Goal: Task Accomplishment & Management: Complete application form

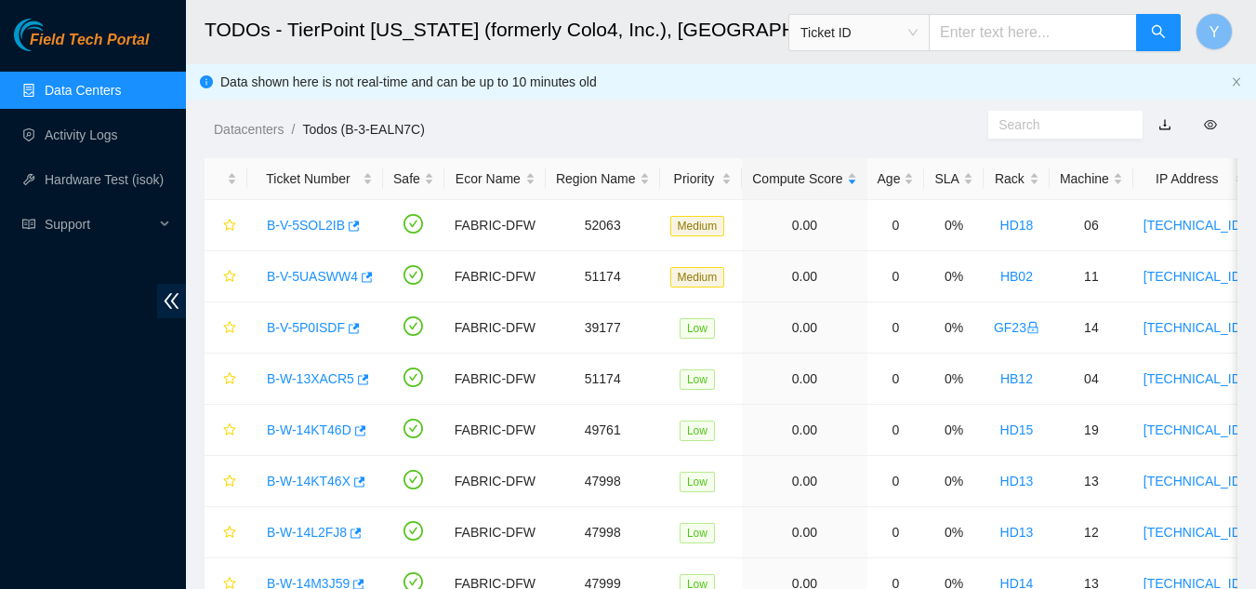
scroll to position [92, 0]
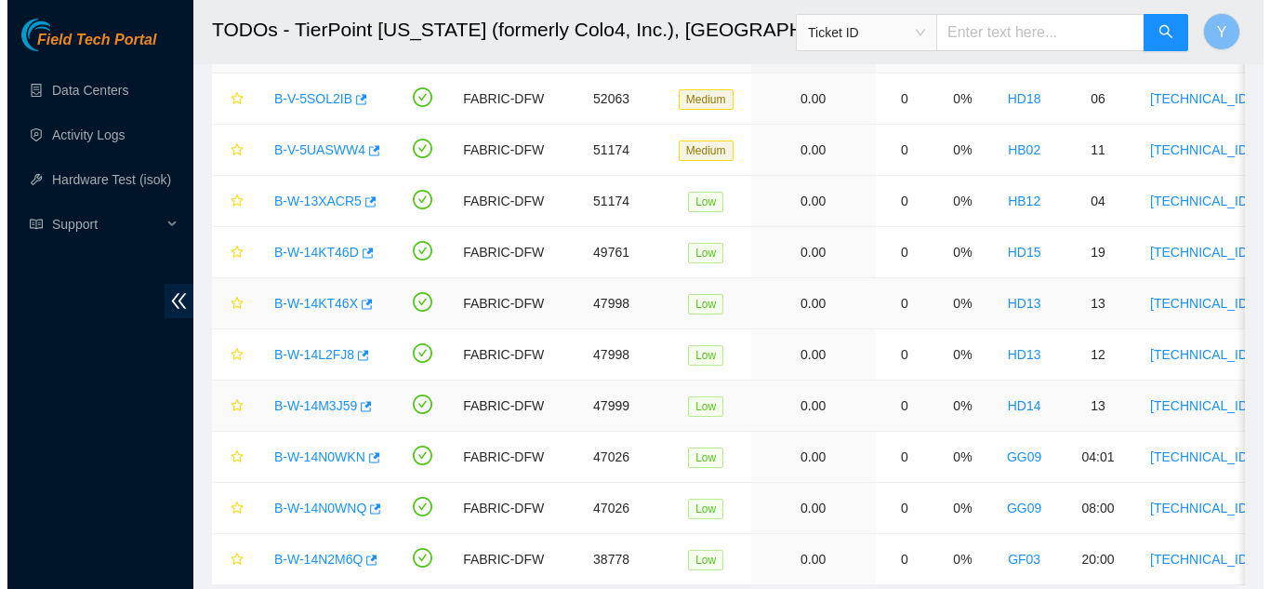
scroll to position [93, 0]
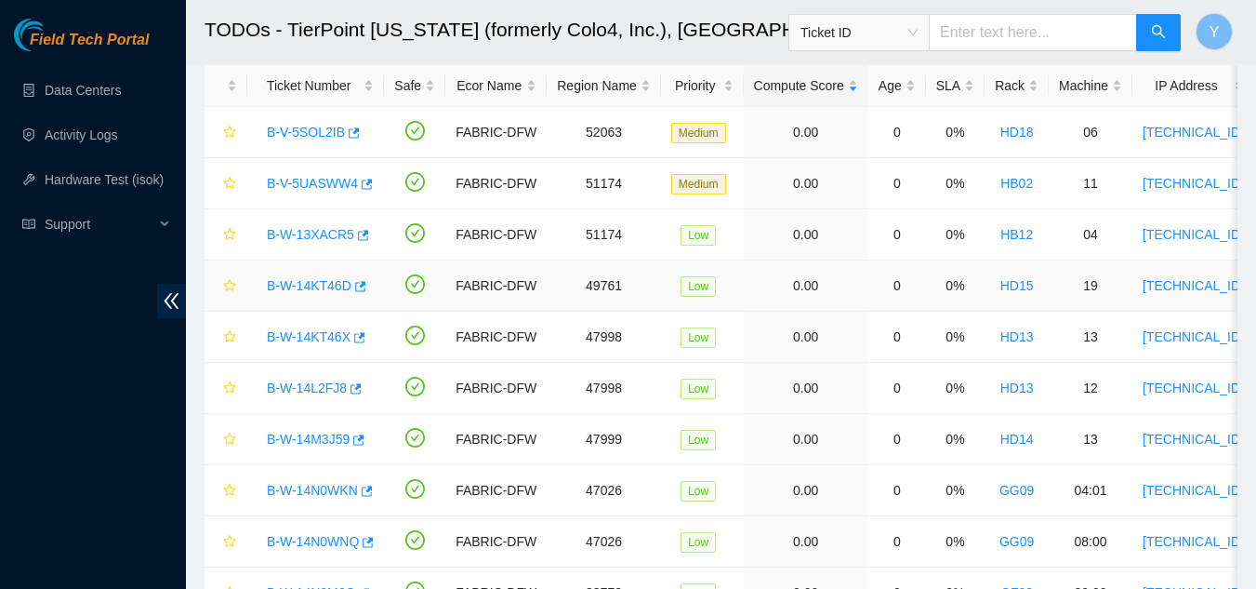
click at [312, 278] on link "B-W-14KT46D" at bounding box center [309, 285] width 85 height 15
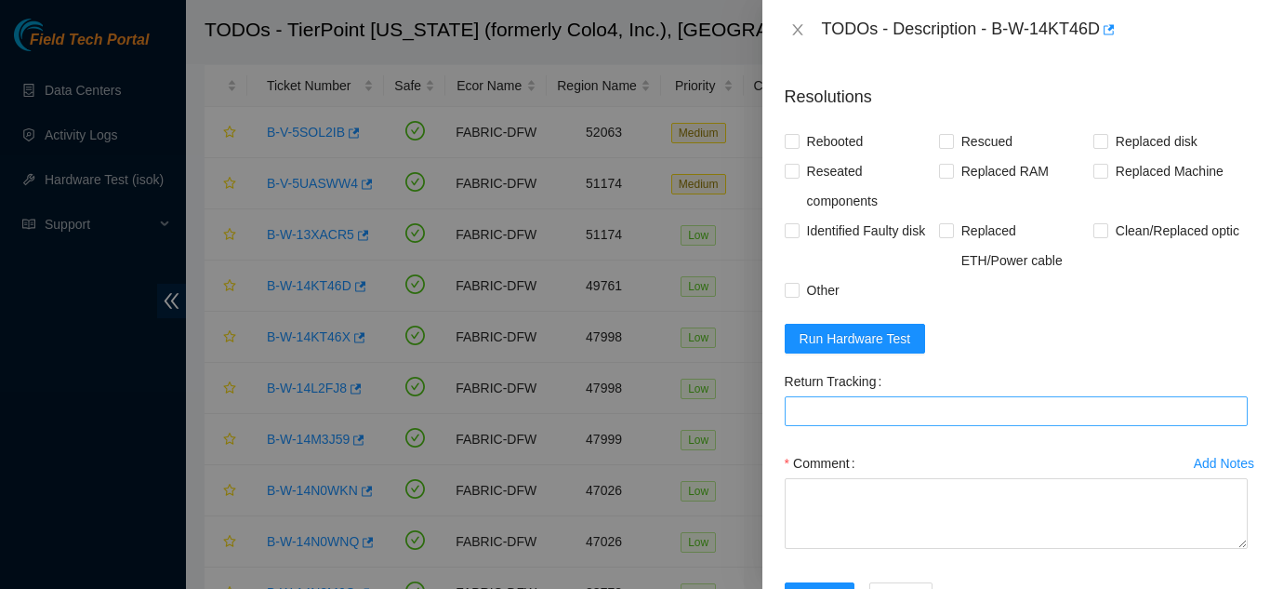
scroll to position [837, 0]
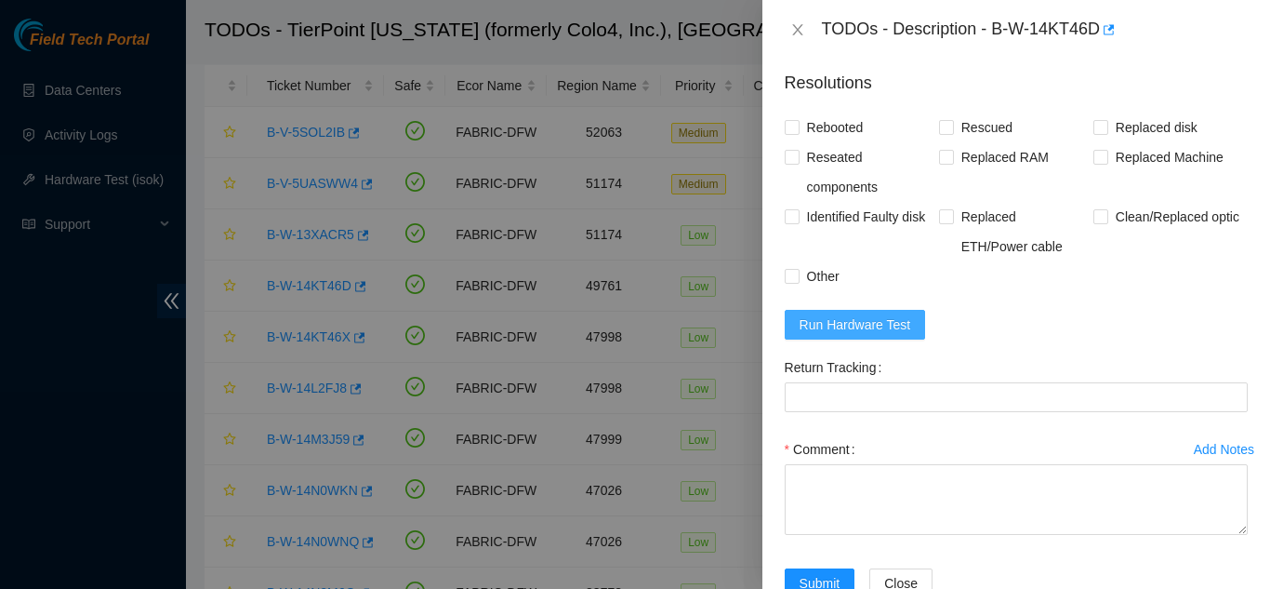
click at [864, 335] on span "Run Hardware Test" at bounding box center [856, 324] width 112 height 20
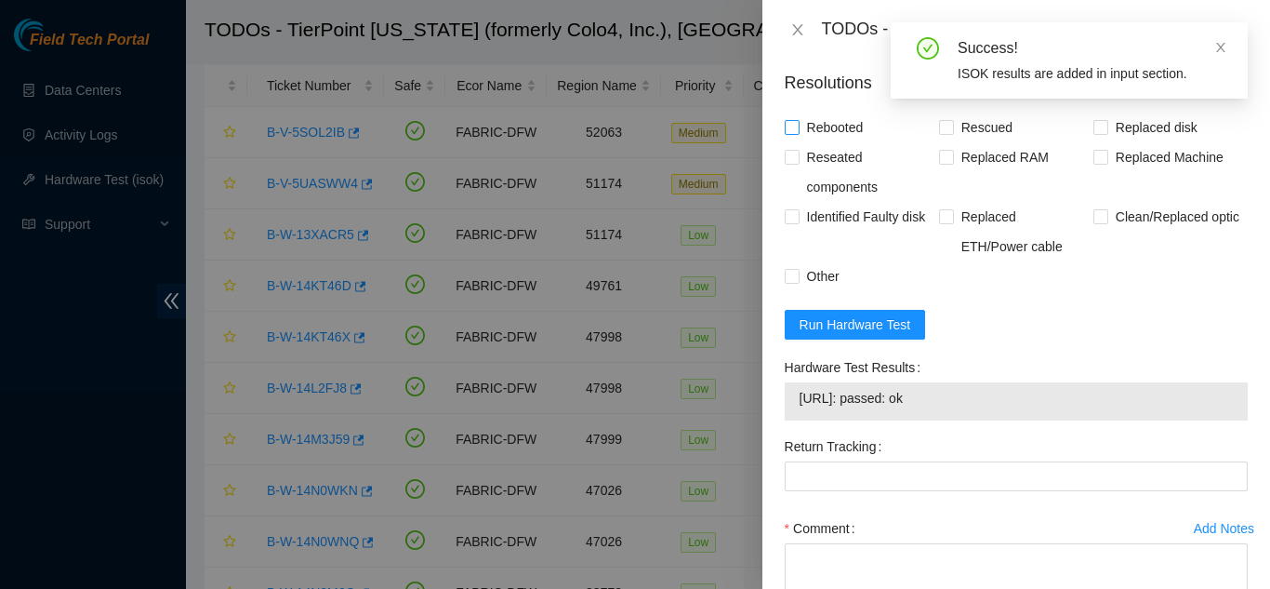
click at [787, 133] on input "Rebooted" at bounding box center [791, 126] width 13 height 13
checkbox input "true"
drag, startPoint x: 945, startPoint y: 169, endPoint x: 928, endPoint y: 192, distance: 27.9
click at [943, 133] on input "Rescued" at bounding box center [945, 126] width 13 height 13
checkbox input "true"
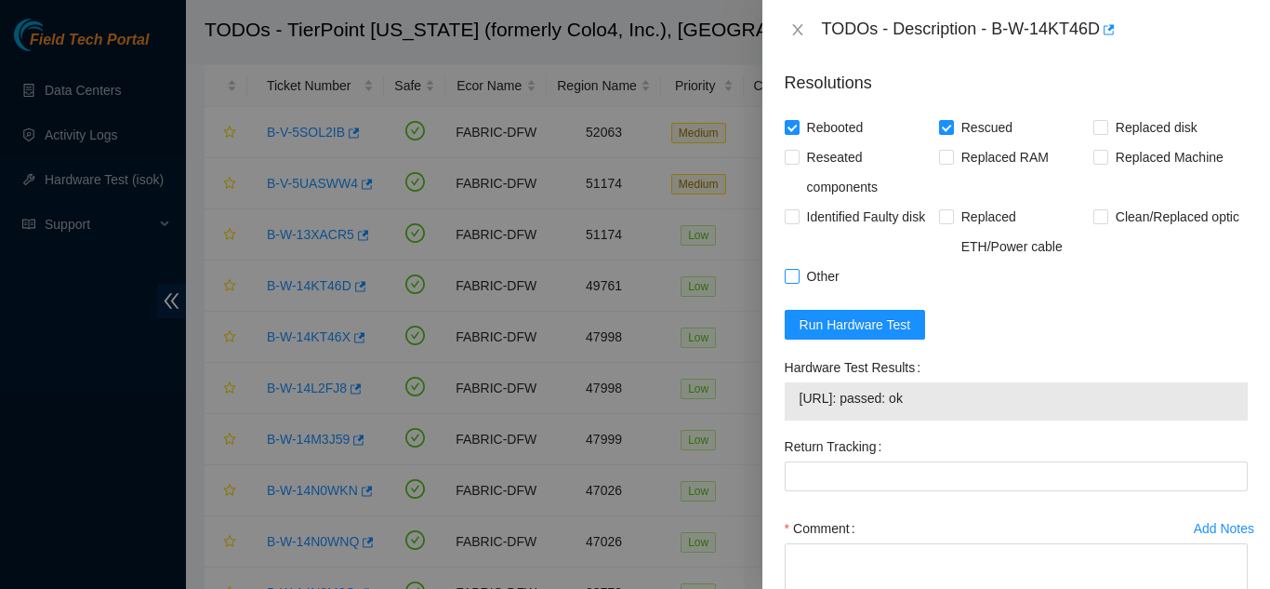
click at [792, 282] on input "Other" at bounding box center [791, 275] width 13 height 13
checkbox input "true"
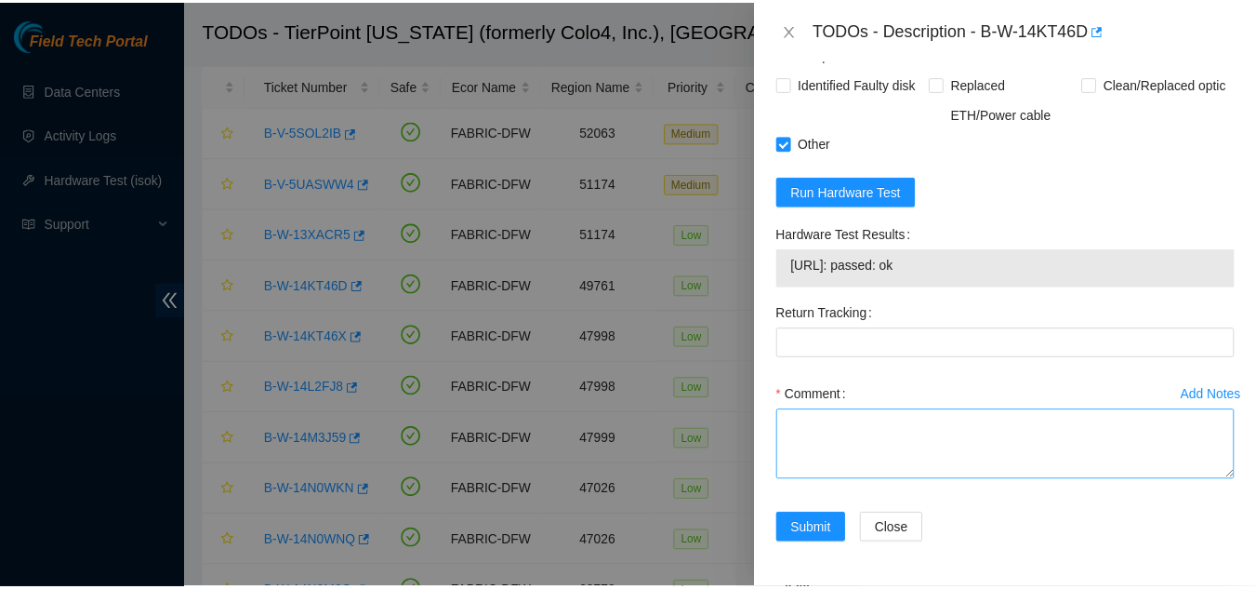
scroll to position [1011, 0]
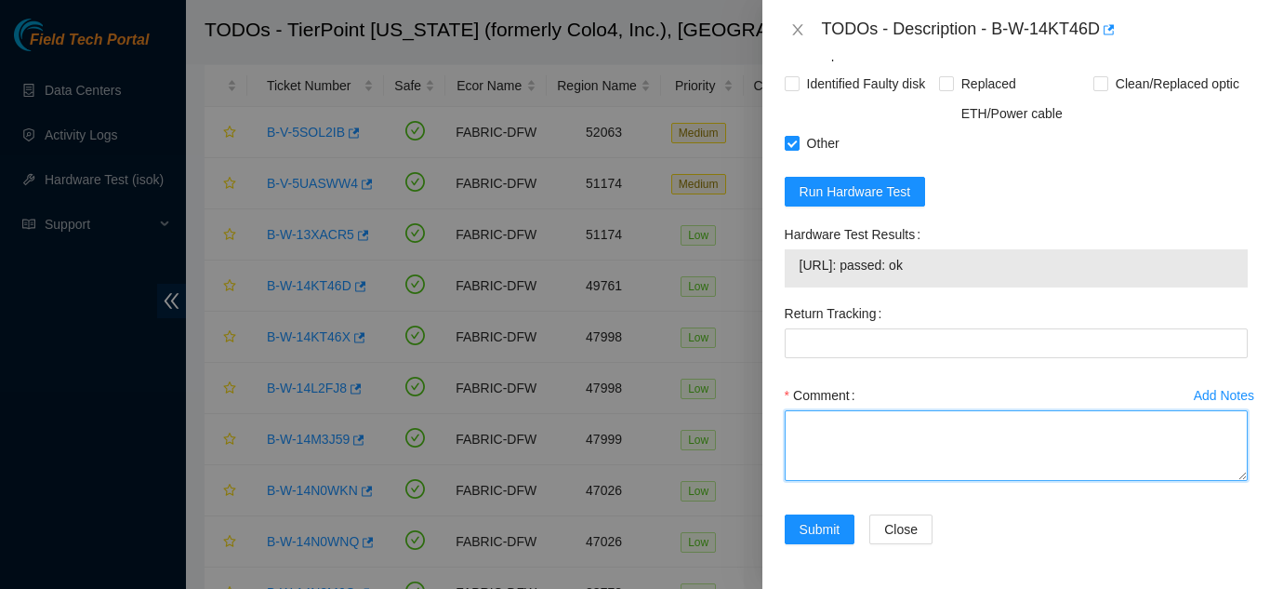
click at [845, 446] on textarea "Comment" at bounding box center [1016, 445] width 463 height 71
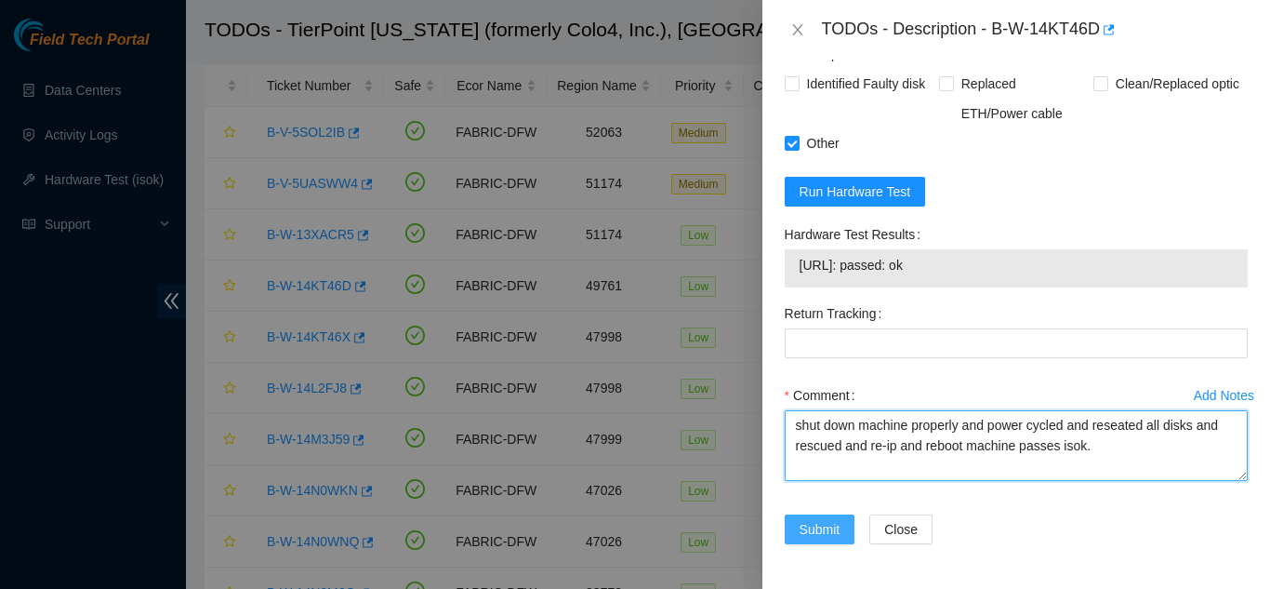
type textarea "shut down machine properly and power cycled and reseated all disks and rescued …"
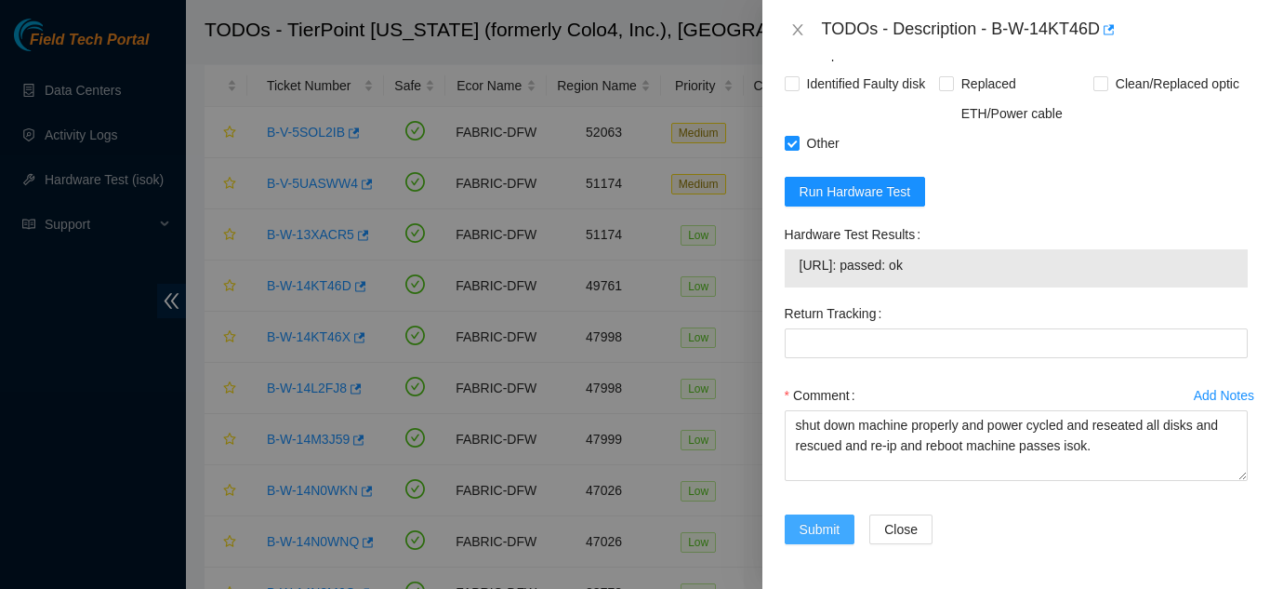
click at [823, 528] on span "Submit" at bounding box center [820, 529] width 41 height 20
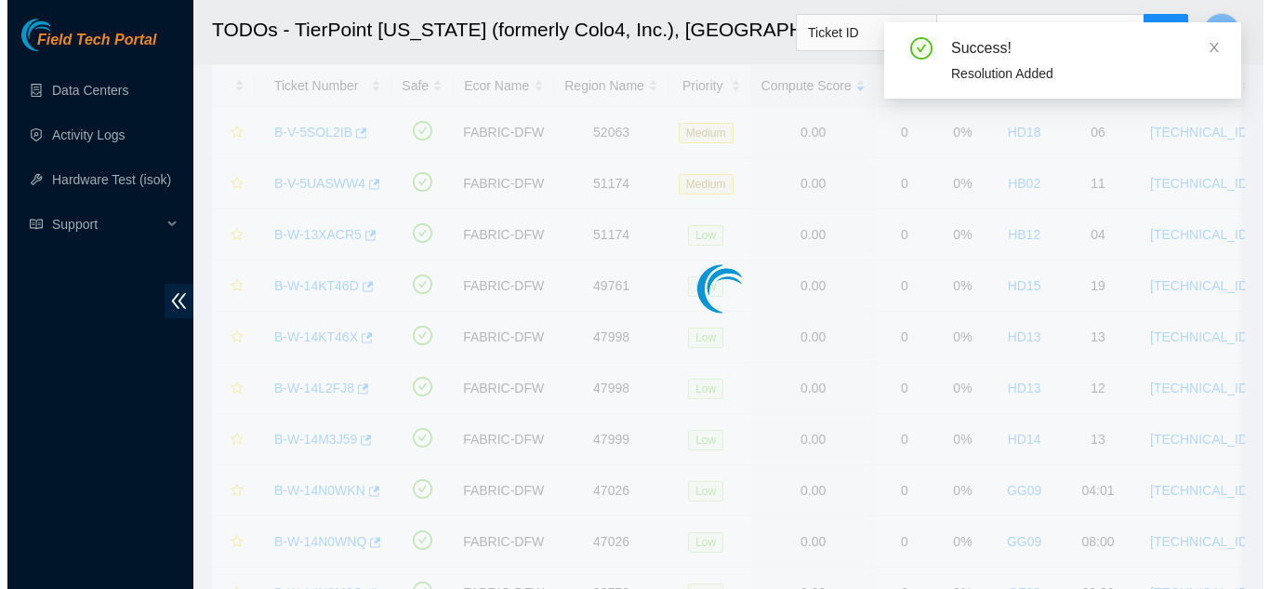
scroll to position [570, 0]
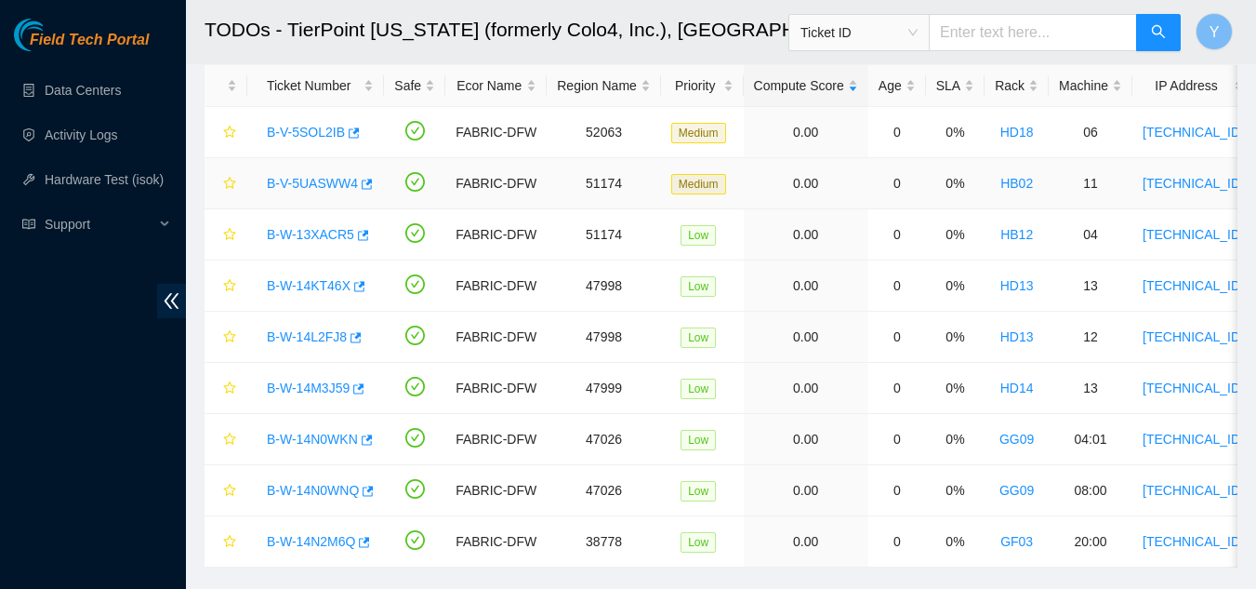
click at [302, 182] on link "B-V-5UASWW4" at bounding box center [312, 183] width 91 height 15
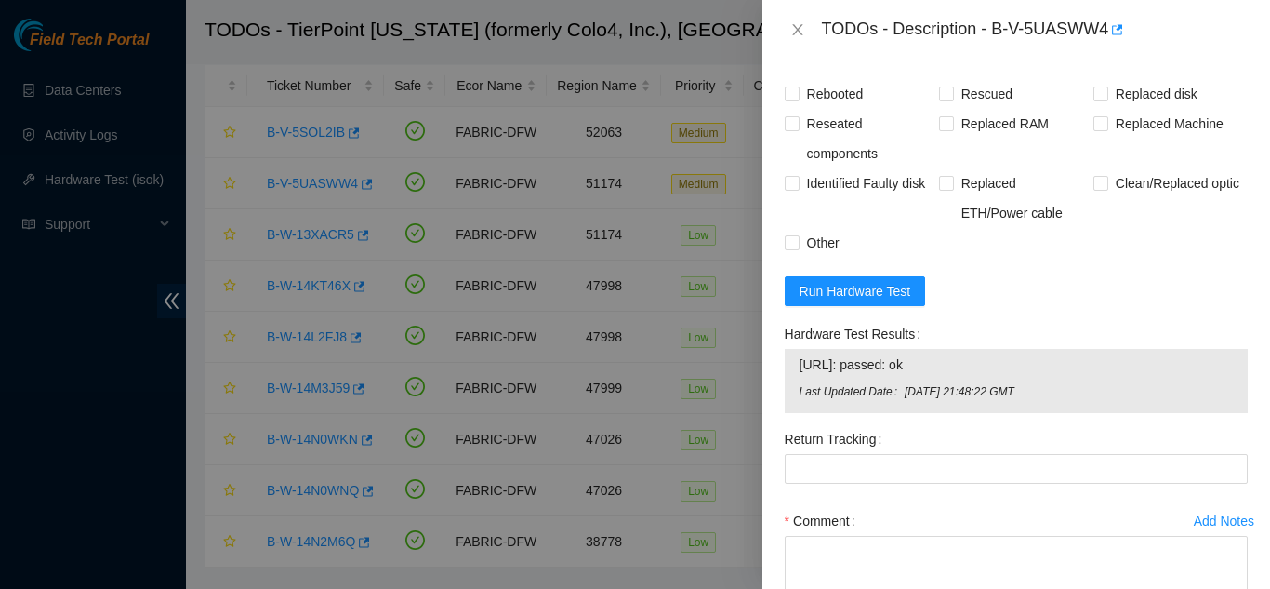
scroll to position [1207, 0]
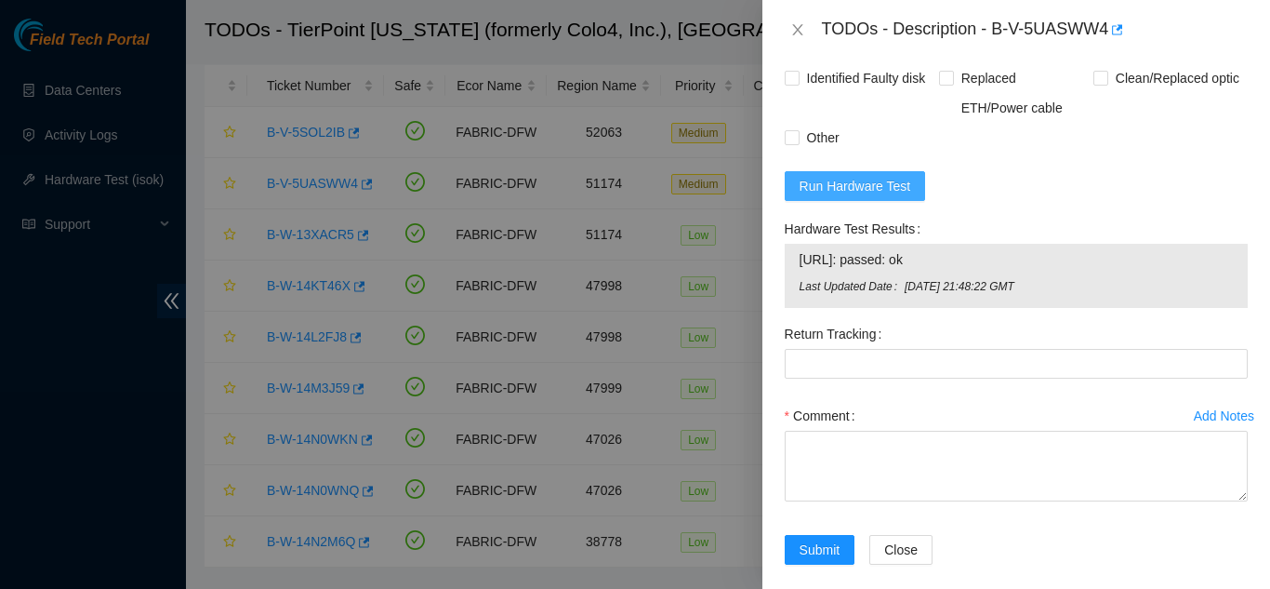
click at [869, 176] on span "Run Hardware Test" at bounding box center [856, 186] width 112 height 20
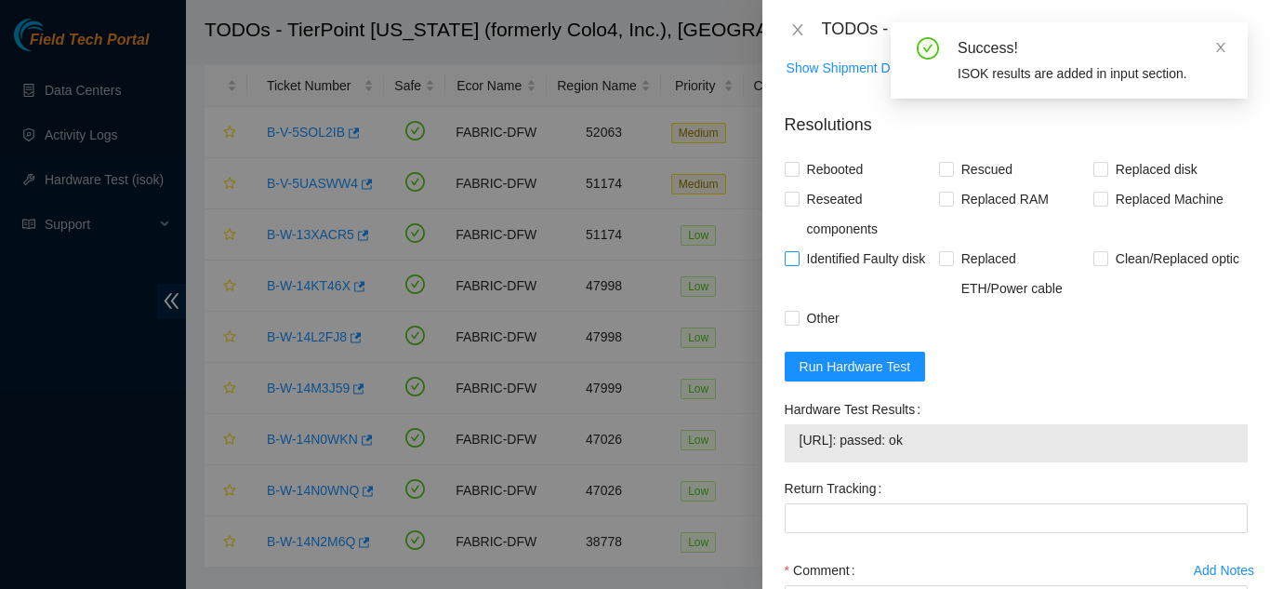
scroll to position [995, 0]
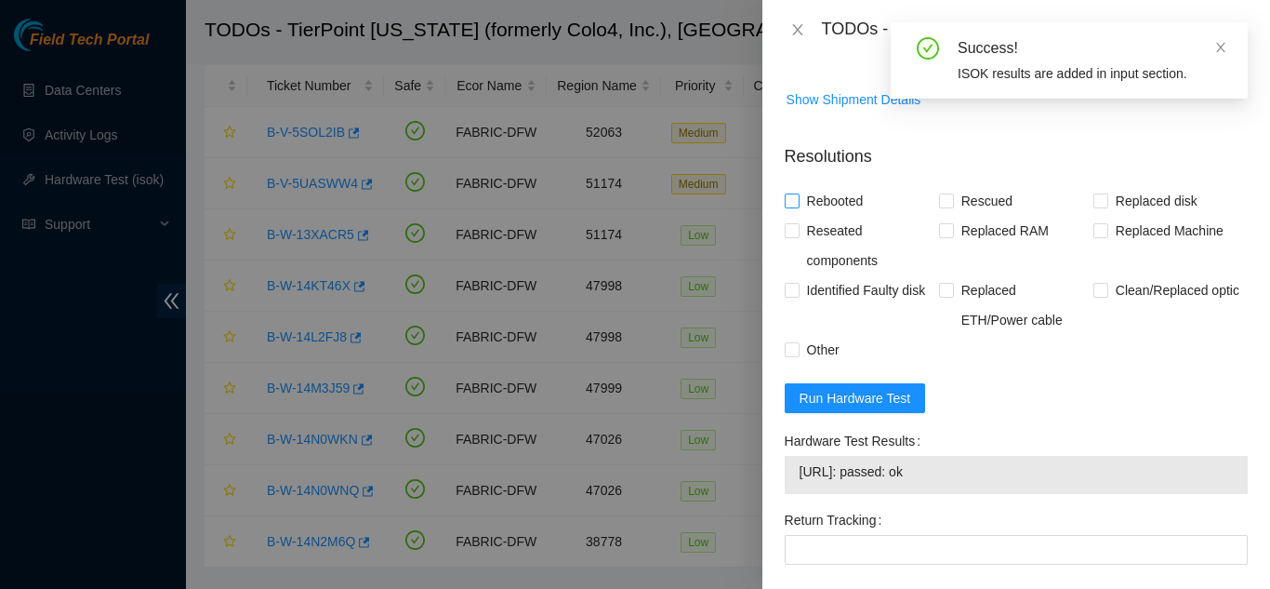
click at [793, 193] on input "Rebooted" at bounding box center [791, 199] width 13 height 13
checkbox input "true"
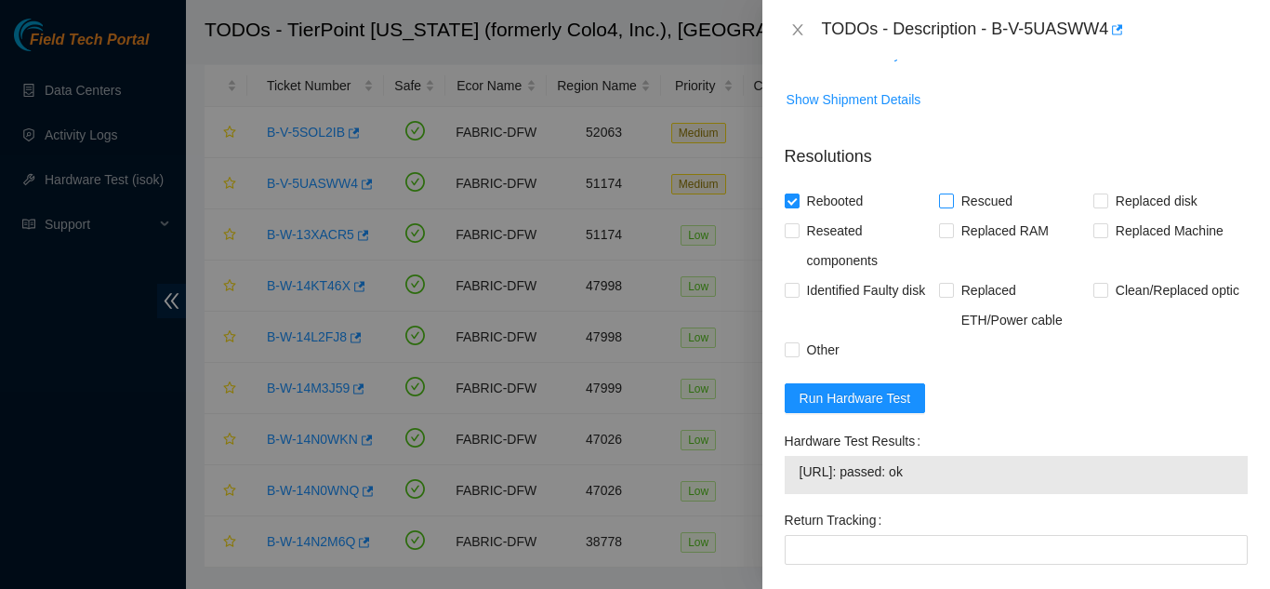
click at [943, 193] on input "Rescued" at bounding box center [945, 199] width 13 height 13
checkbox input "true"
click at [790, 342] on input "Other" at bounding box center [791, 348] width 13 height 13
checkbox input "true"
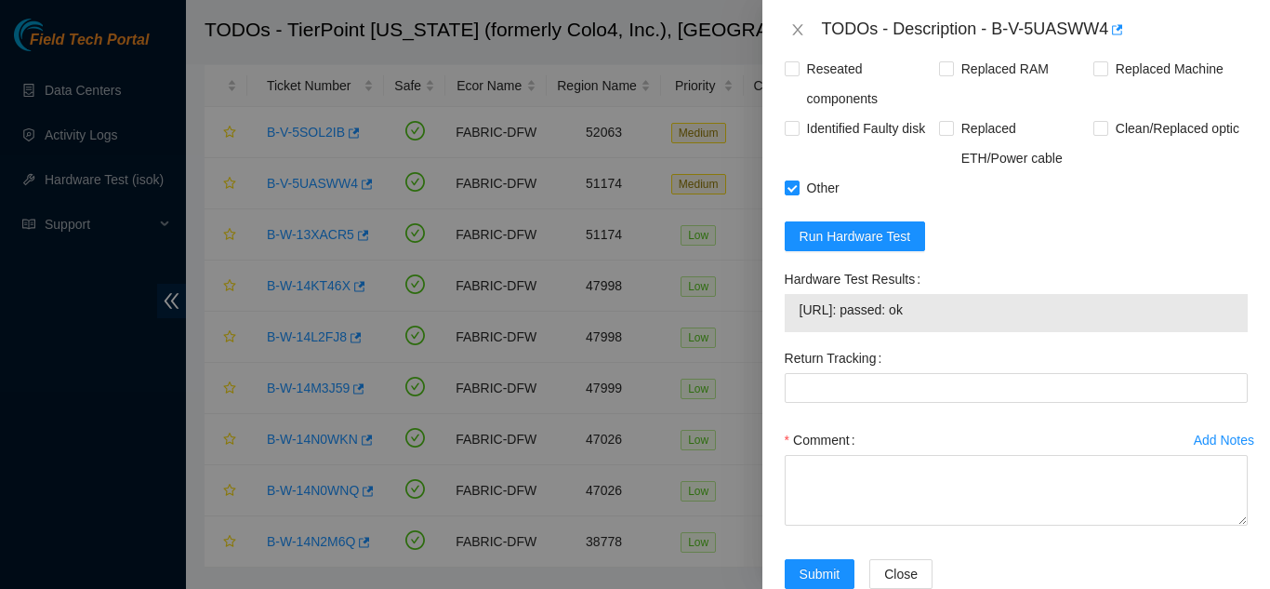
scroll to position [1181, 0]
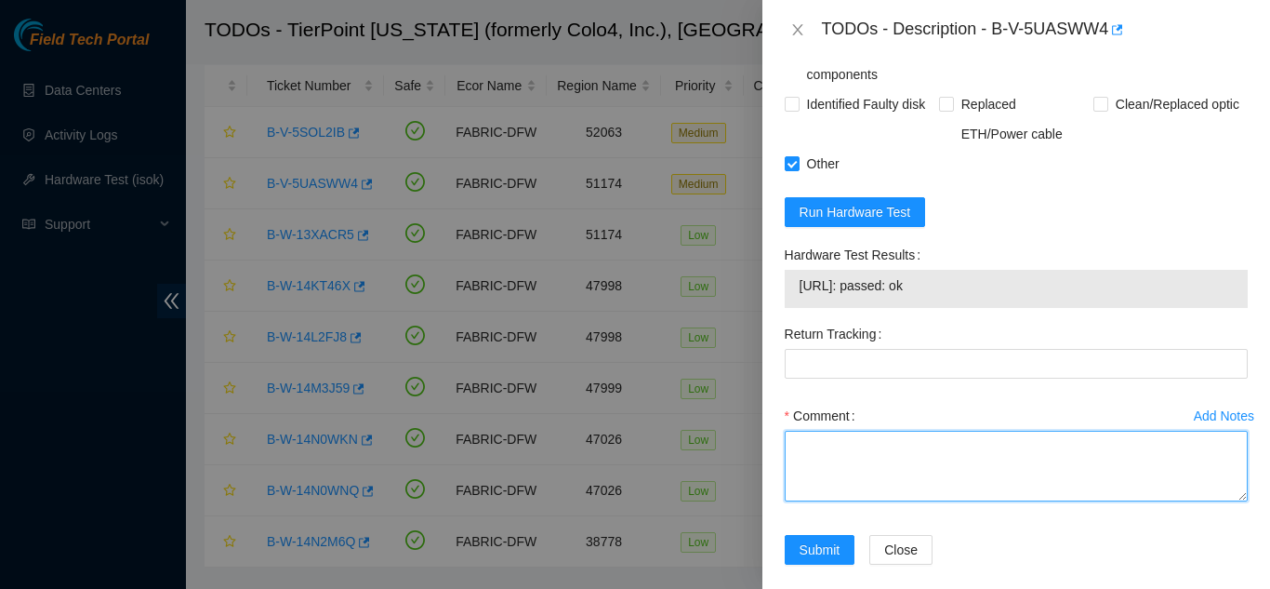
click at [804, 443] on textarea "Comment" at bounding box center [1016, 466] width 463 height 71
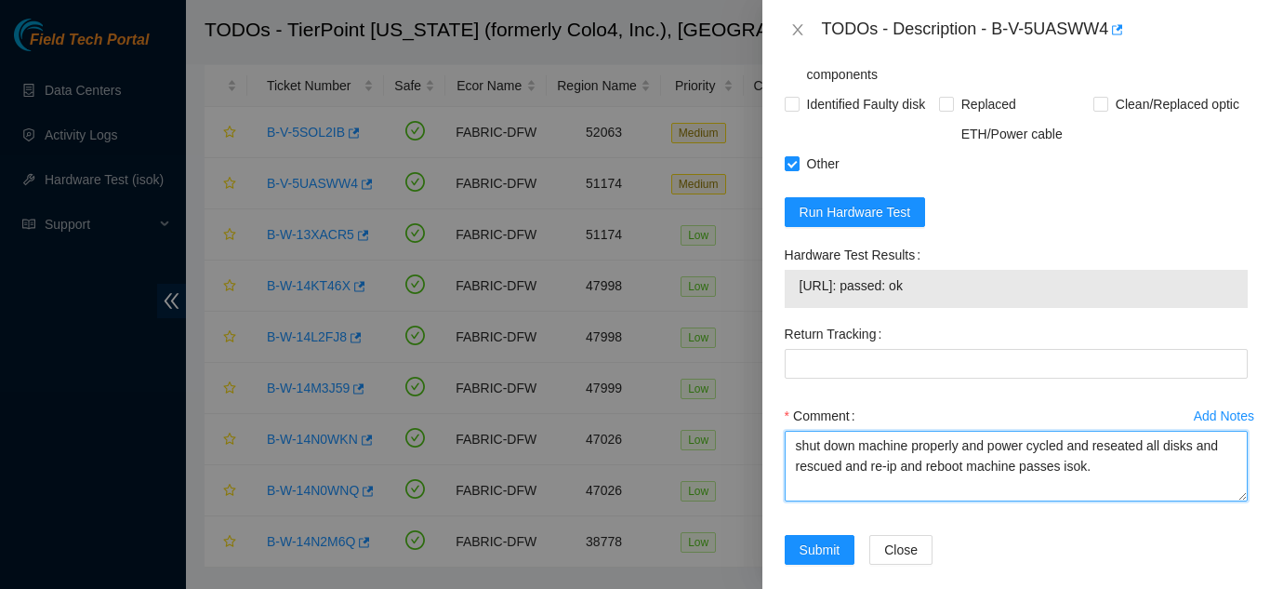
drag, startPoint x: 1089, startPoint y: 448, endPoint x: 795, endPoint y: 434, distance: 294.2
click at [795, 434] on textarea "shut down machine properly and power cycled and reseated all disks and rescued …" at bounding box center [1016, 466] width 463 height 71
type textarea "shut down machine properly and power cycled and reseated all disks and rescued …"
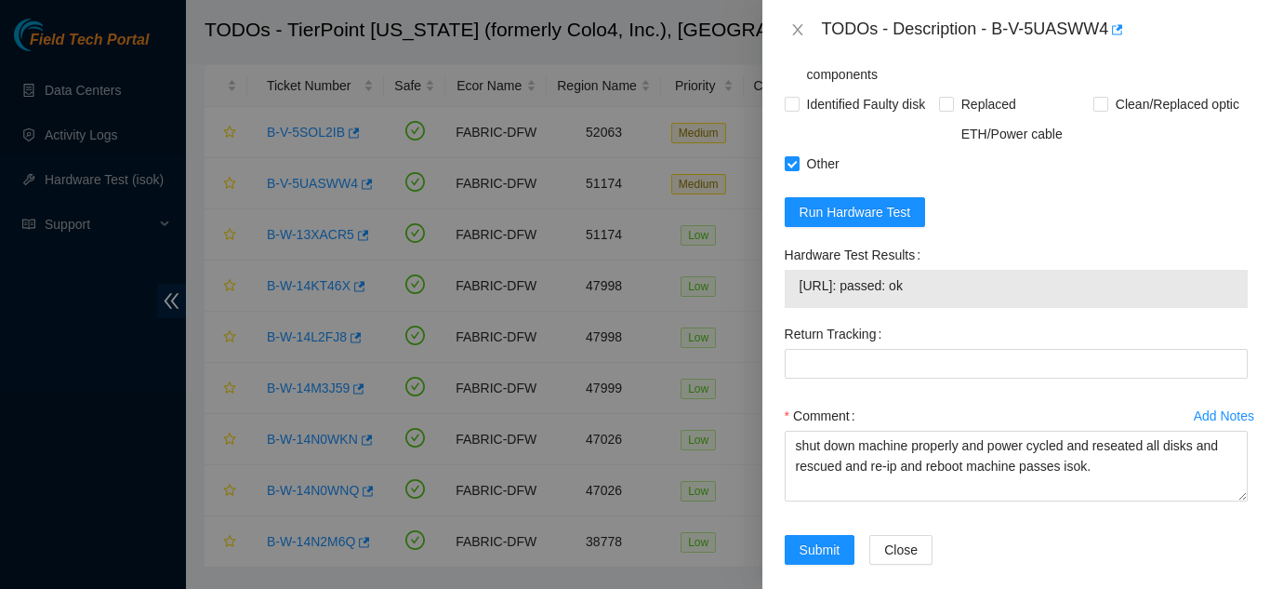
click at [932, 376] on div "Return Tracking" at bounding box center [1016, 360] width 478 height 82
click at [808, 539] on span "Submit" at bounding box center [820, 549] width 41 height 20
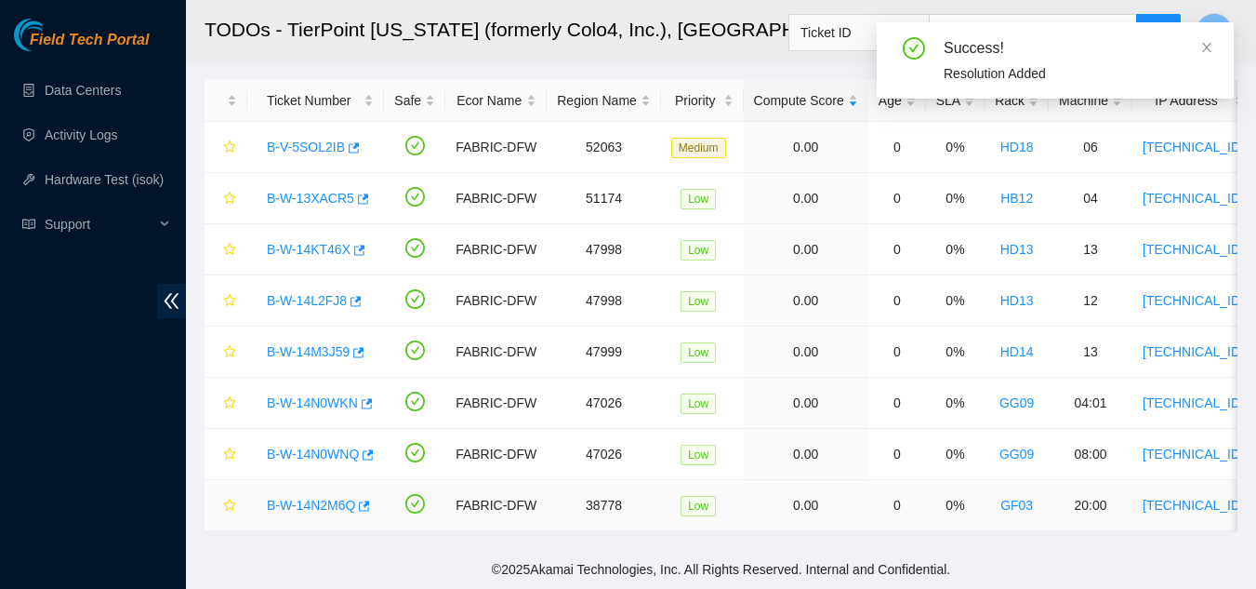
scroll to position [92, 0]
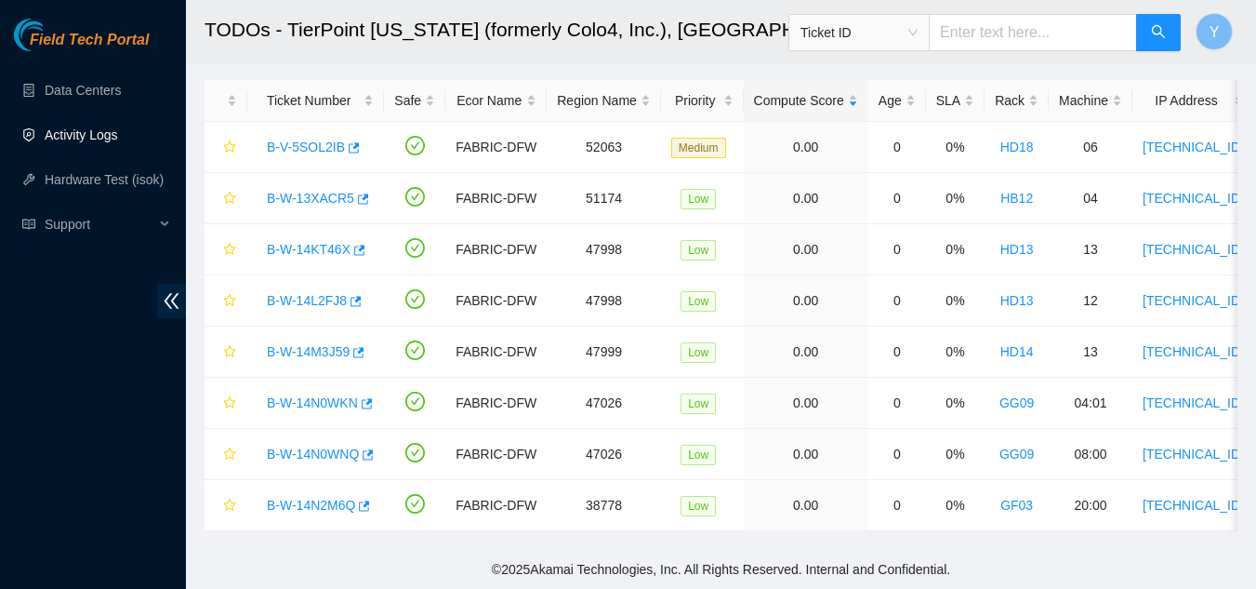
click at [99, 133] on link "Activity Logs" at bounding box center [81, 134] width 73 height 15
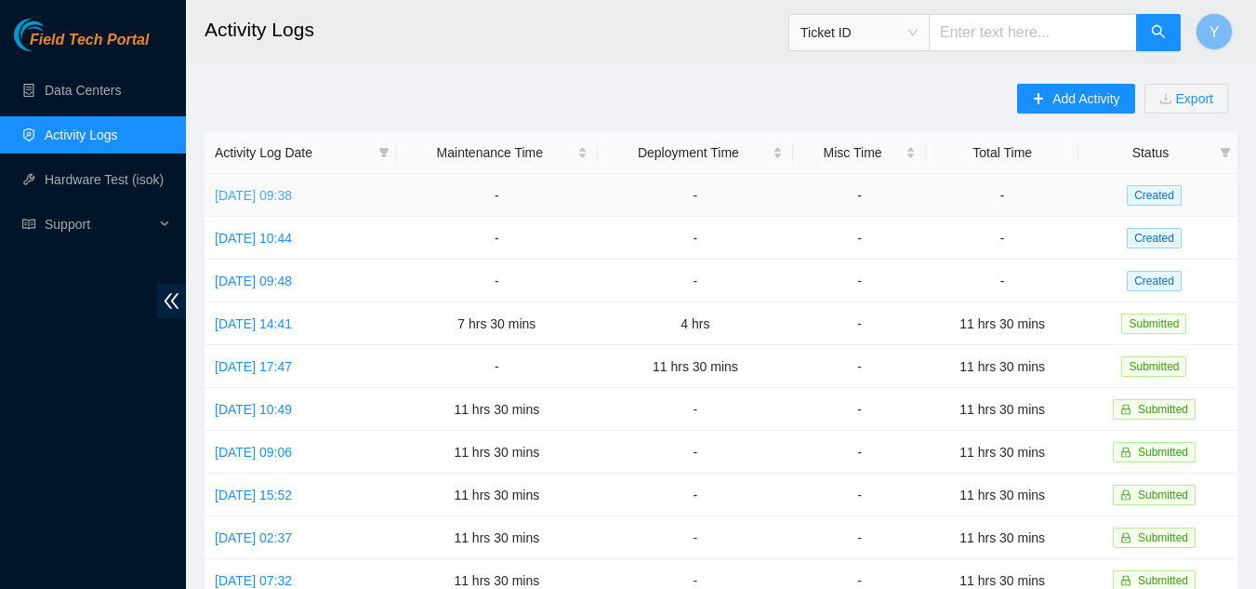
click at [273, 199] on link "Thu, 28 Aug 2025 09:38" at bounding box center [253, 195] width 77 height 15
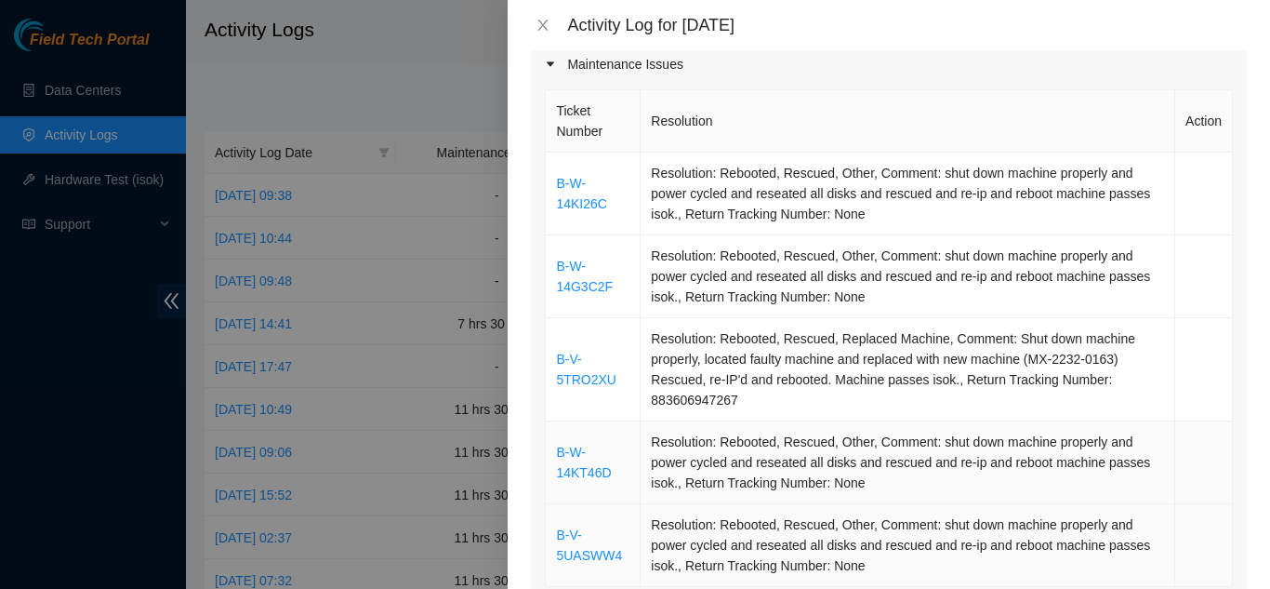
scroll to position [372, 0]
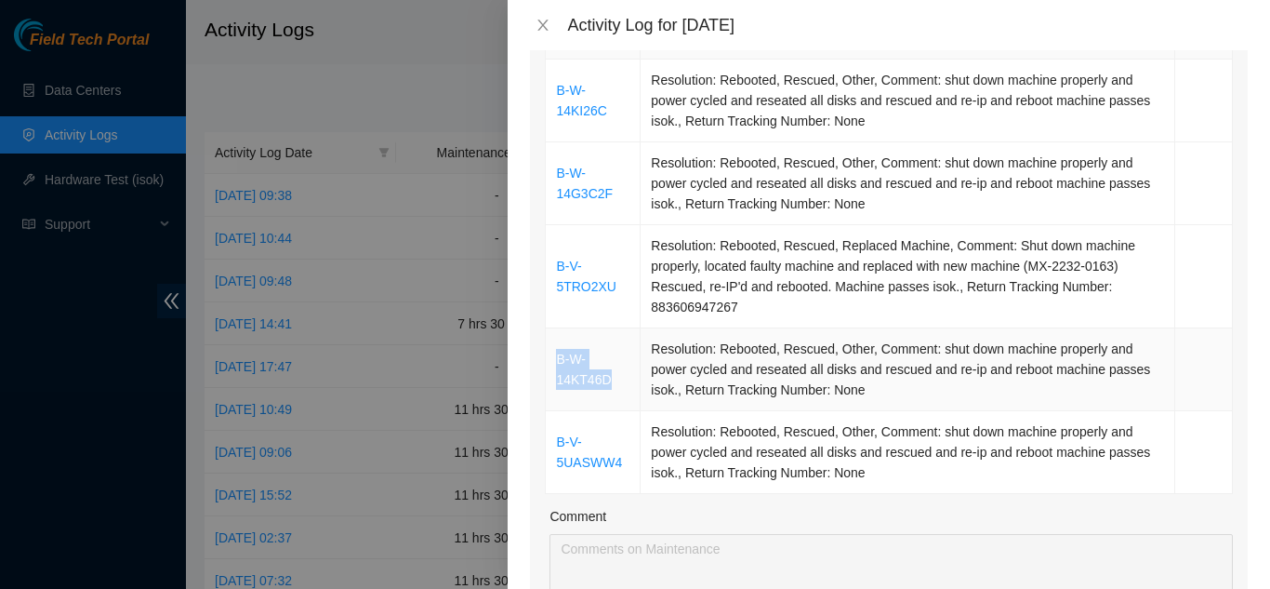
drag, startPoint x: 613, startPoint y: 355, endPoint x: 551, endPoint y: 338, distance: 63.6
click at [551, 338] on td "B-W-14KT46D" at bounding box center [593, 369] width 95 height 83
copy link "B-W-14KT46D"
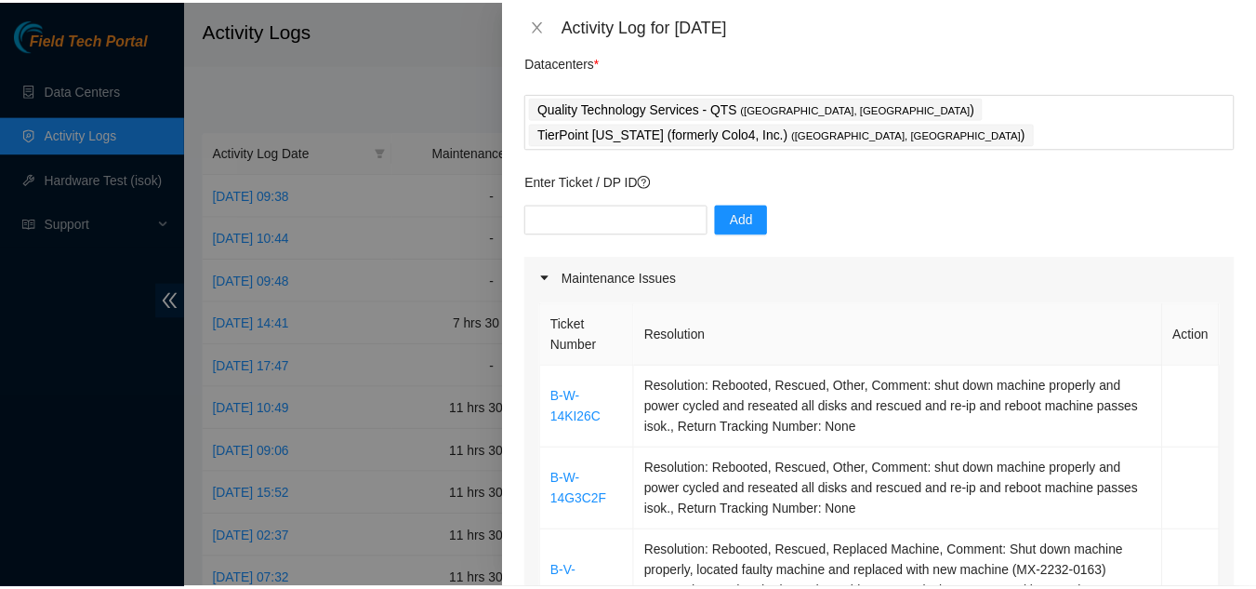
scroll to position [0, 0]
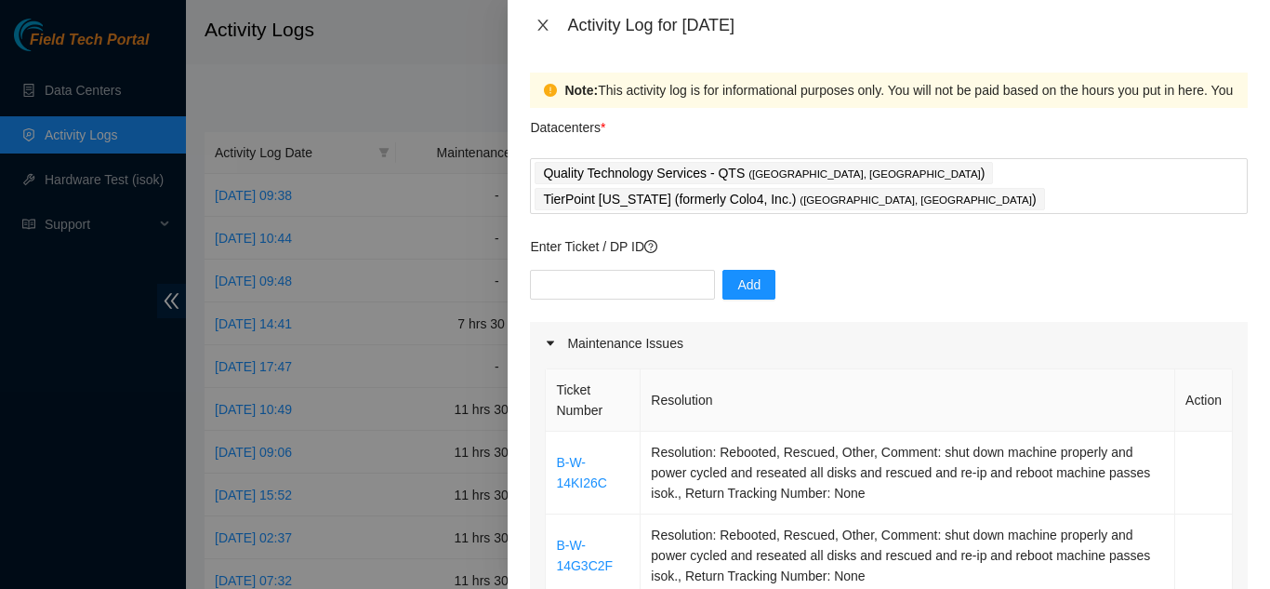
click at [538, 25] on icon "close" at bounding box center [543, 25] width 15 height 15
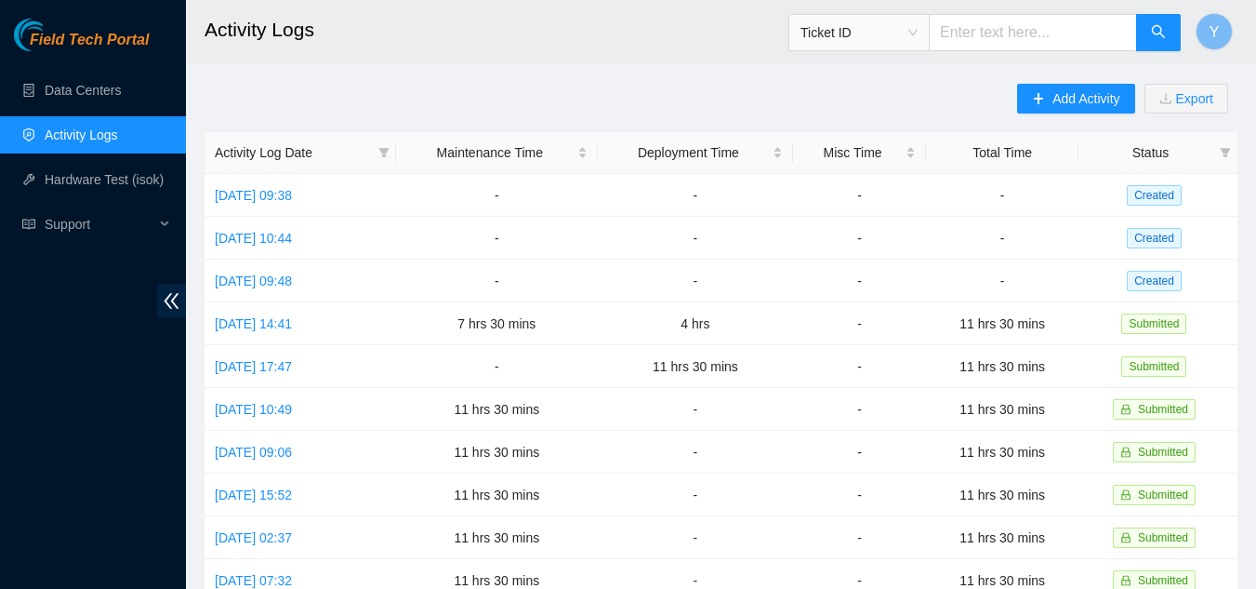
click at [1022, 43] on input "text" at bounding box center [1033, 32] width 208 height 37
paste input "B-W-14KT46D"
type input "B-W-14KT46D"
click at [1149, 37] on button "button" at bounding box center [1158, 32] width 45 height 37
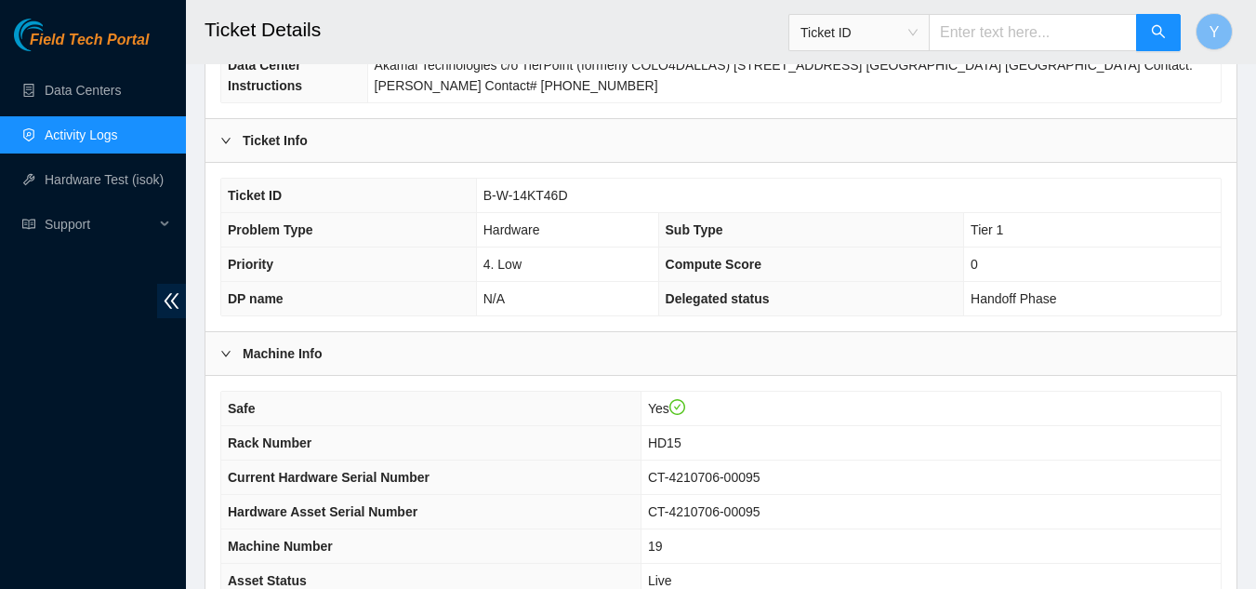
scroll to position [186, 0]
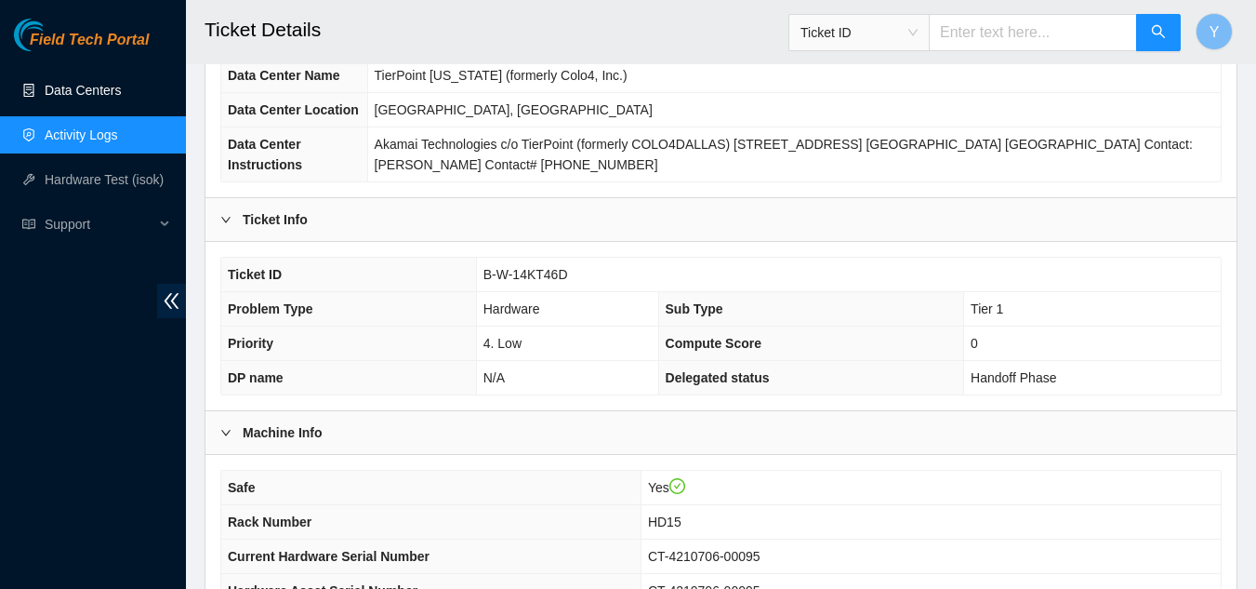
click at [73, 92] on link "Data Centers" at bounding box center [83, 90] width 76 height 15
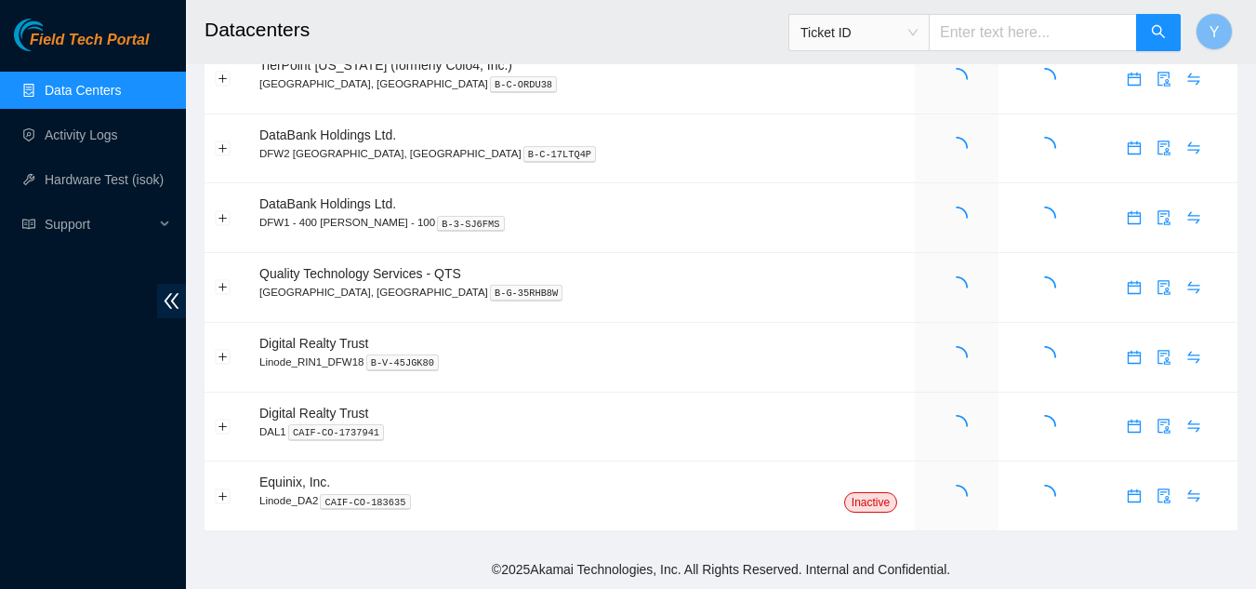
scroll to position [151, 0]
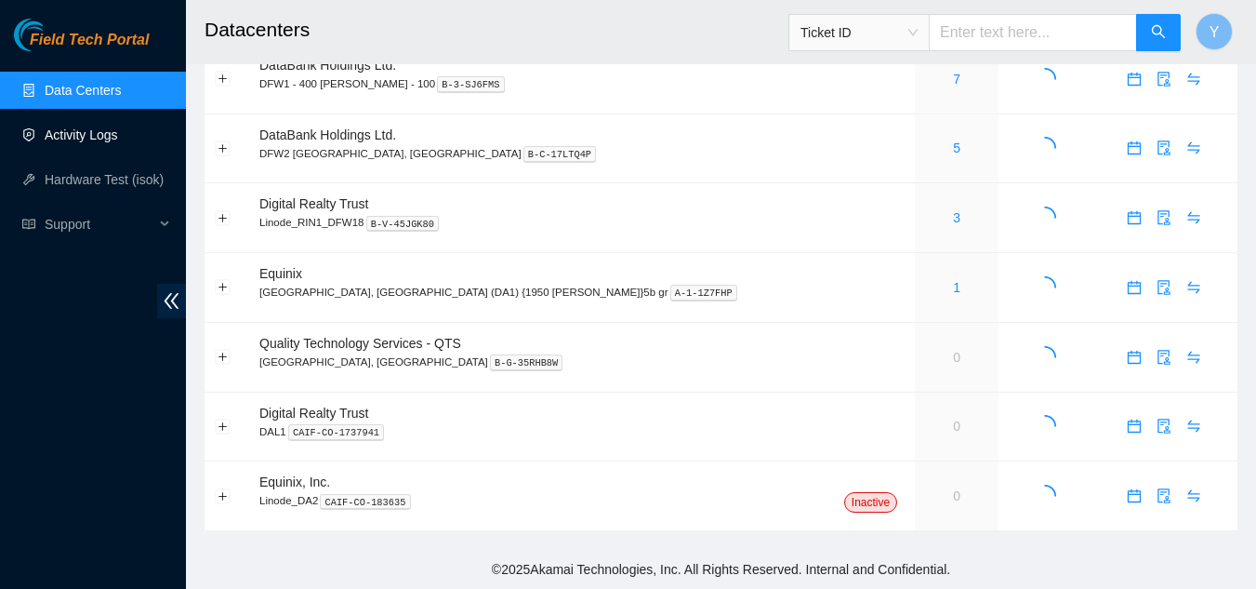
click at [91, 133] on link "Activity Logs" at bounding box center [81, 134] width 73 height 15
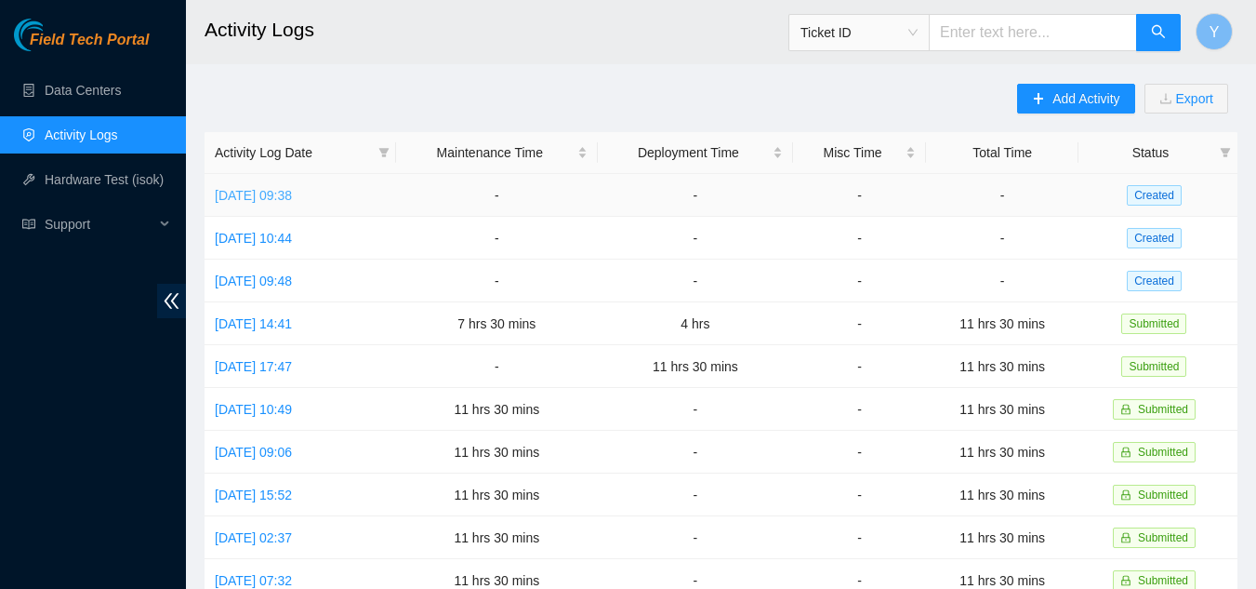
click at [292, 197] on link "Thu, 28 Aug 2025 09:38" at bounding box center [253, 195] width 77 height 15
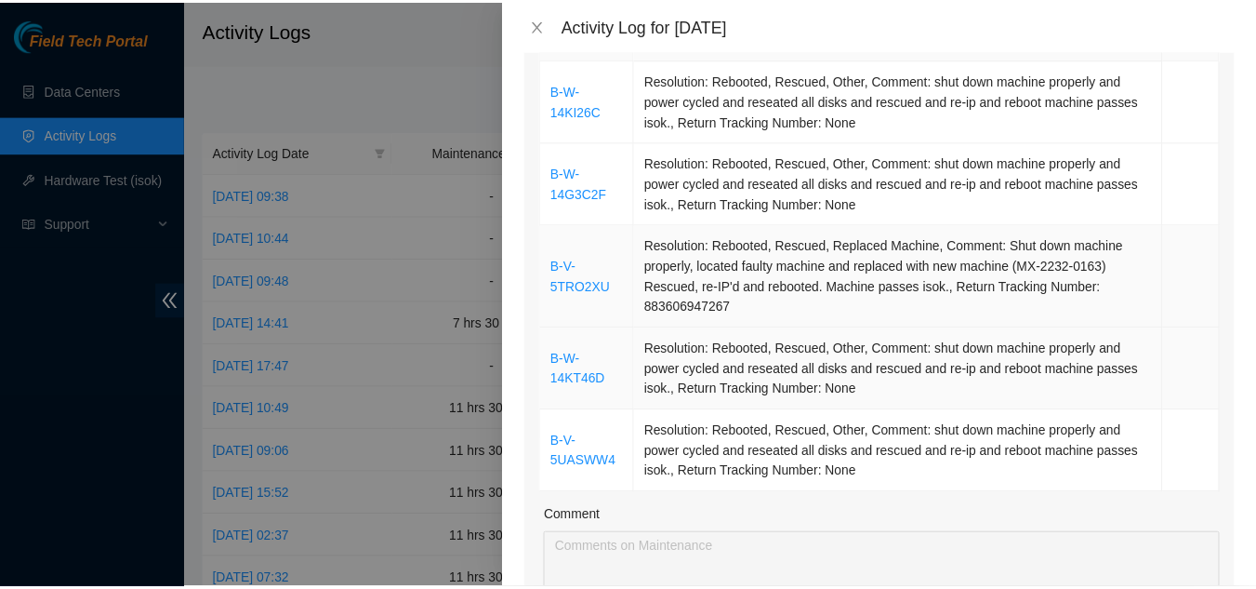
scroll to position [279, 0]
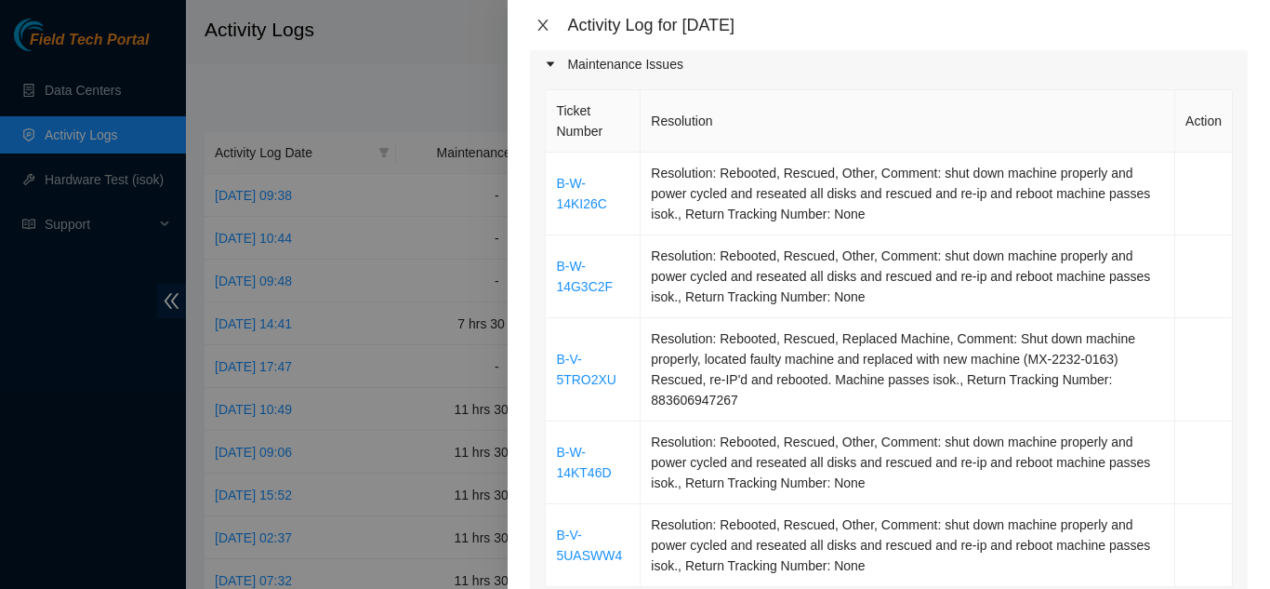
click at [538, 20] on div "Activity Log for 28-08-2025" at bounding box center [889, 25] width 718 height 20
click at [534, 29] on button "Close" at bounding box center [543, 26] width 26 height 18
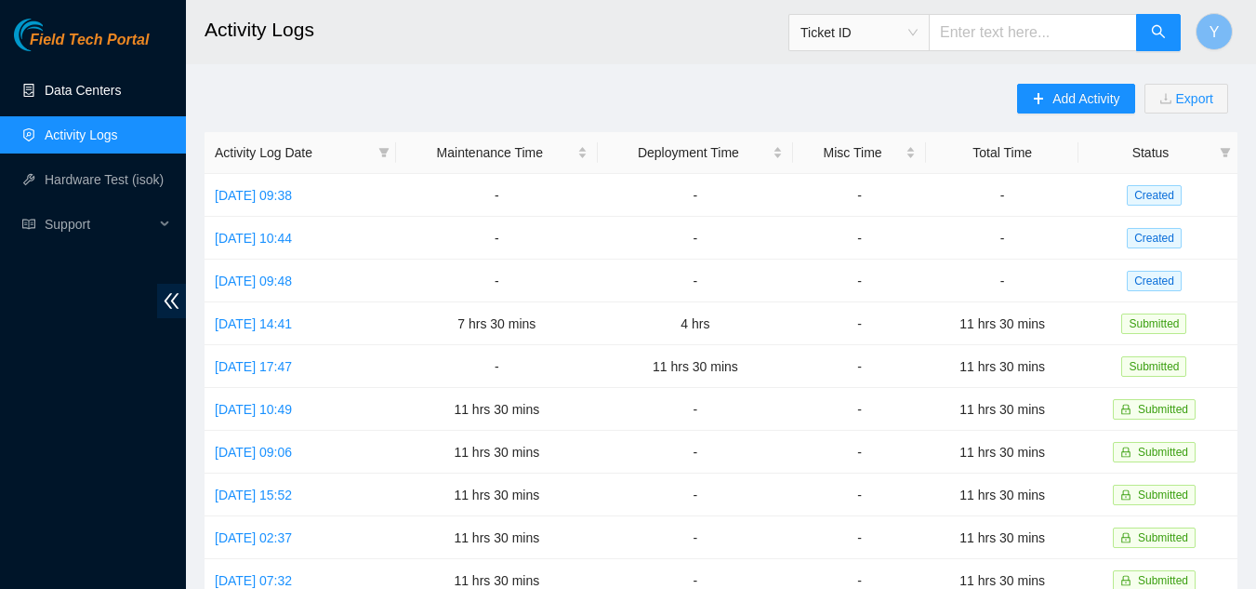
click at [79, 89] on link "Data Centers" at bounding box center [83, 90] width 76 height 15
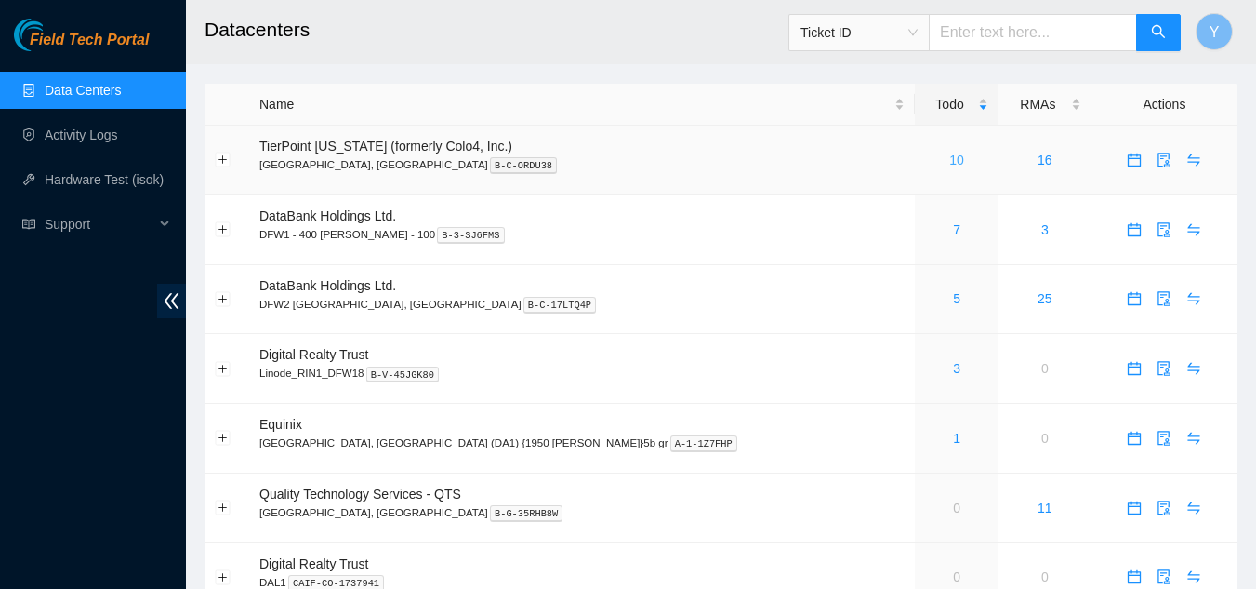
click at [925, 167] on div "10" at bounding box center [956, 160] width 63 height 20
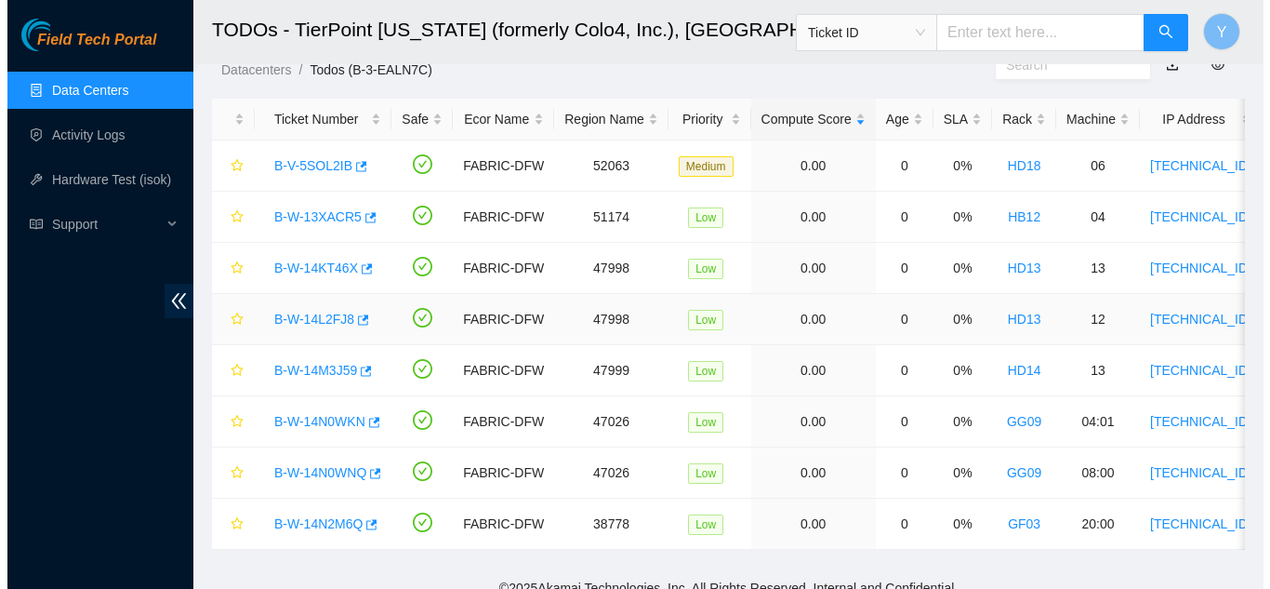
scroll to position [92, 0]
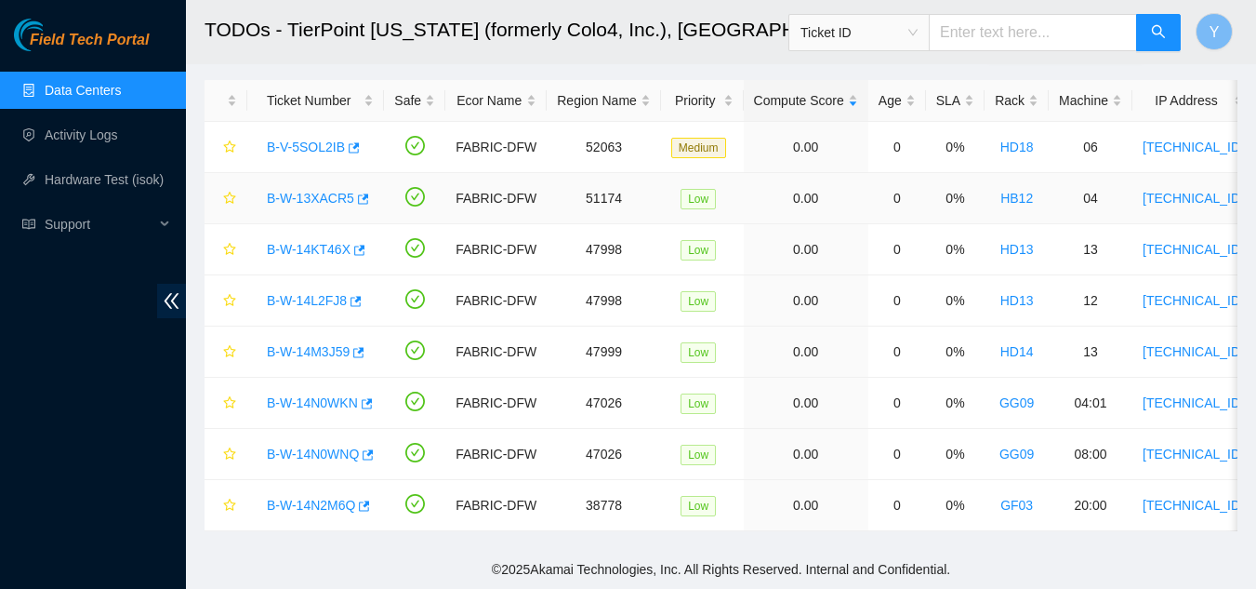
click at [318, 191] on link "B-W-13XACR5" at bounding box center [310, 198] width 87 height 15
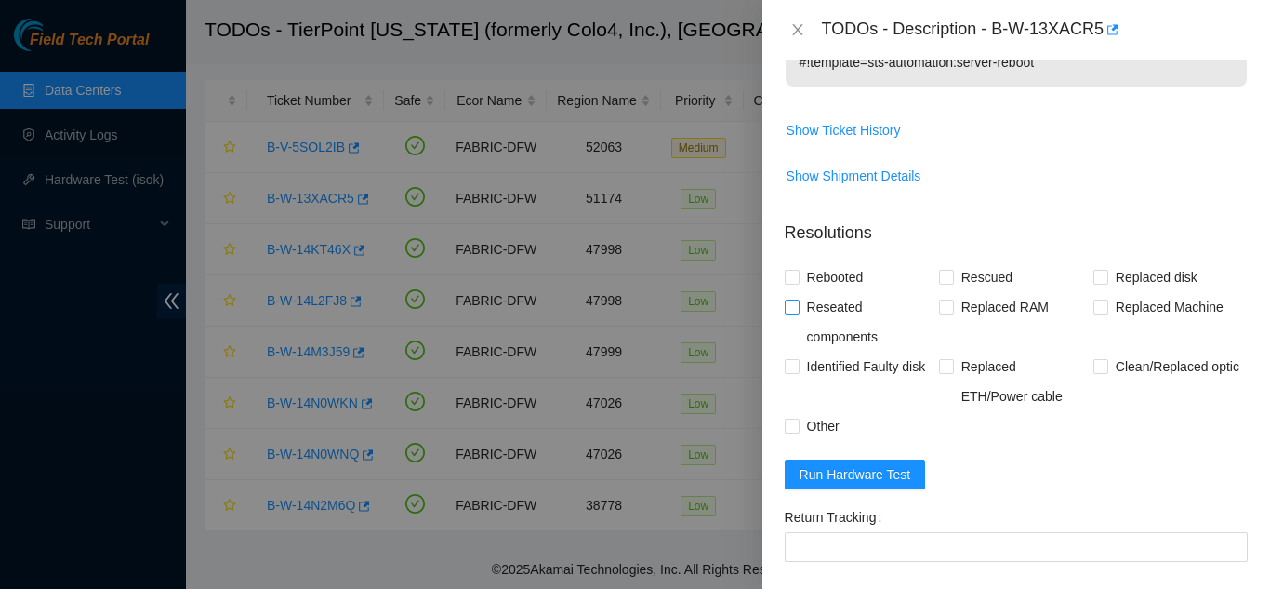
scroll to position [651, 0]
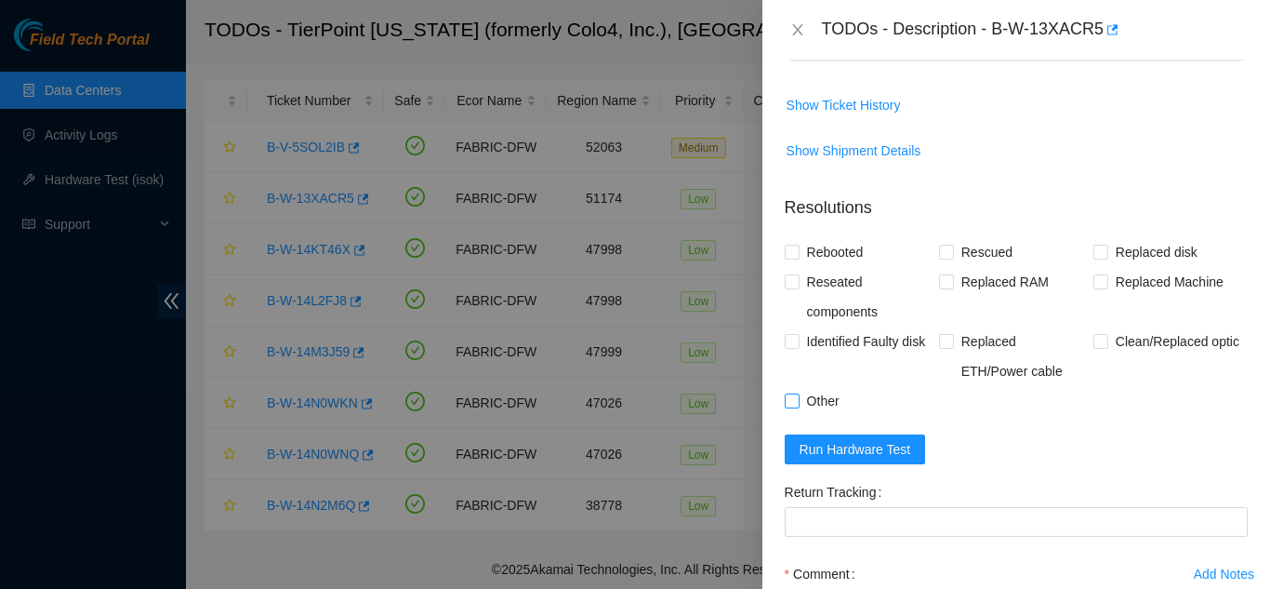
click at [792, 393] on input "Other" at bounding box center [791, 399] width 13 height 13
checkbox input "true"
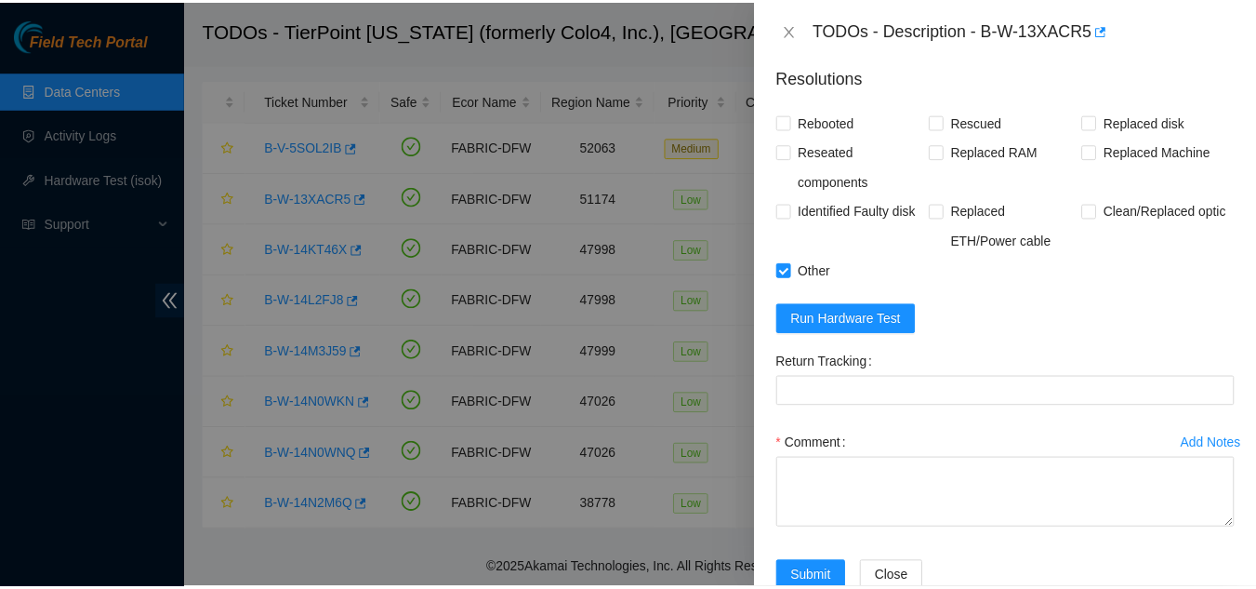
scroll to position [809, 0]
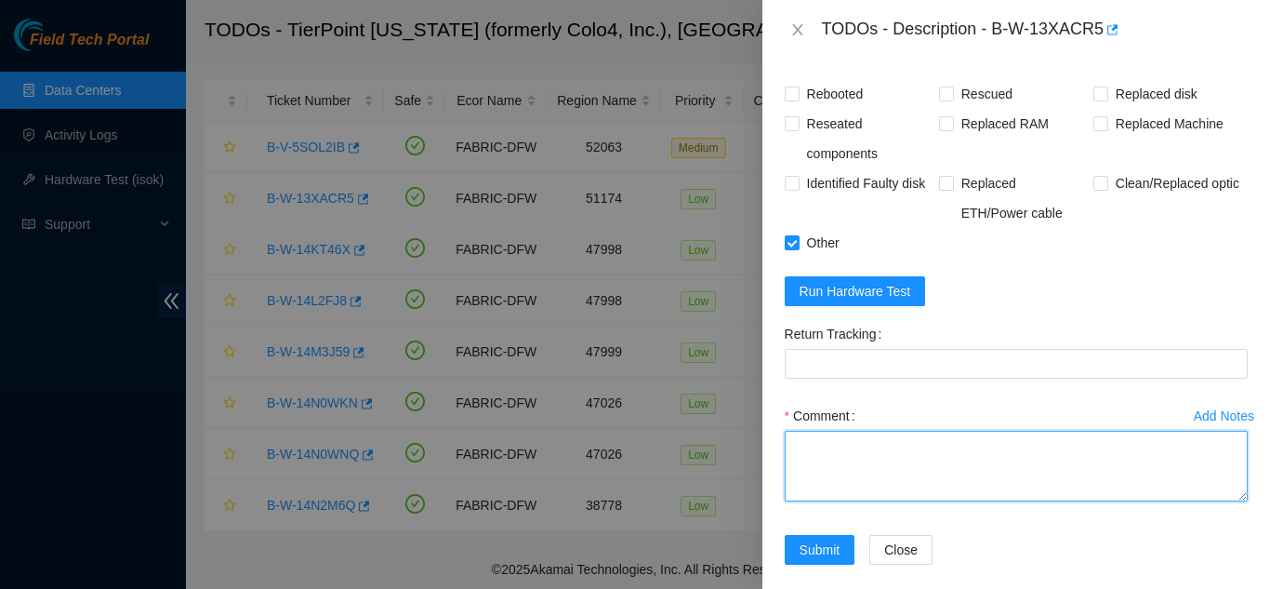
click at [823, 431] on textarea "Comment" at bounding box center [1016, 466] width 463 height 71
click at [1095, 431] on textarea "for this machine power cycled and reseated all disks psu remained amber color" at bounding box center [1016, 466] width 463 height 71
click at [1203, 431] on textarea "for this machine power cycled and reseated all disks and reseated psu remained …" at bounding box center [1016, 466] width 463 height 71
click at [925, 450] on textarea "for this machine power cycled and reseated all disks and reseated psu ,psu rema…" at bounding box center [1016, 466] width 463 height 71
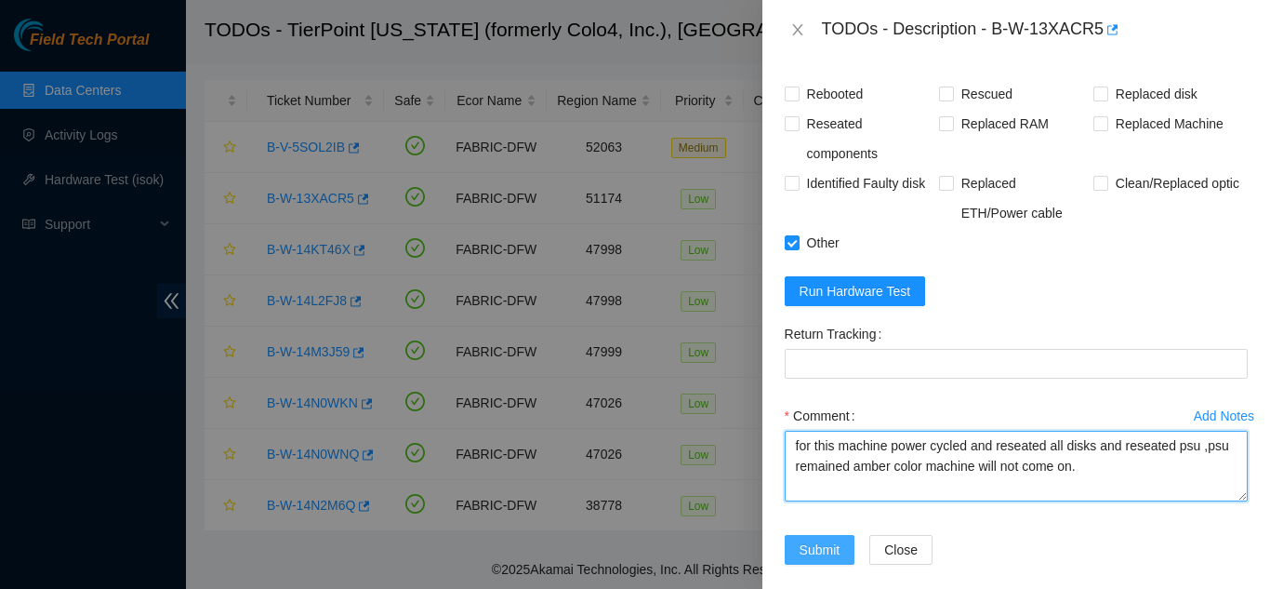
type textarea "for this machine power cycled and reseated all disks and reseated psu ,psu rema…"
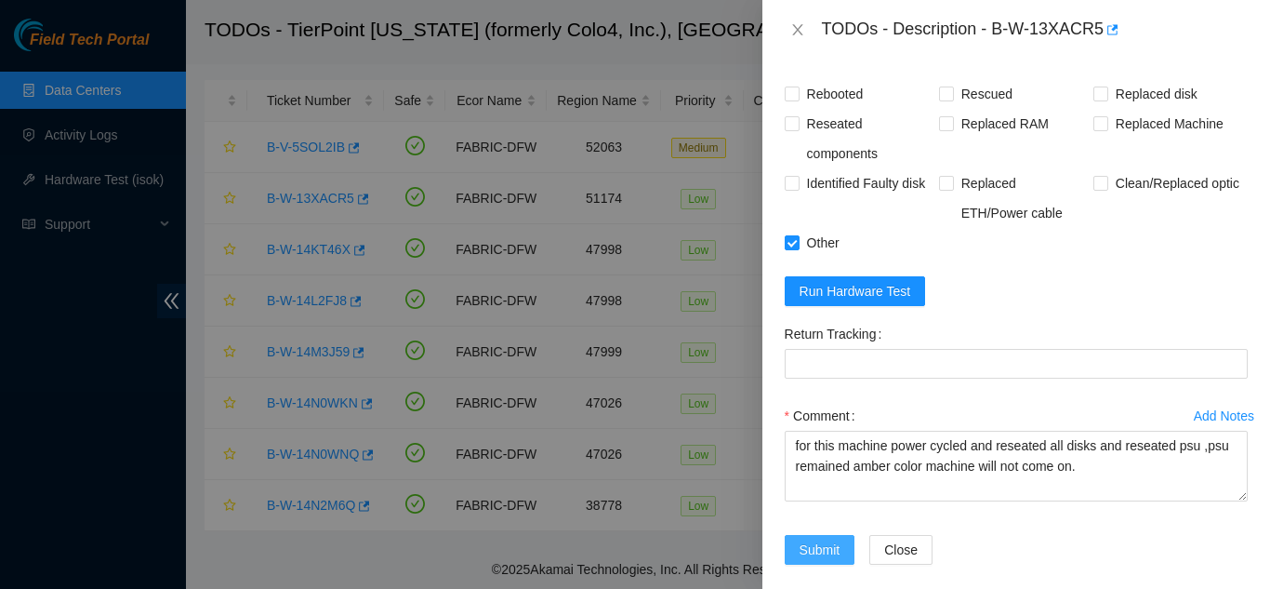
click at [814, 539] on span "Submit" at bounding box center [820, 549] width 41 height 20
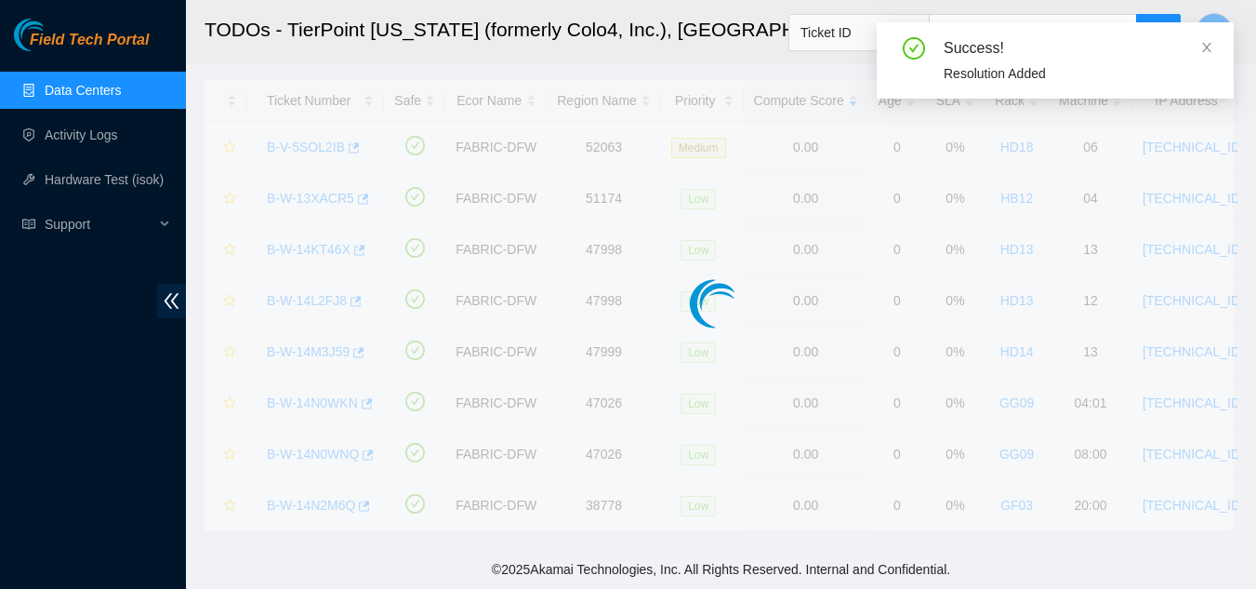
scroll to position [41, 0]
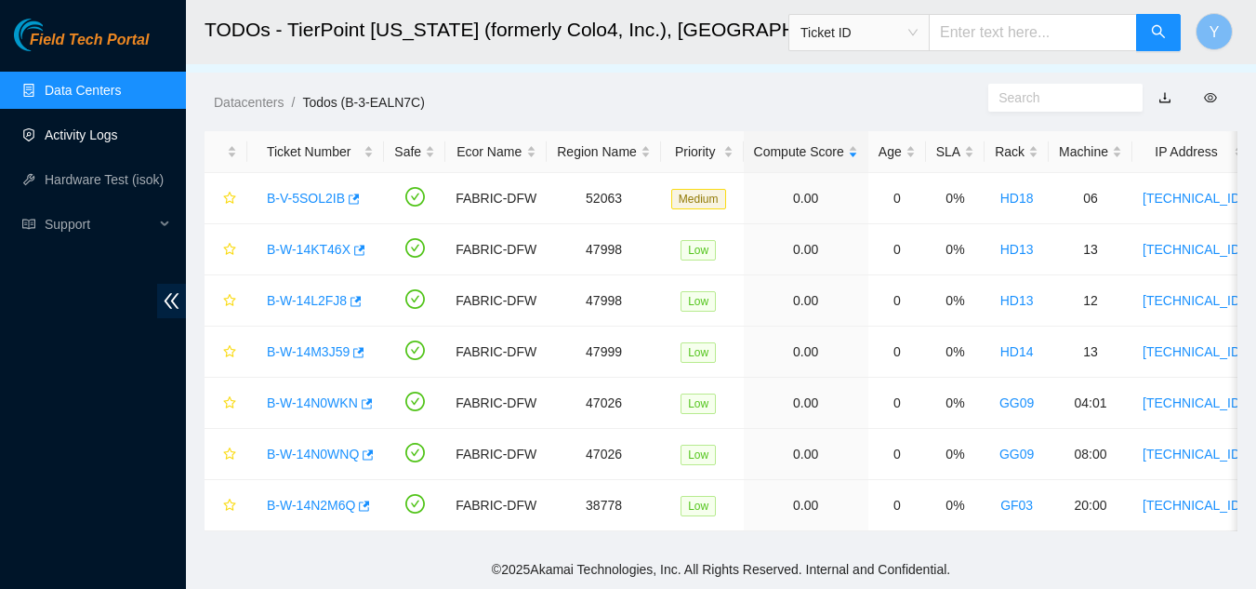
click at [95, 129] on link "Activity Logs" at bounding box center [81, 134] width 73 height 15
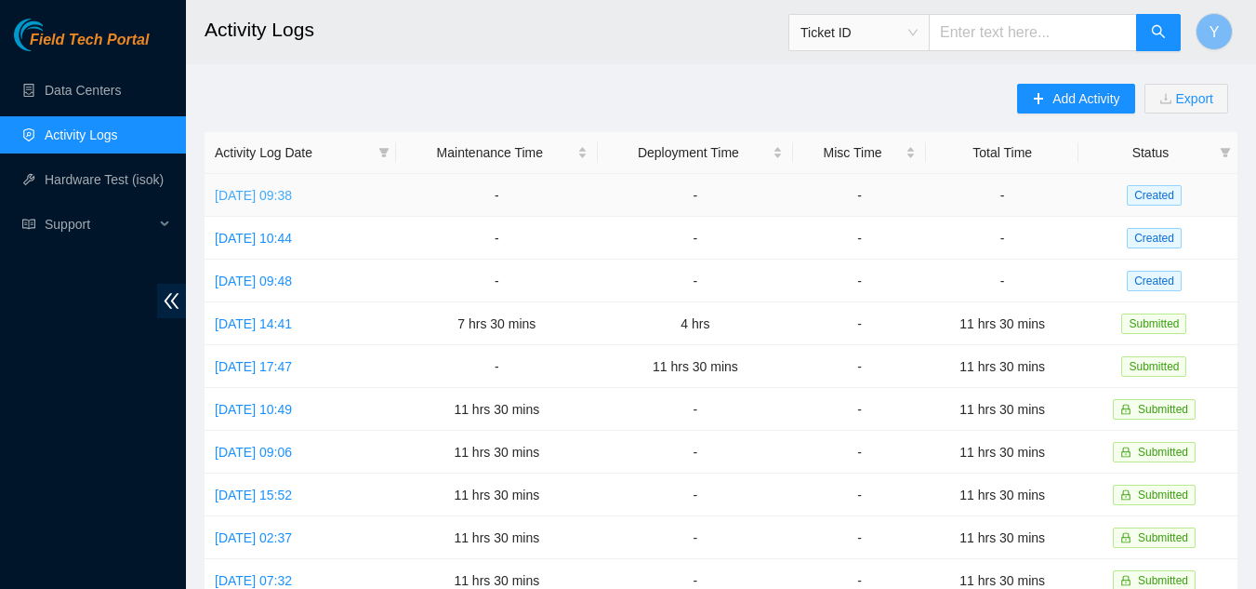
click at [292, 192] on link "Thu, 28 Aug 2025 09:38" at bounding box center [253, 195] width 77 height 15
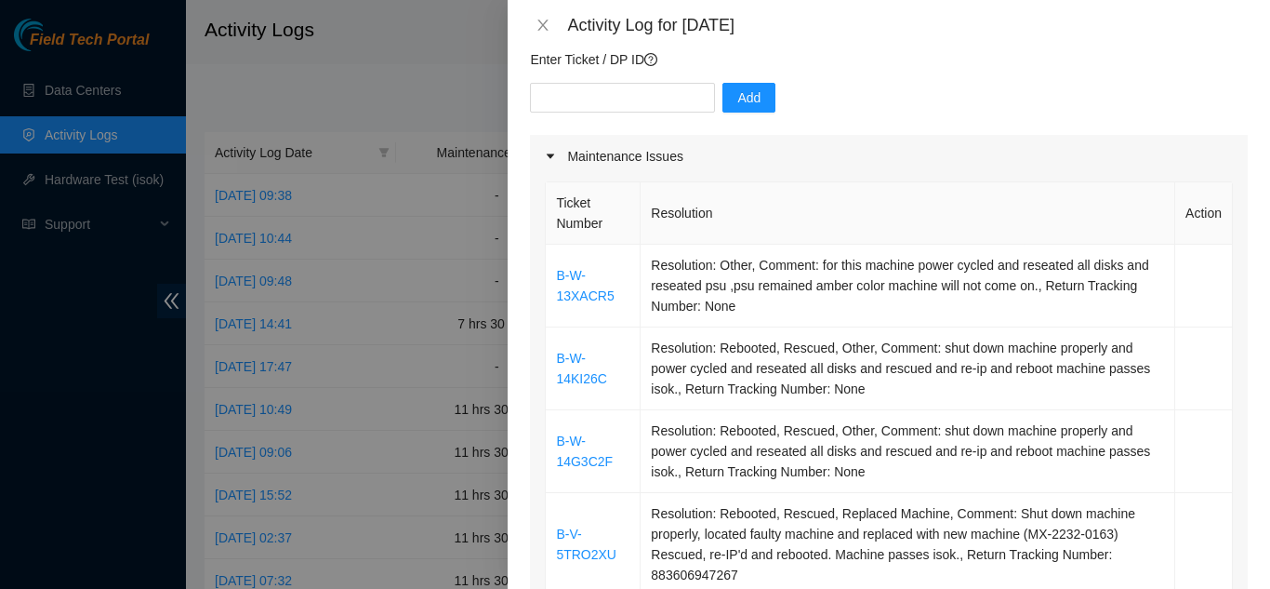
scroll to position [186, 0]
click at [545, 26] on icon "close" at bounding box center [543, 25] width 10 height 11
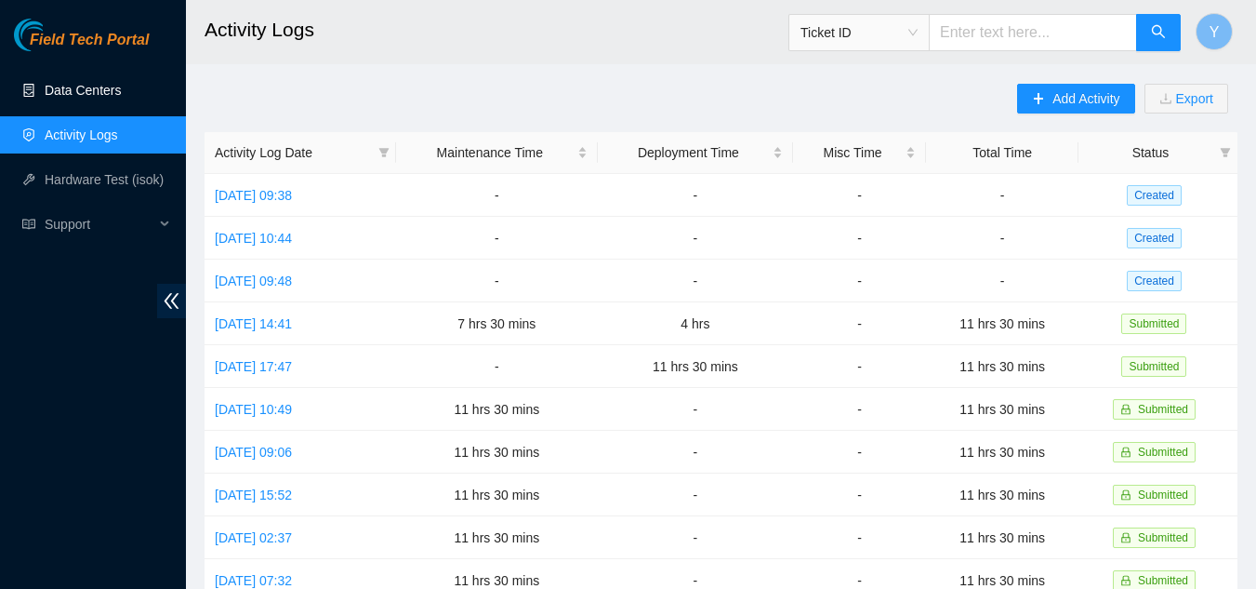
click at [113, 86] on link "Data Centers" at bounding box center [83, 90] width 76 height 15
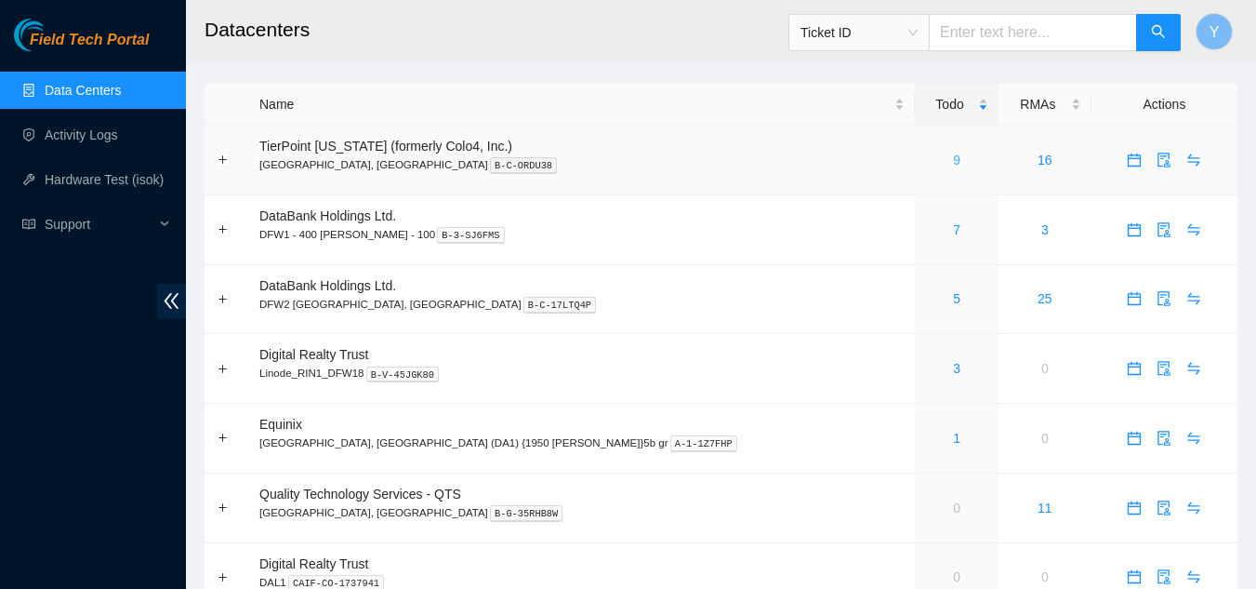
click at [953, 160] on link "9" at bounding box center [956, 160] width 7 height 15
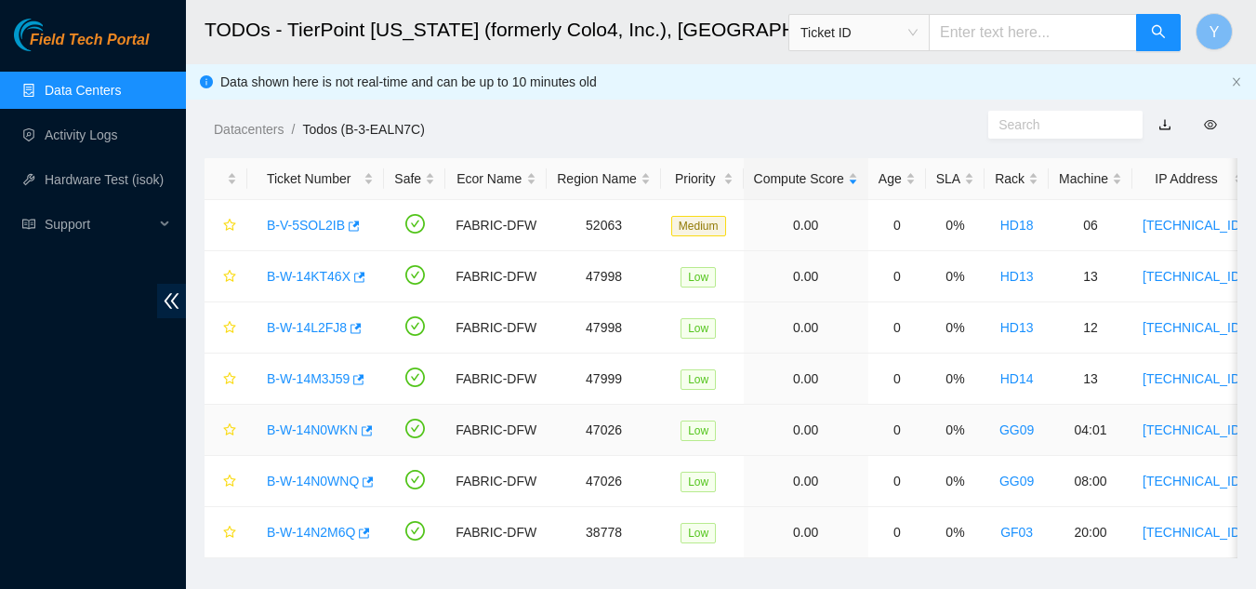
click at [334, 431] on link "B-W-14N0WKN" at bounding box center [312, 429] width 91 height 15
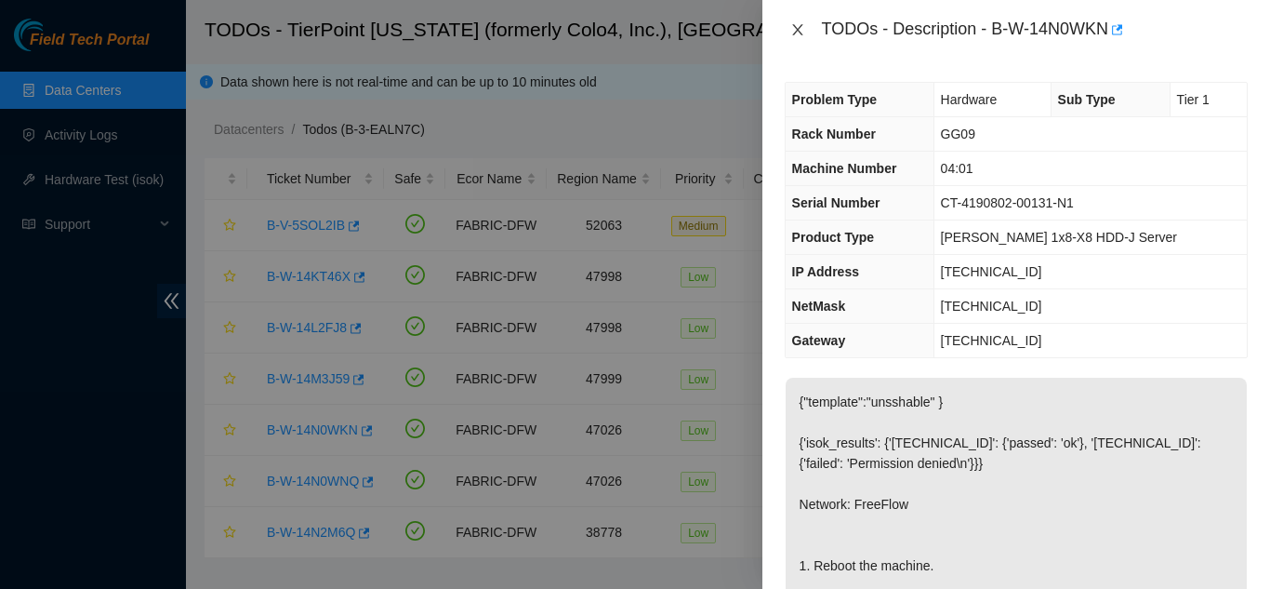
click at [801, 29] on icon "close" at bounding box center [797, 29] width 15 height 15
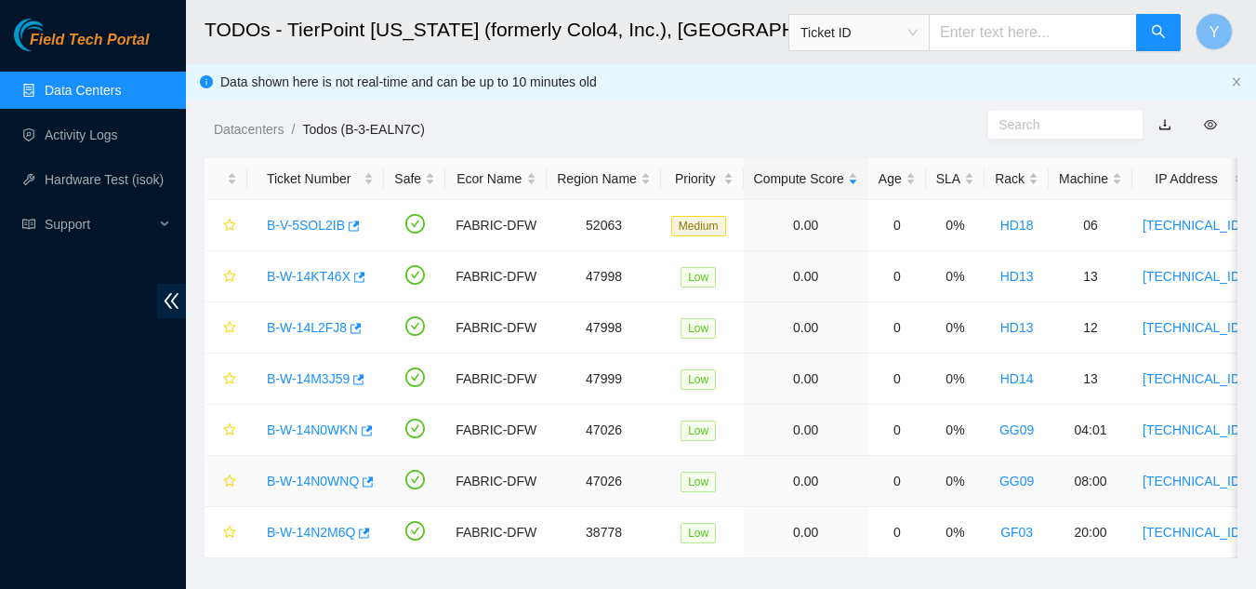
click at [308, 478] on link "B-W-14N0WNQ" at bounding box center [313, 480] width 92 height 15
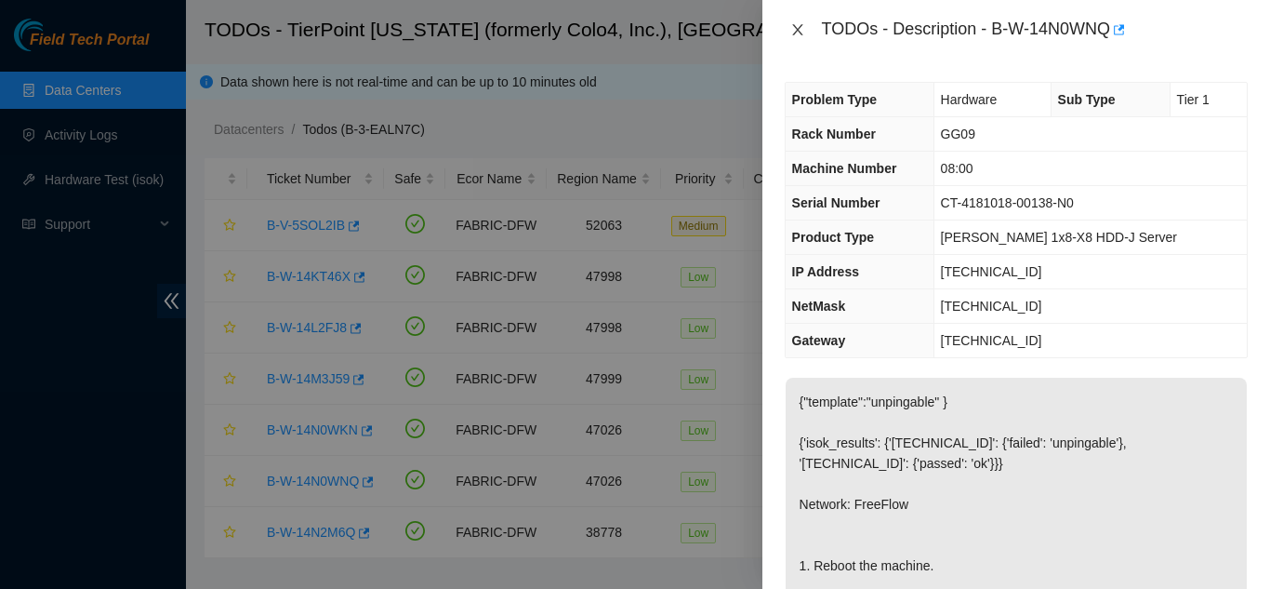
click at [797, 31] on icon "close" at bounding box center [797, 29] width 10 height 11
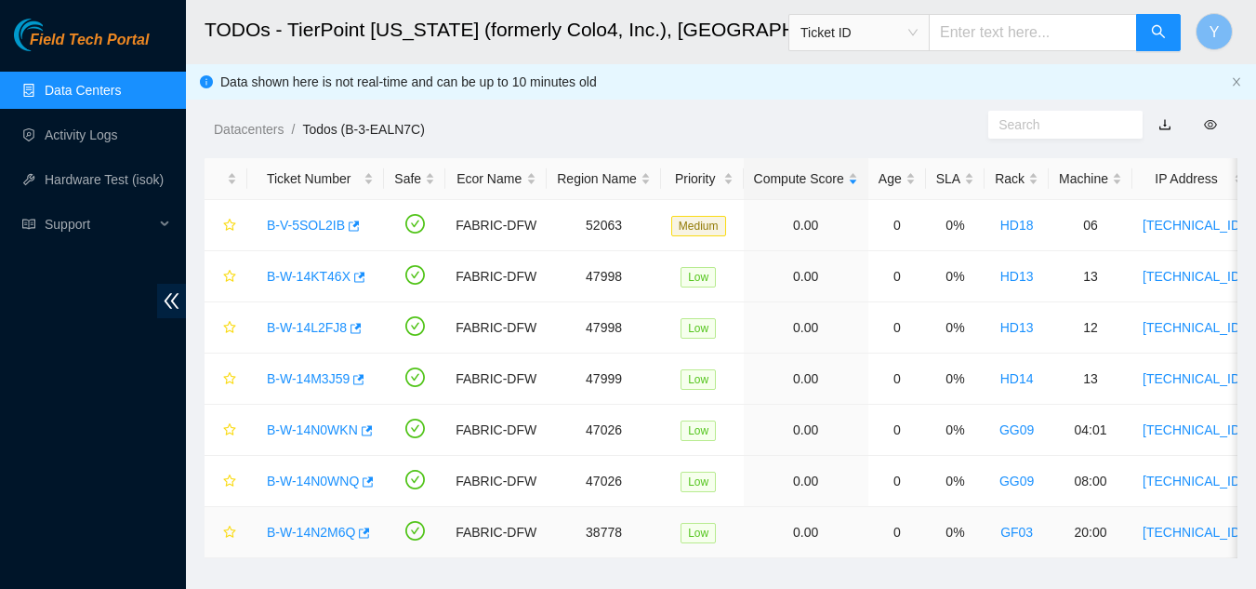
click at [326, 531] on link "B-W-14N2M6Q" at bounding box center [311, 531] width 88 height 15
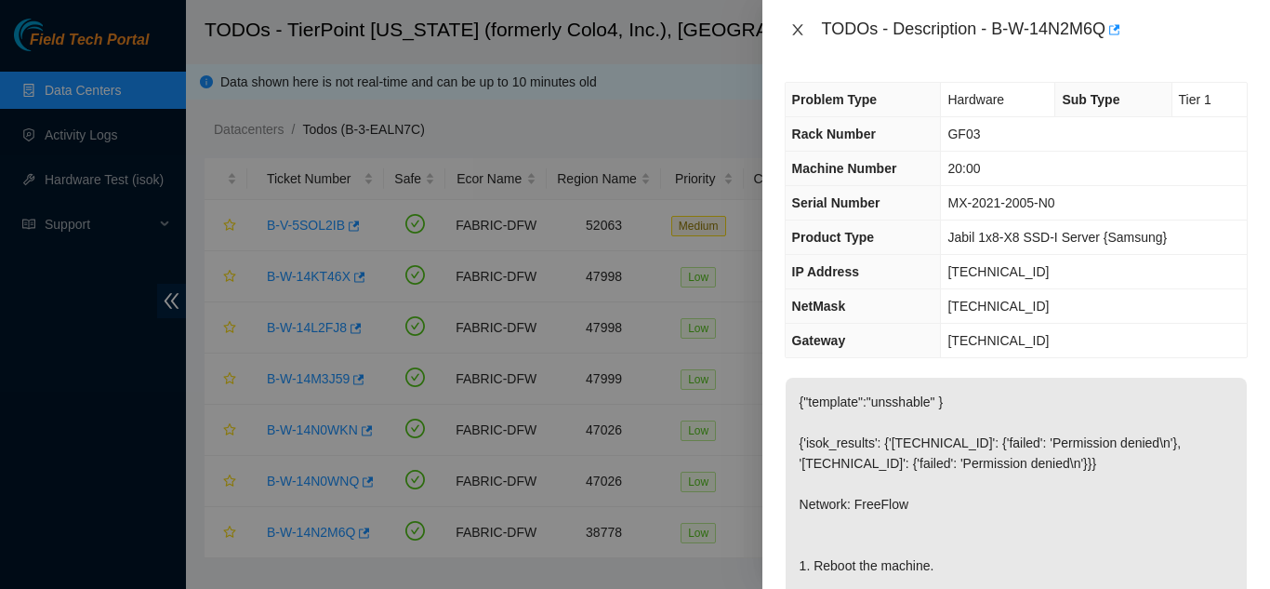
click at [797, 35] on icon "close" at bounding box center [797, 29] width 15 height 15
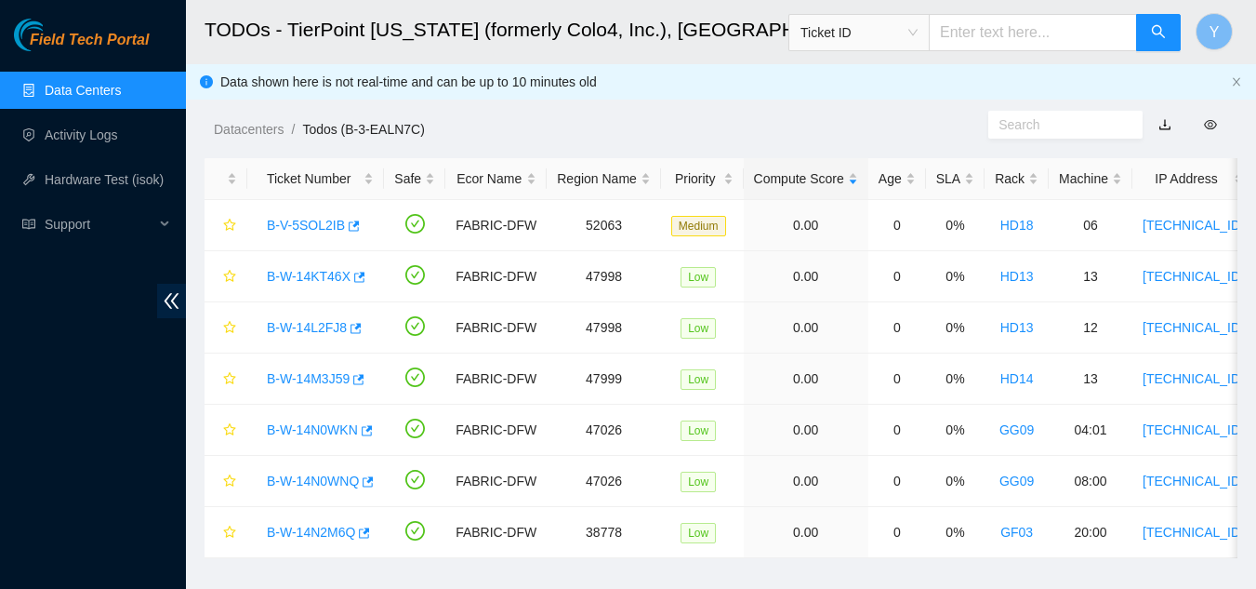
click at [86, 92] on link "Data Centers" at bounding box center [83, 90] width 76 height 15
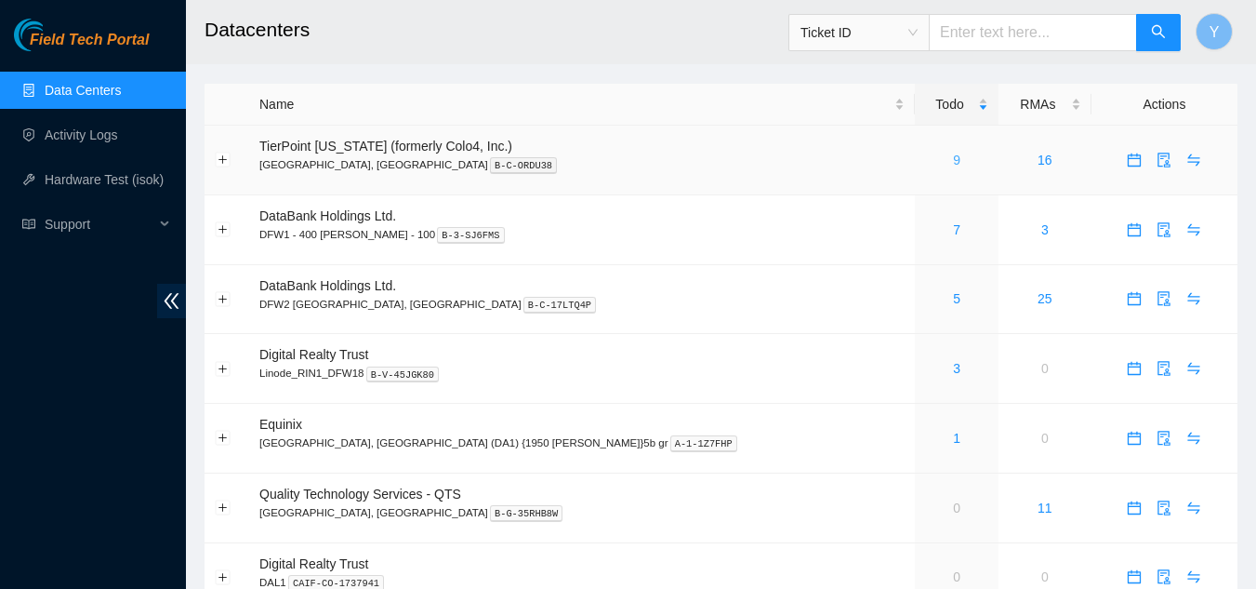
click at [953, 161] on link "9" at bounding box center [956, 160] width 7 height 15
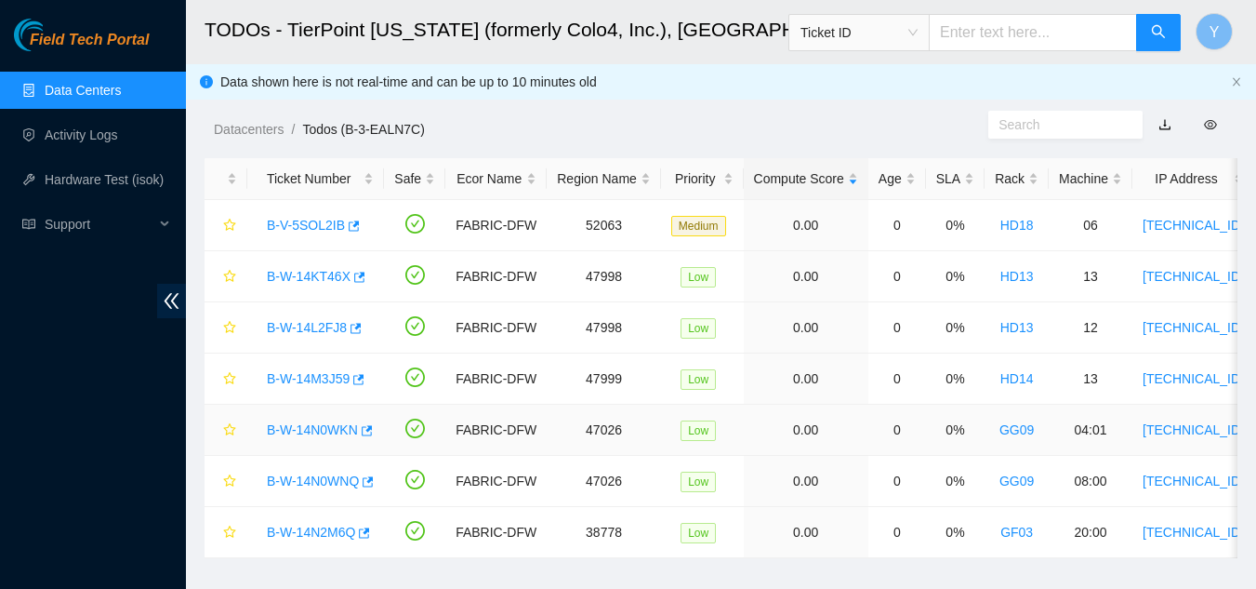
click at [320, 430] on link "B-W-14N0WKN" at bounding box center [312, 429] width 91 height 15
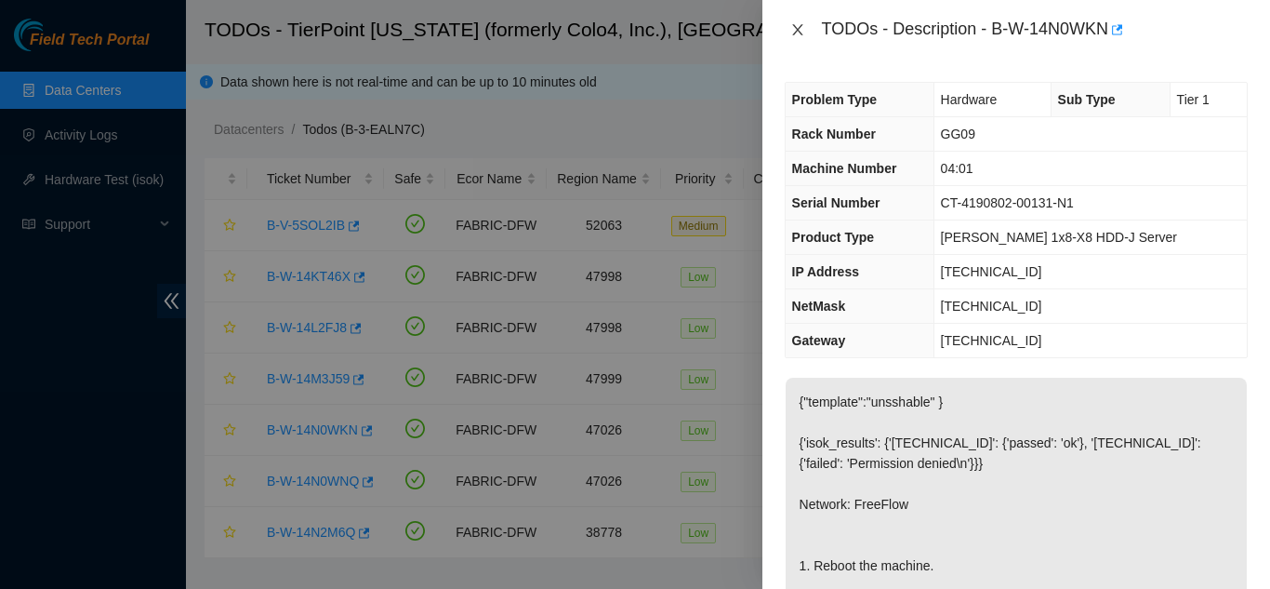
click at [795, 33] on icon "close" at bounding box center [797, 29] width 10 height 11
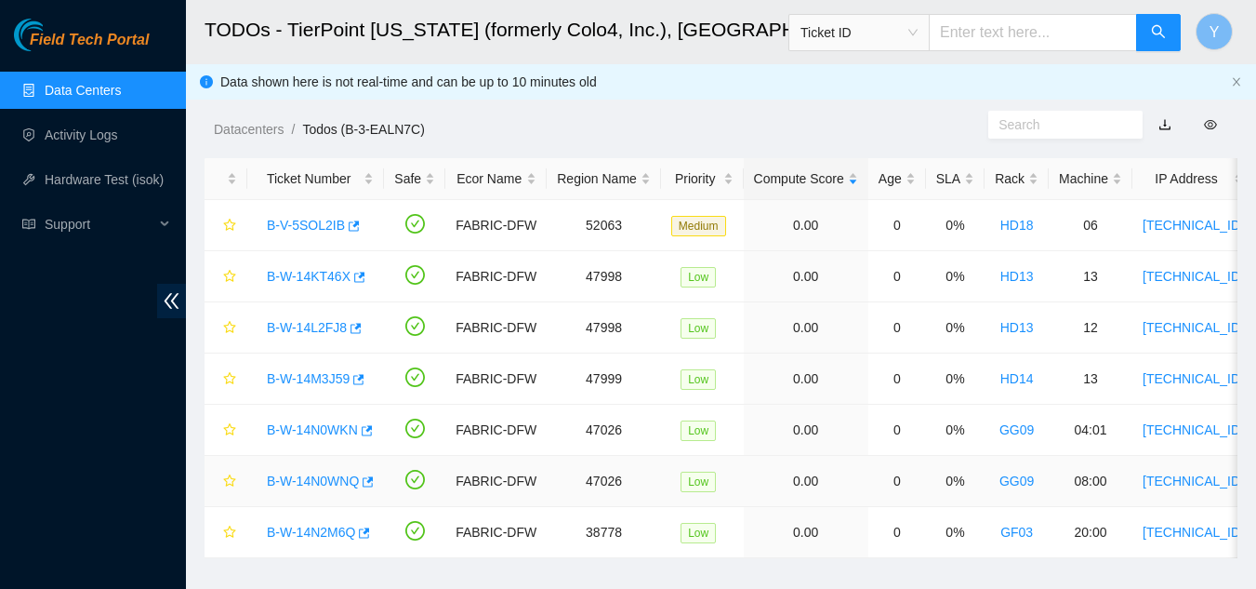
click at [314, 480] on link "B-W-14N0WNQ" at bounding box center [313, 480] width 92 height 15
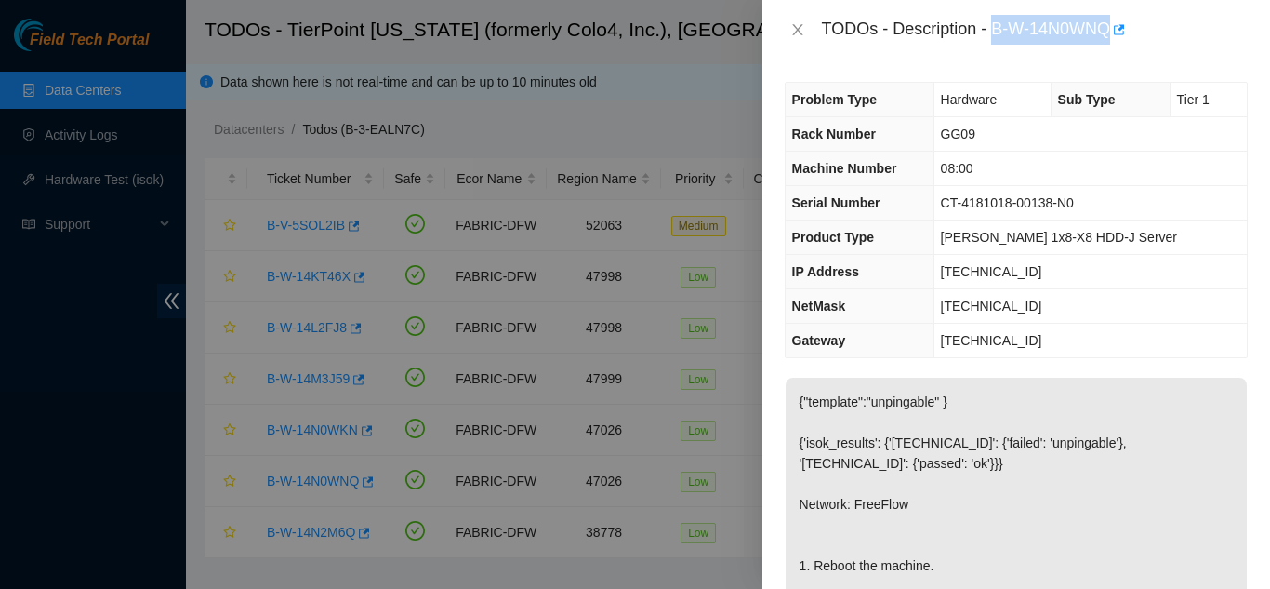
drag, startPoint x: 995, startPoint y: 33, endPoint x: 1111, endPoint y: 39, distance: 116.4
click at [1111, 39] on div "TODOs - Description - B-W-14N0WNQ" at bounding box center [1035, 30] width 426 height 30
copy div "B-W-14N0WNQ"
drag, startPoint x: 1051, startPoint y: 272, endPoint x: 966, endPoint y: 270, distance: 84.7
click at [966, 270] on td "23.202.88.244" at bounding box center [1090, 272] width 313 height 34
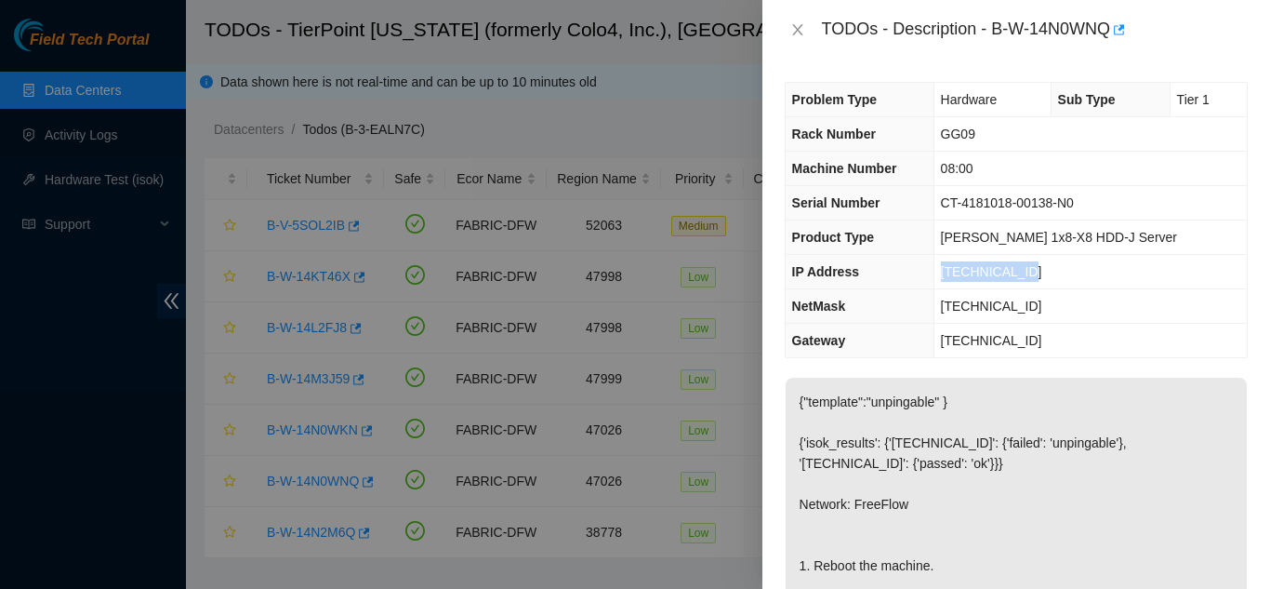
copy span "23.202.88.244"
click at [797, 29] on icon "close" at bounding box center [797, 29] width 10 height 11
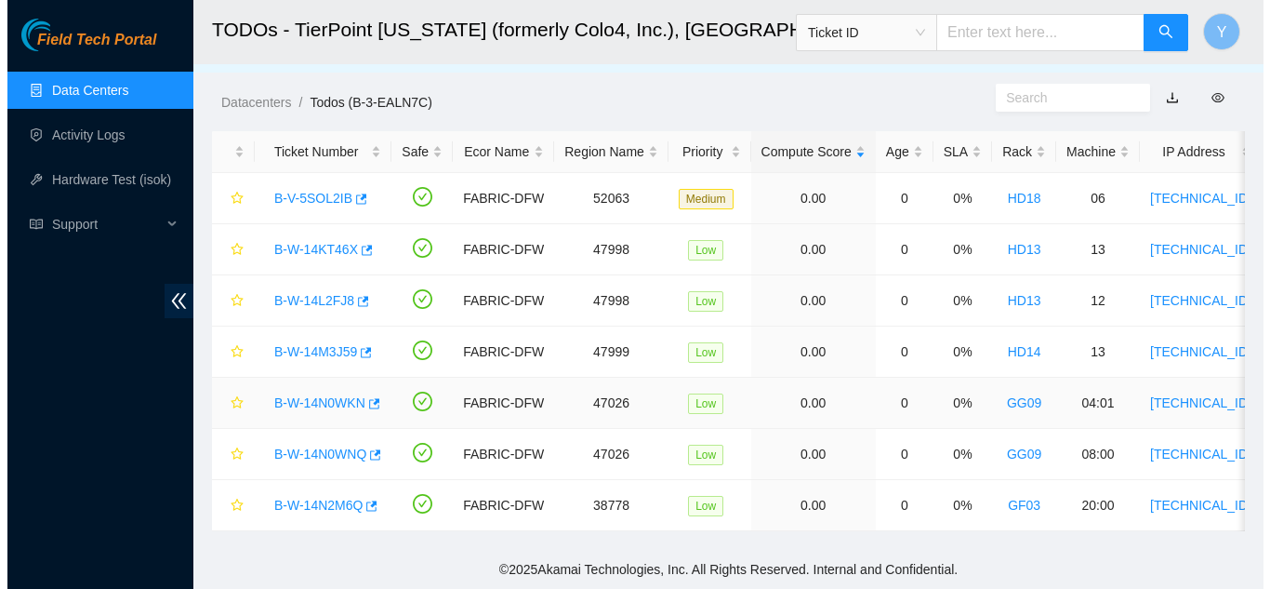
scroll to position [41, 0]
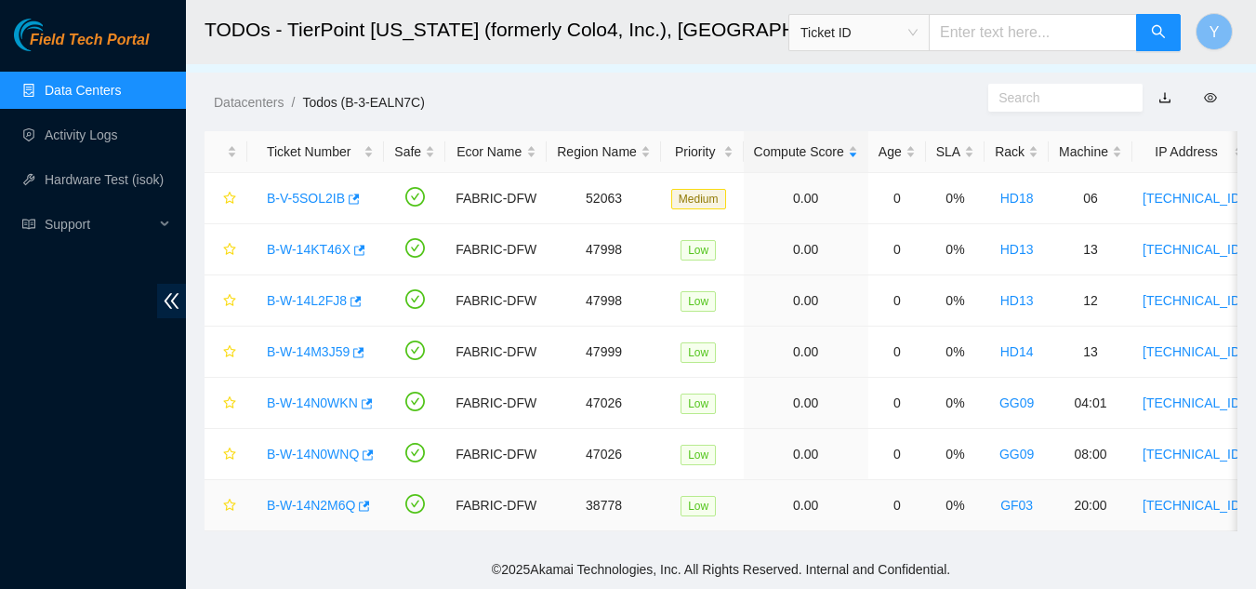
click at [325, 497] on link "B-W-14N2M6Q" at bounding box center [311, 504] width 88 height 15
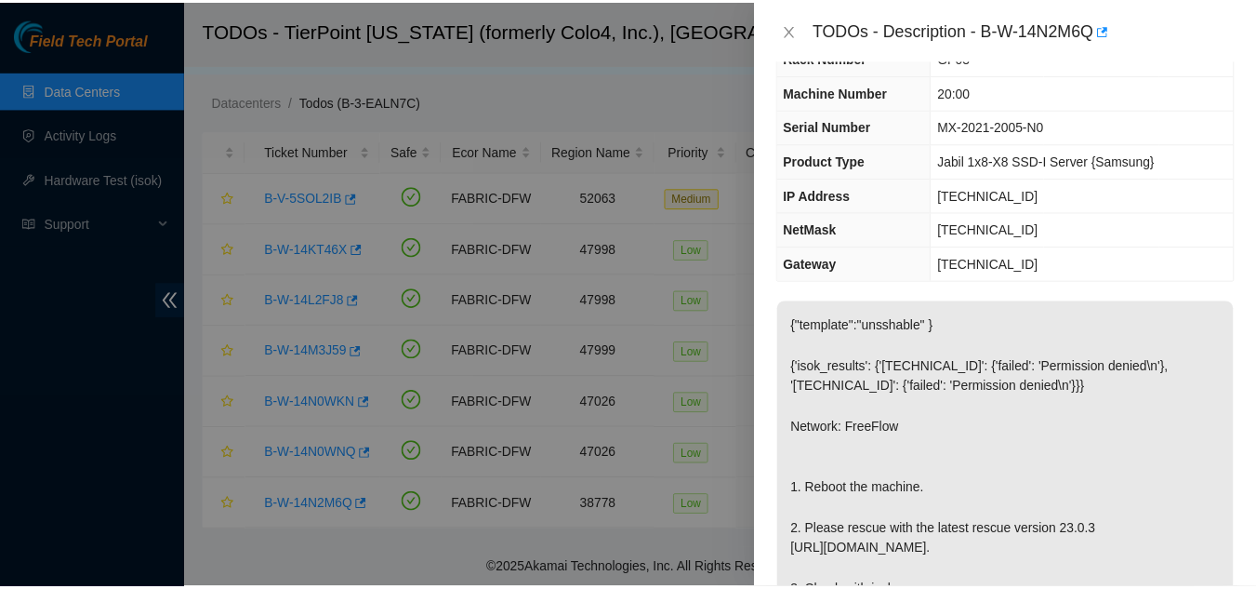
scroll to position [0, 0]
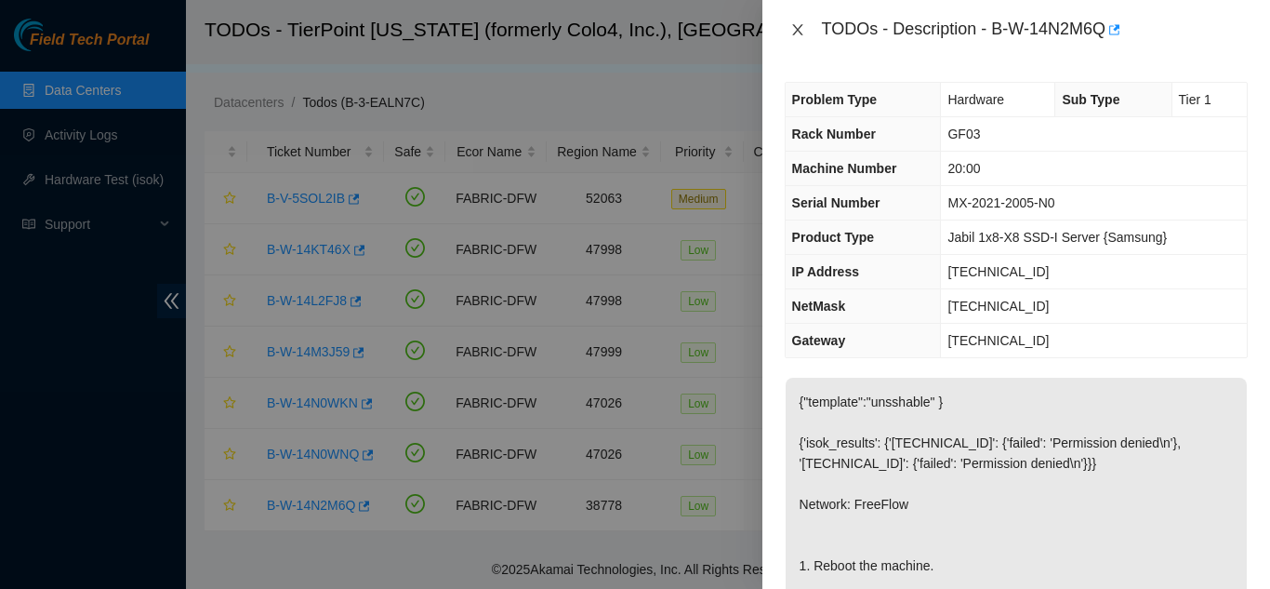
click at [797, 29] on icon "close" at bounding box center [797, 29] width 10 height 11
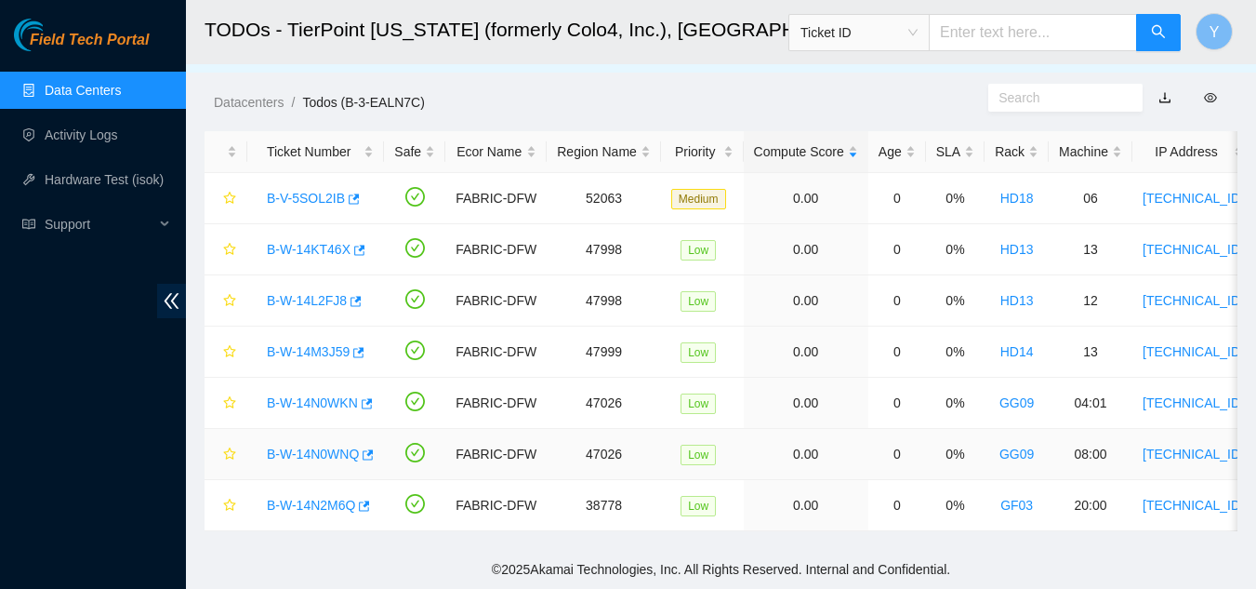
click at [315, 446] on link "B-W-14N0WNQ" at bounding box center [313, 453] width 92 height 15
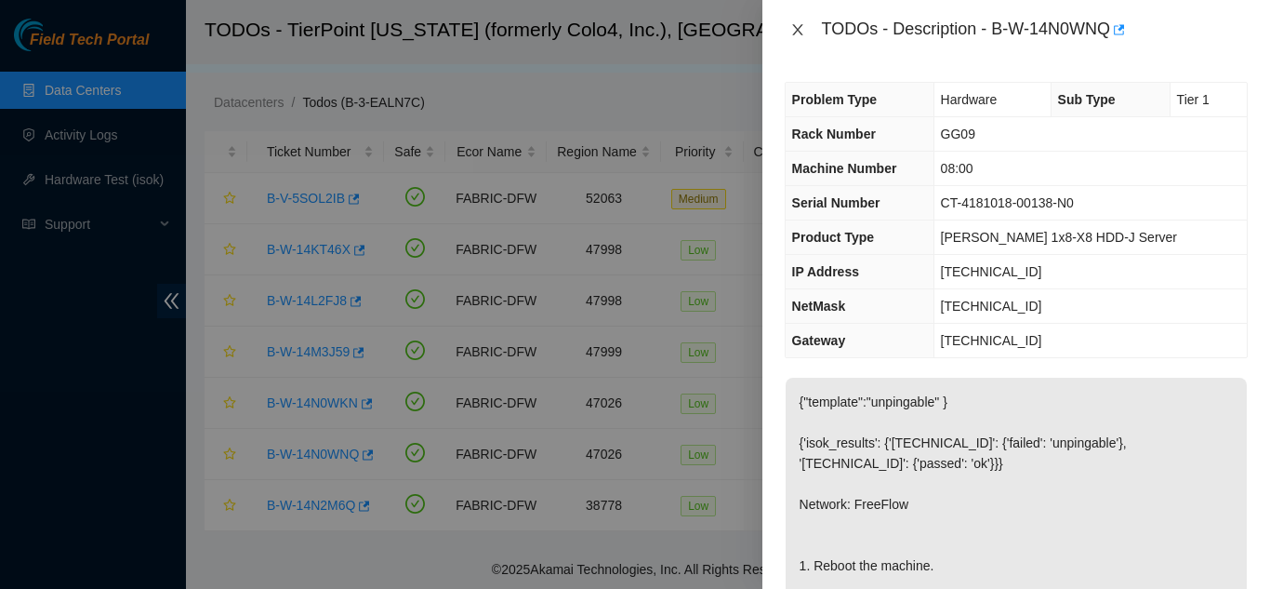
click at [797, 32] on icon "close" at bounding box center [797, 29] width 15 height 15
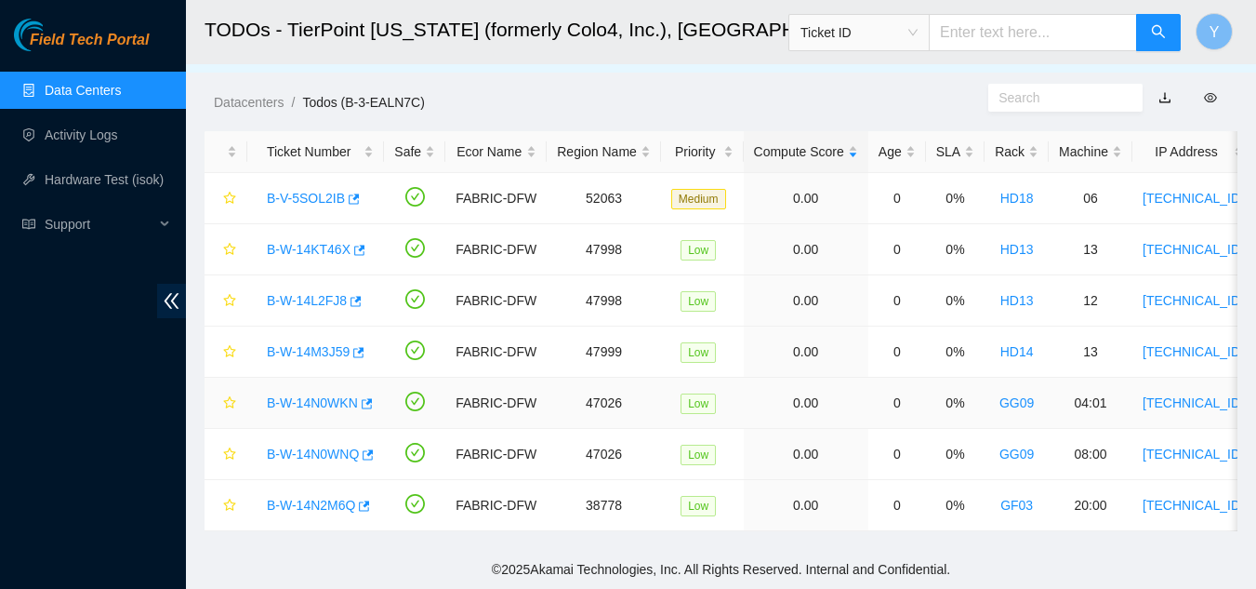
click at [322, 395] on link "B-W-14N0WKN" at bounding box center [312, 402] width 91 height 15
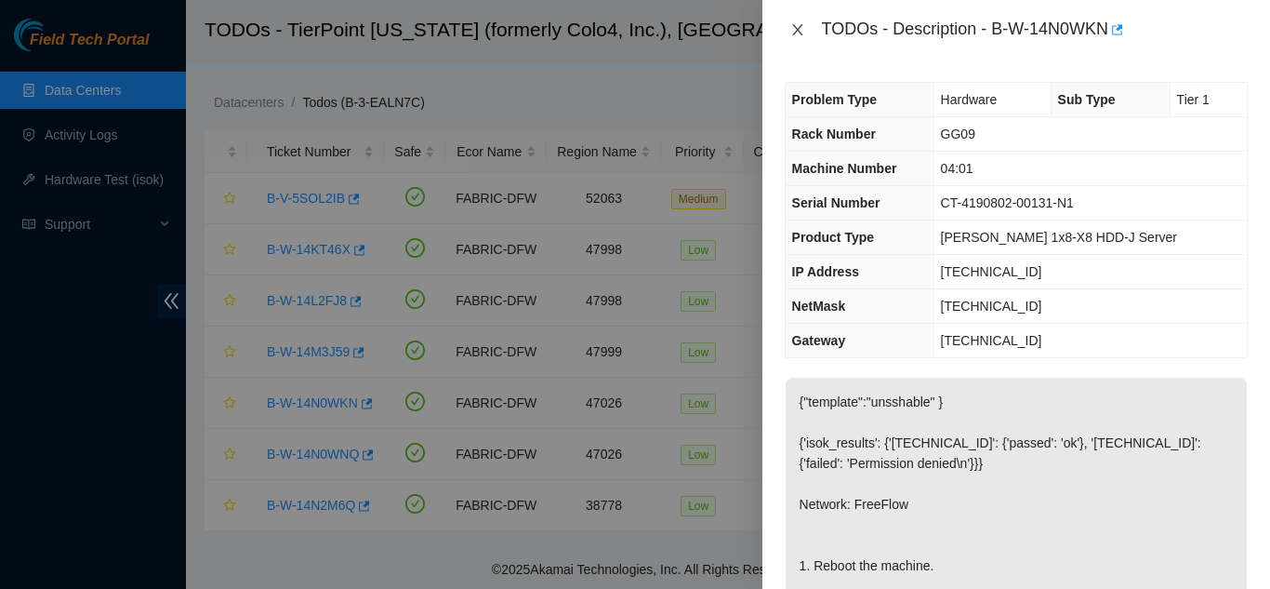
click at [795, 25] on icon "close" at bounding box center [797, 29] width 15 height 15
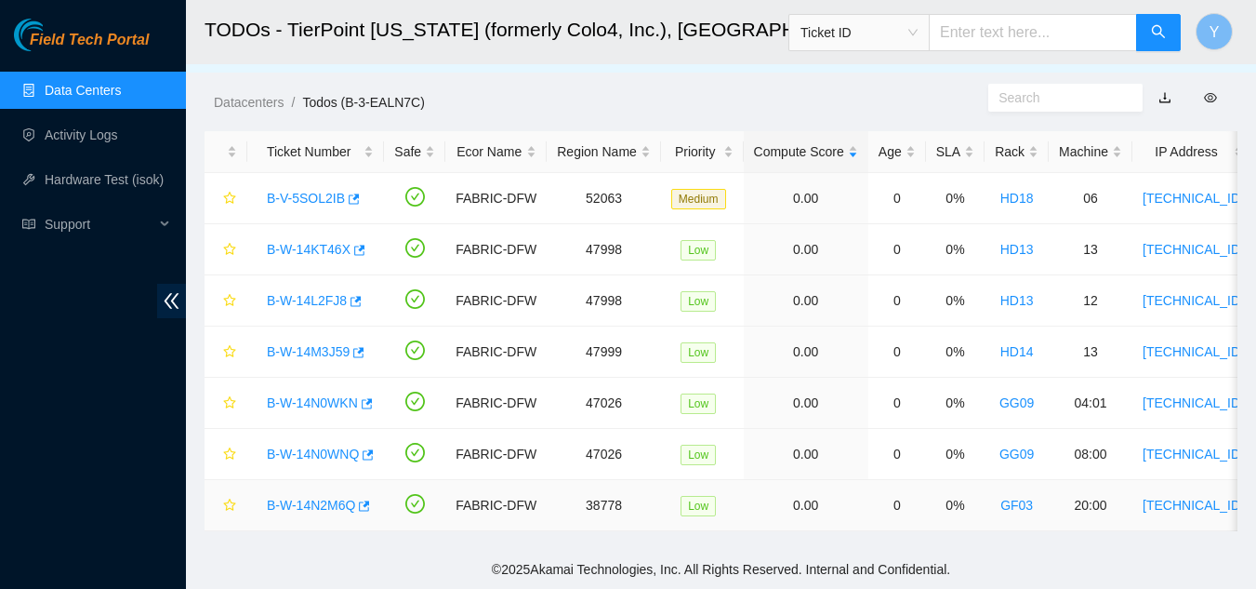
click at [324, 497] on link "B-W-14N2M6Q" at bounding box center [311, 504] width 88 height 15
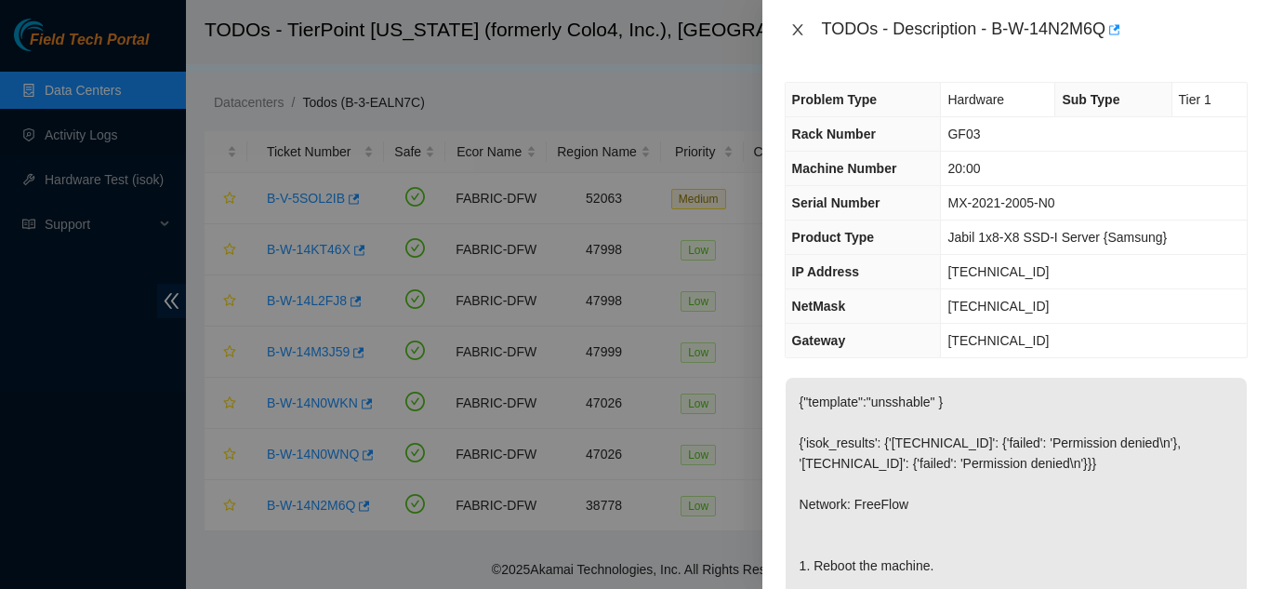
click at [798, 26] on icon "close" at bounding box center [797, 29] width 15 height 15
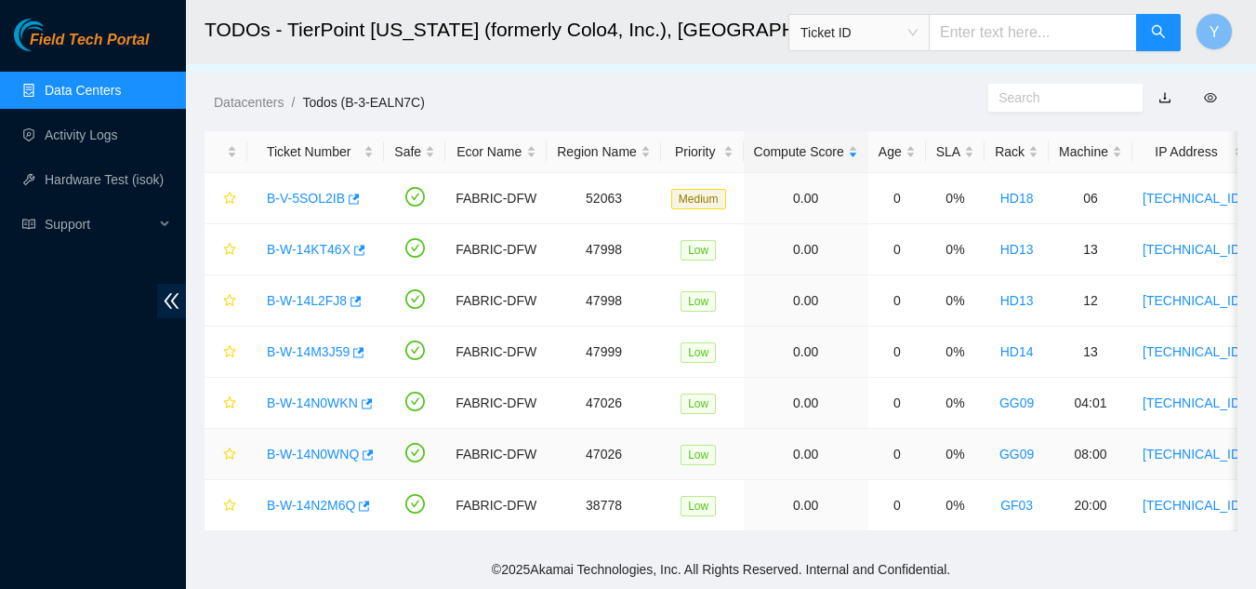
click at [320, 446] on link "B-W-14N0WNQ" at bounding box center [313, 453] width 92 height 15
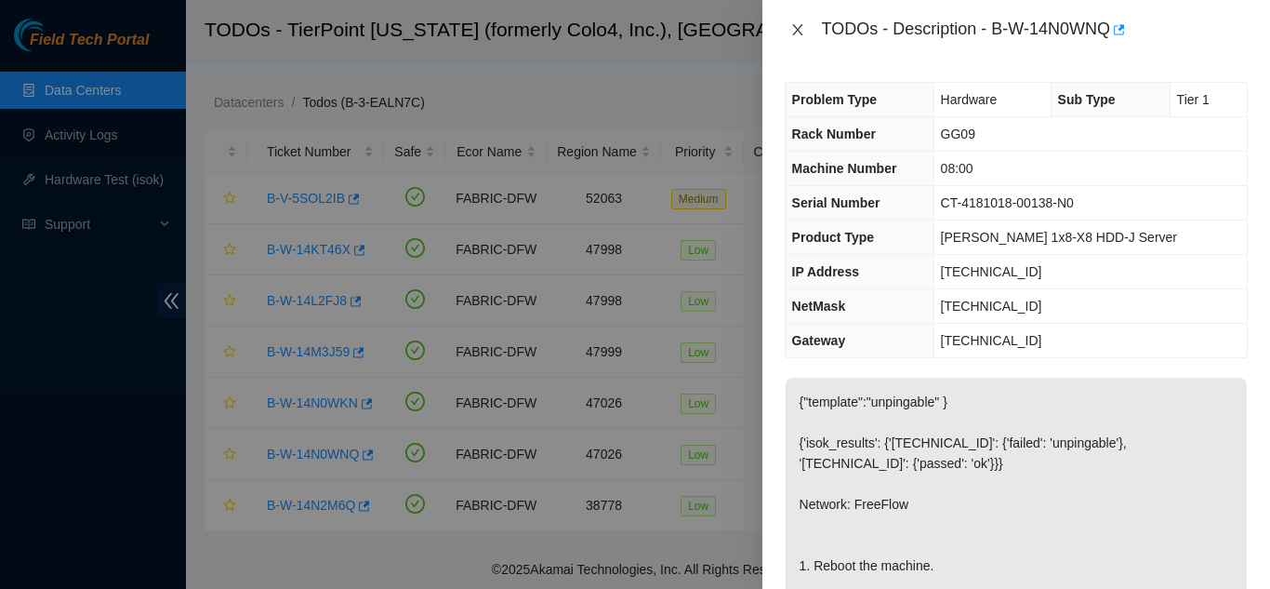
click at [791, 28] on icon "close" at bounding box center [797, 29] width 15 height 15
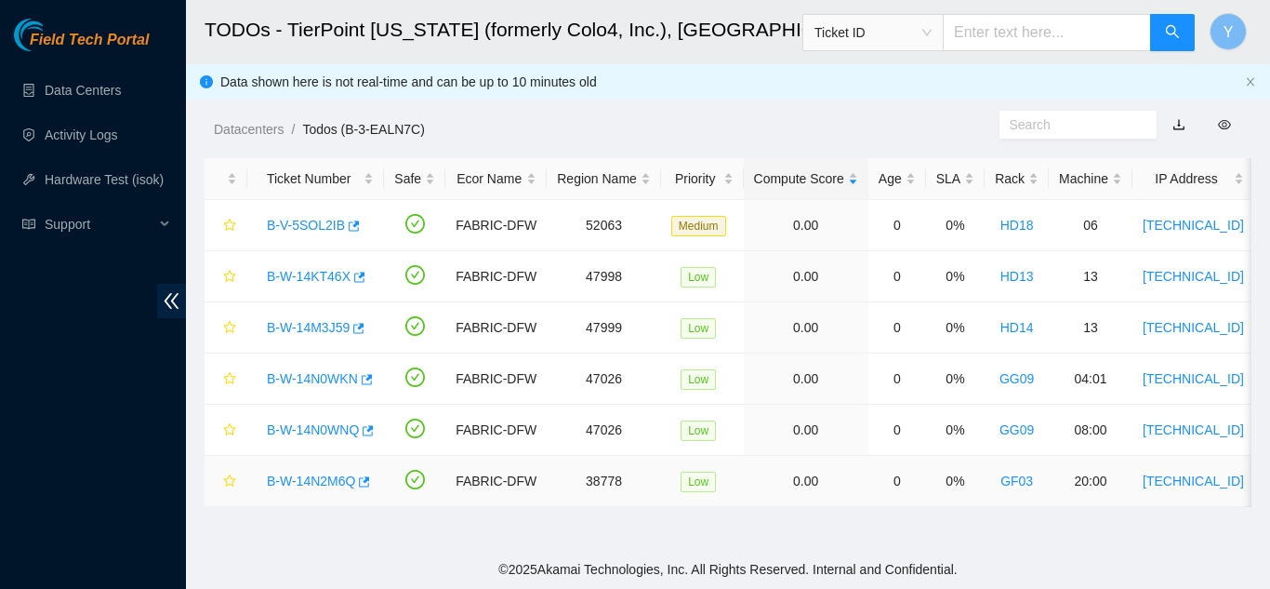
click at [303, 476] on link "B-W-14N2M6Q" at bounding box center [311, 480] width 88 height 15
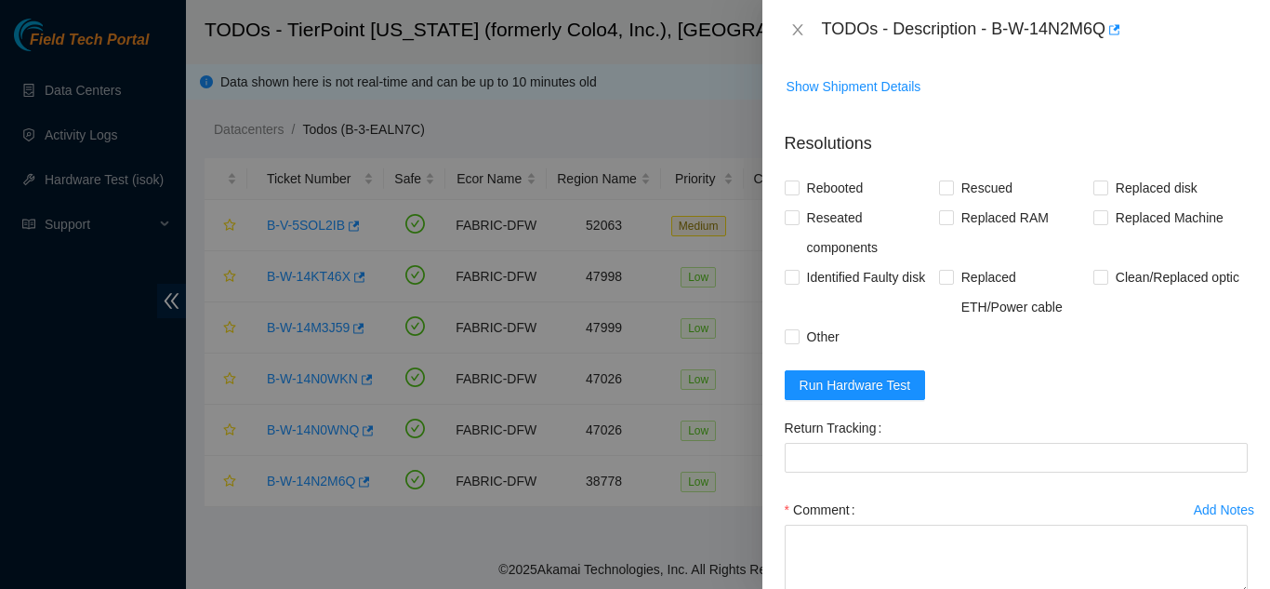
scroll to position [837, 0]
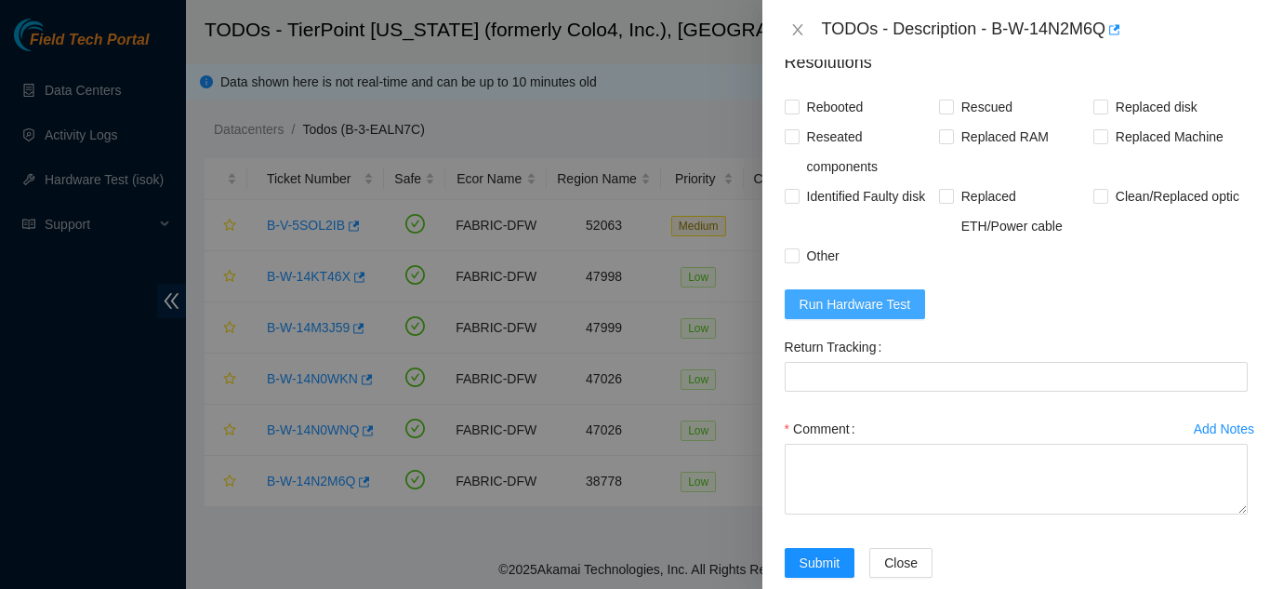
click at [874, 314] on span "Run Hardware Test" at bounding box center [856, 304] width 112 height 20
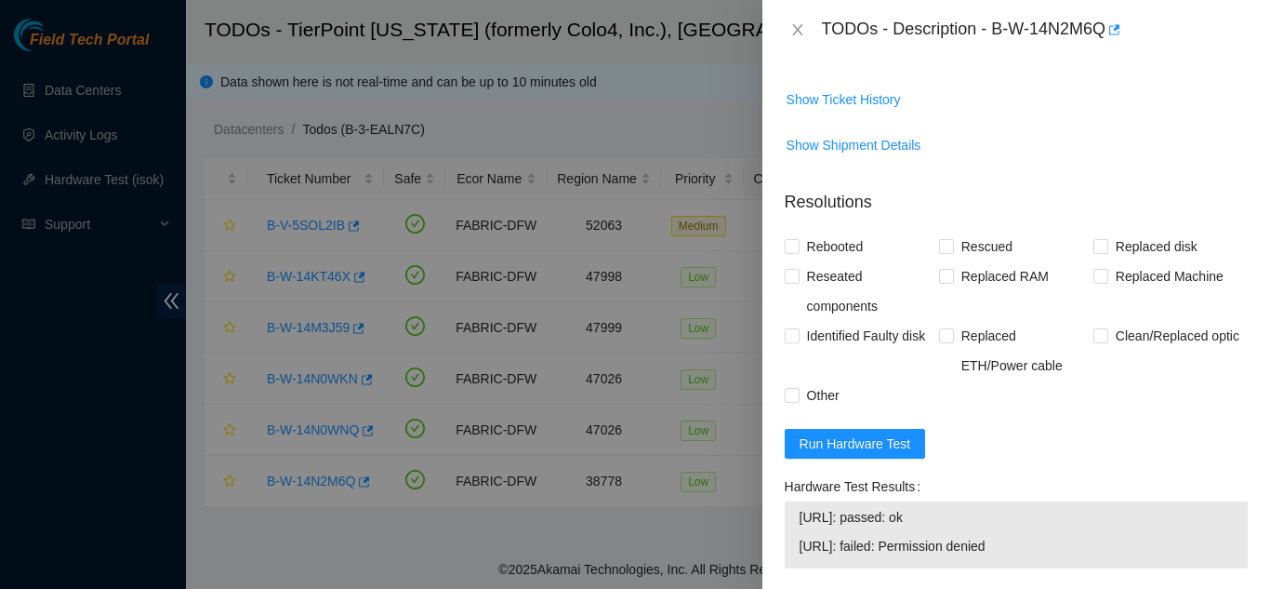
scroll to position [744, 0]
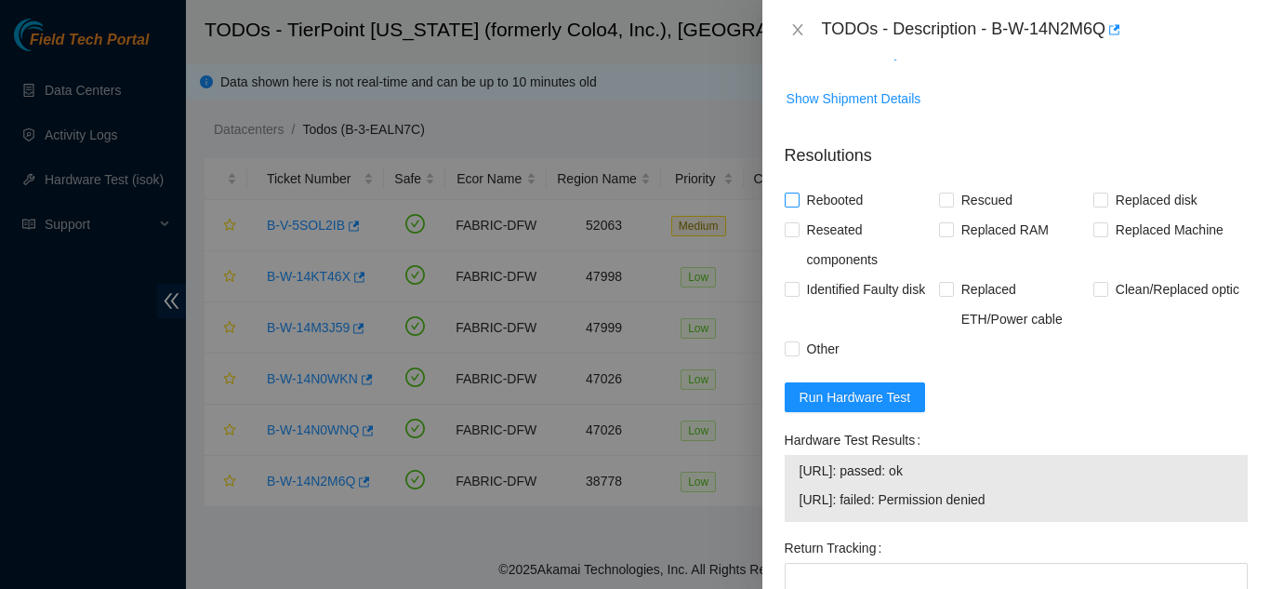
click at [793, 206] on input "Rebooted" at bounding box center [791, 198] width 13 height 13
checkbox input "true"
click at [943, 206] on input "Rescued" at bounding box center [945, 198] width 13 height 13
checkbox input "true"
click at [791, 354] on input "Other" at bounding box center [791, 347] width 13 height 13
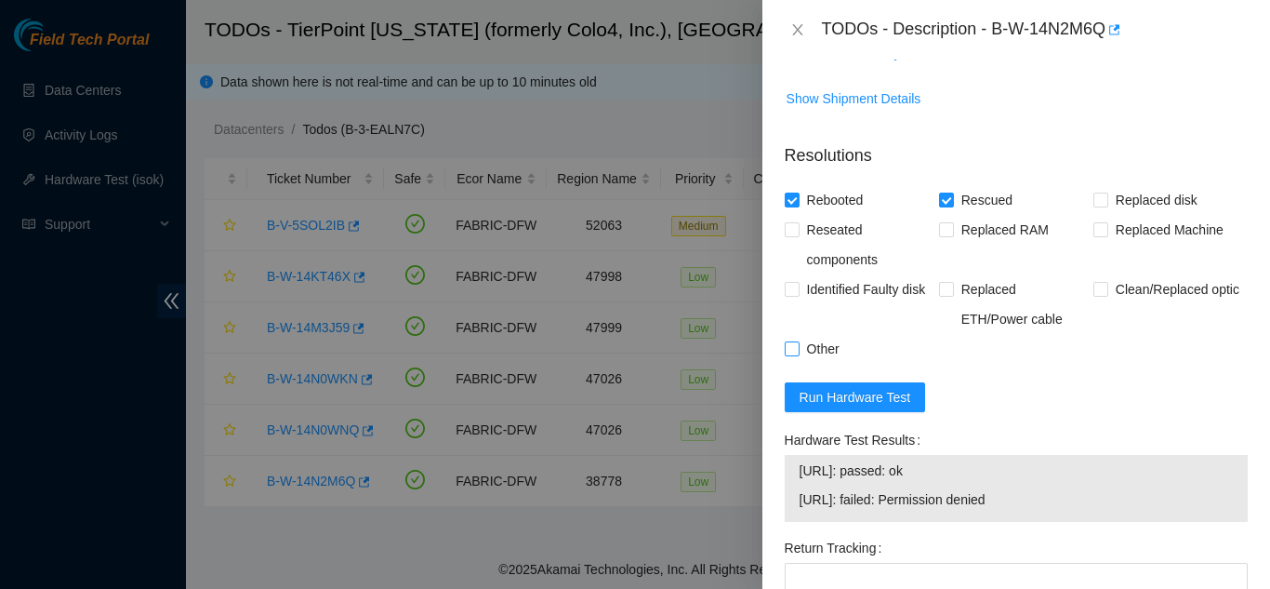
checkbox input "true"
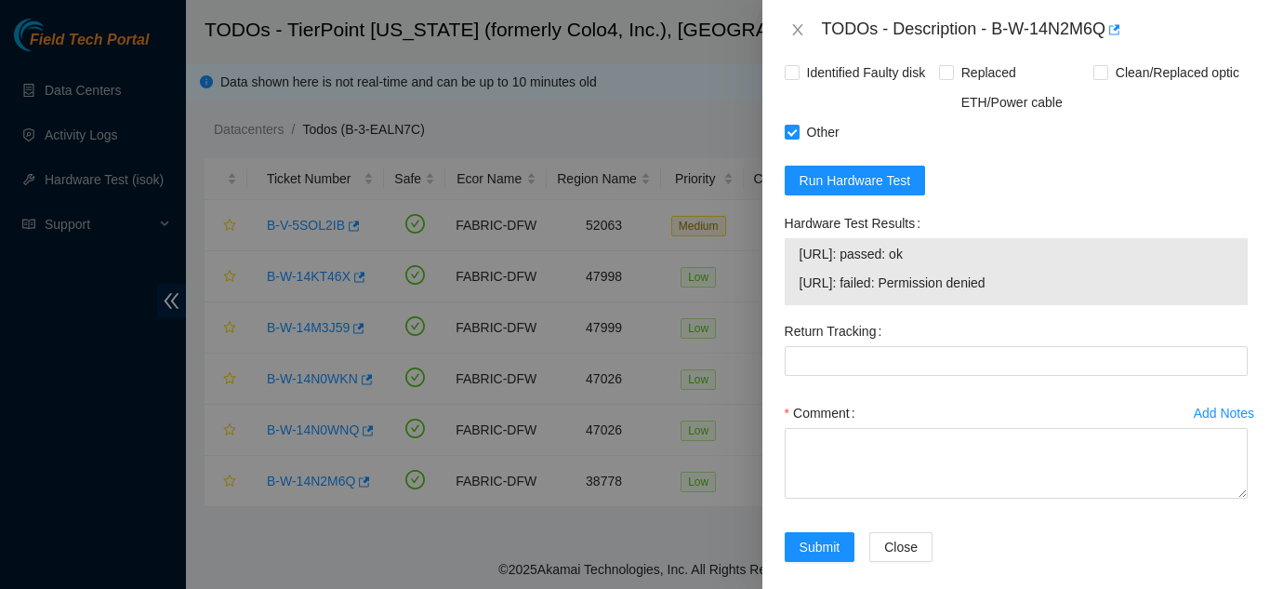
scroll to position [1019, 0]
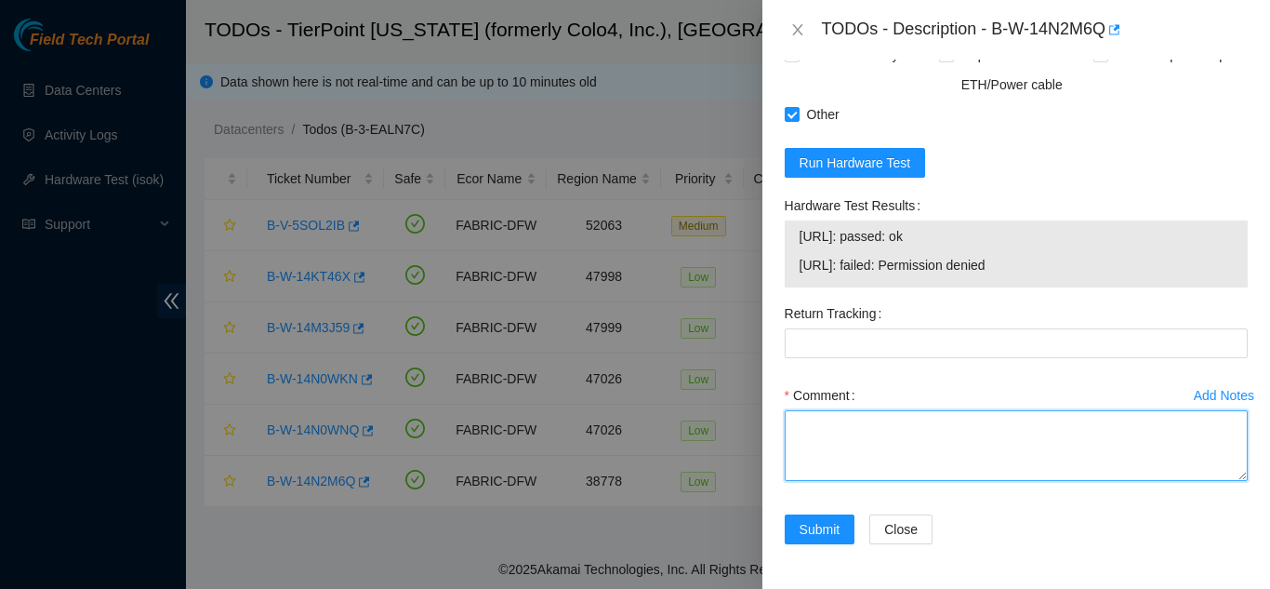
click at [842, 423] on textarea "Comment" at bounding box center [1016, 445] width 463 height 71
paste textarea "23.202.88.244"
click at [832, 439] on textarea "23.202.88.244" at bounding box center [1016, 445] width 463 height 71
click at [880, 427] on textarea "23.202.88.244" at bounding box center [1016, 445] width 463 height 71
type textarea "2"
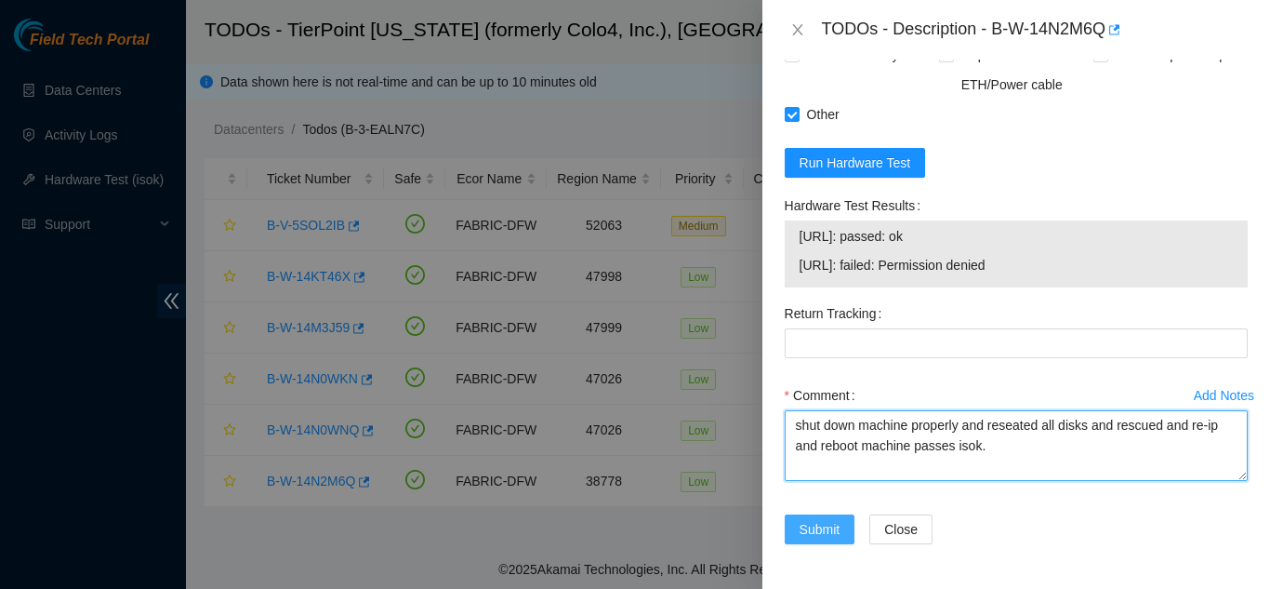
type textarea "shut down machine properly and reseated all disks and rescued and re-ip and reb…"
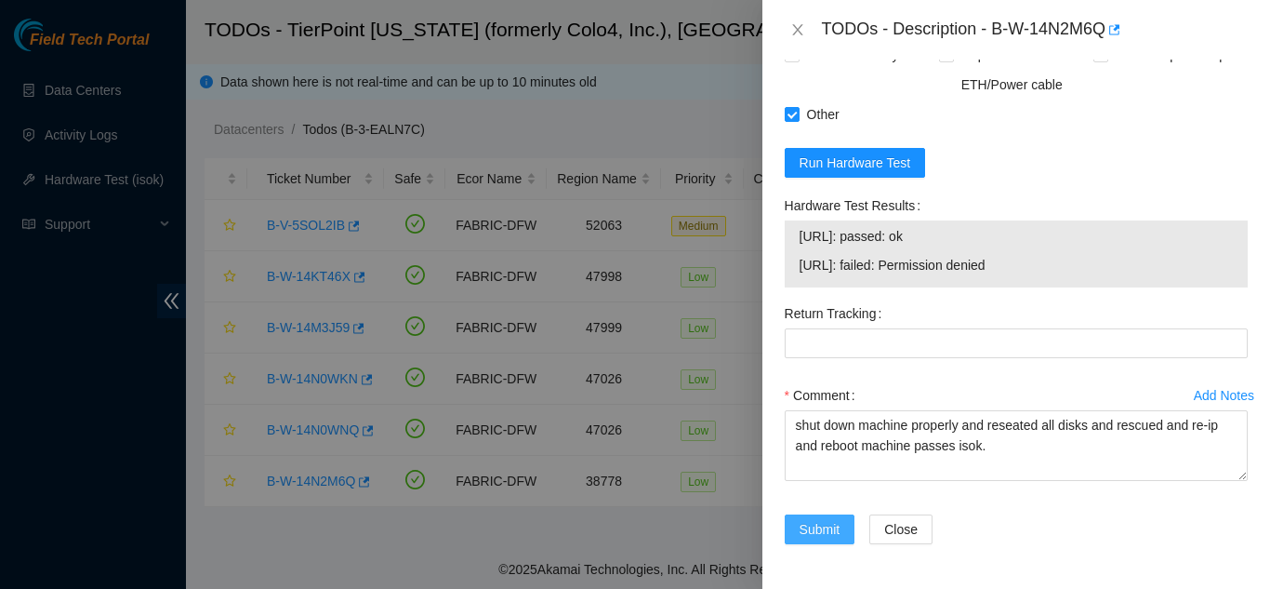
click at [817, 525] on span "Submit" at bounding box center [820, 529] width 41 height 20
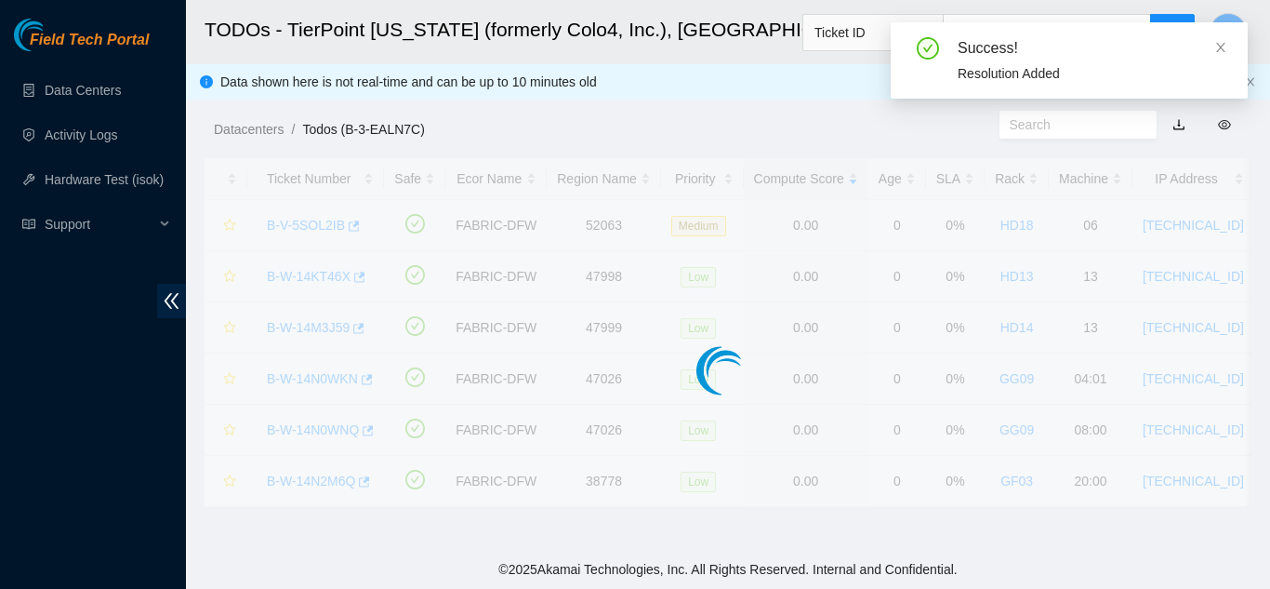
scroll to position [570, 0]
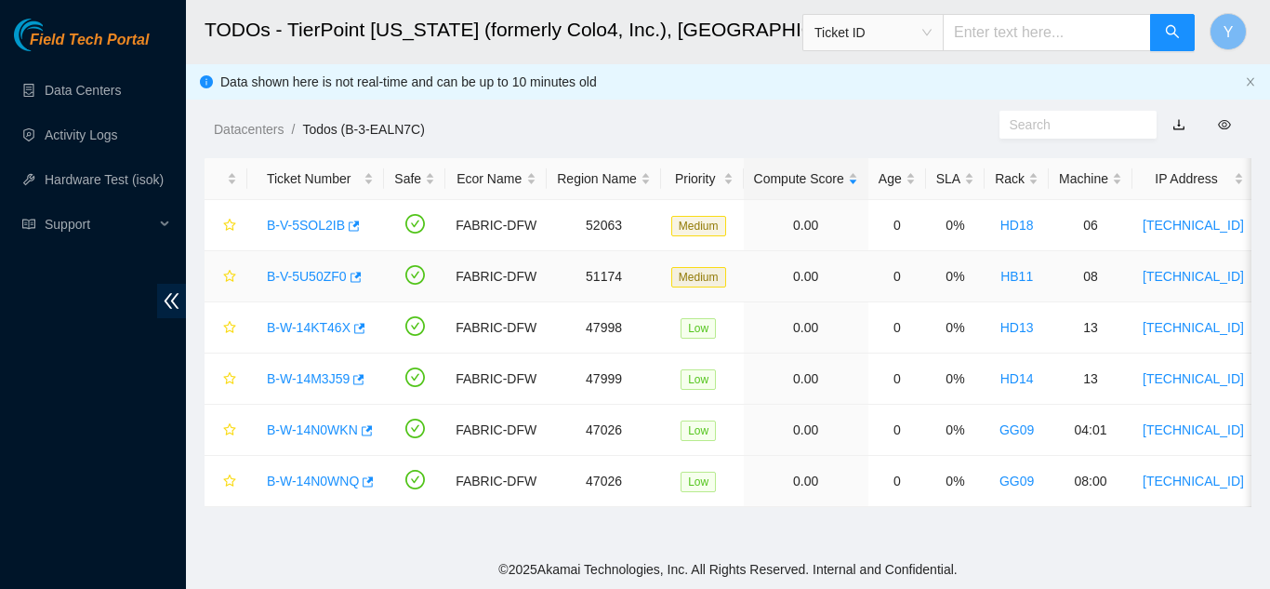
click at [316, 275] on link "B-V-5U50ZF0" at bounding box center [307, 276] width 80 height 15
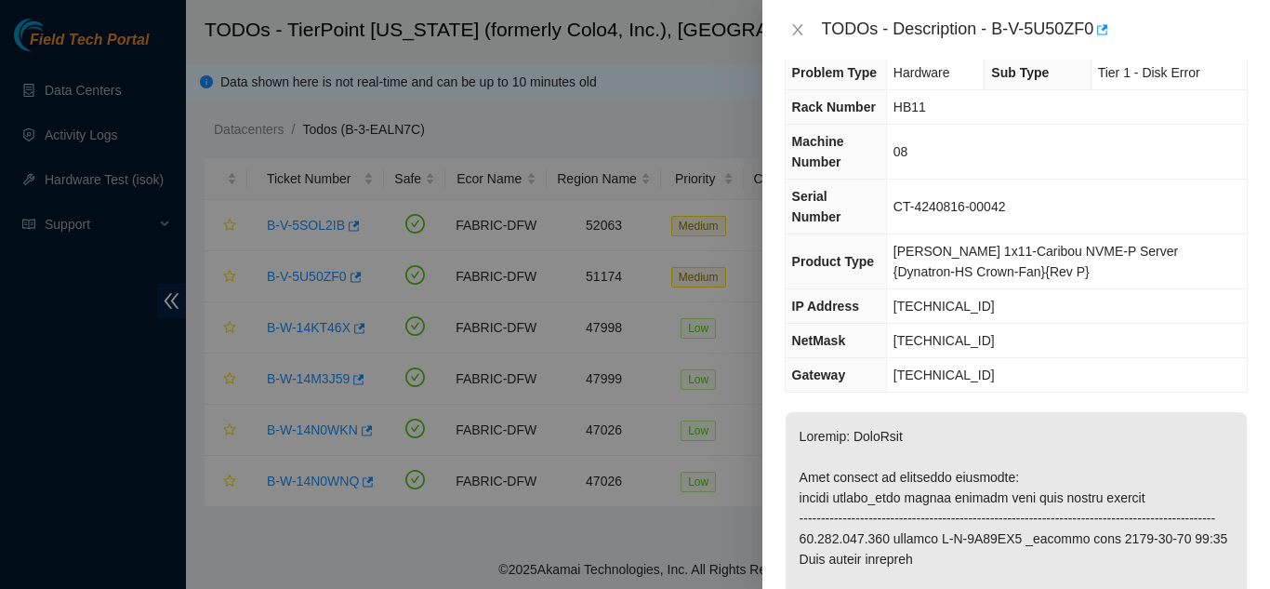
scroll to position [0, 0]
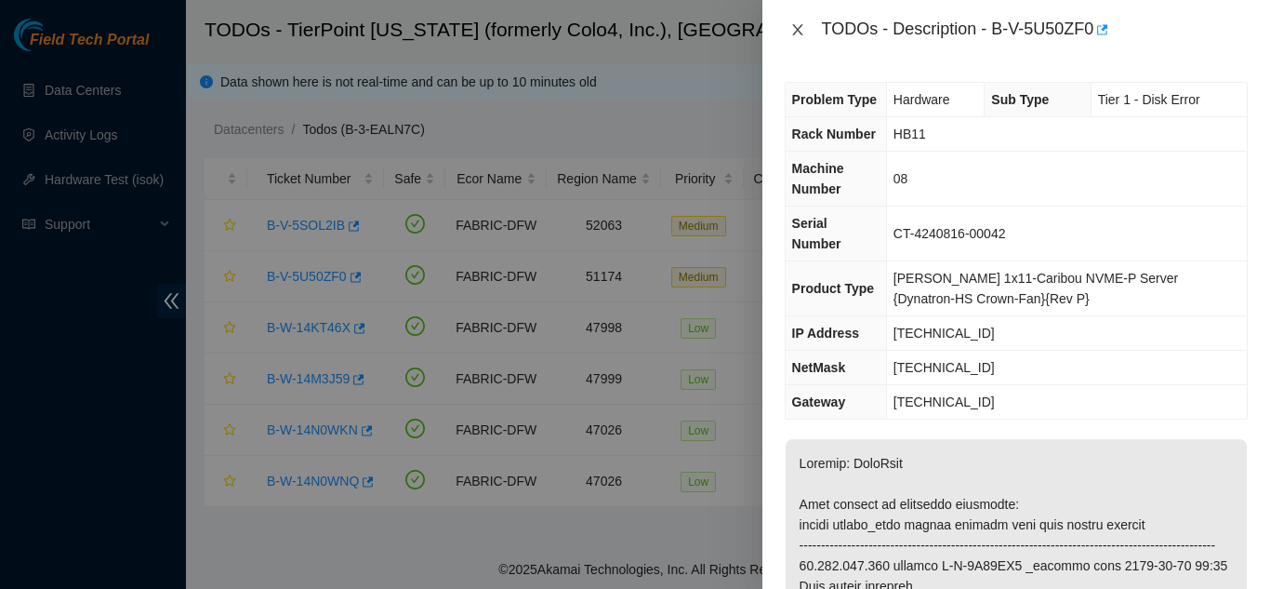
click at [798, 31] on icon "close" at bounding box center [797, 29] width 10 height 11
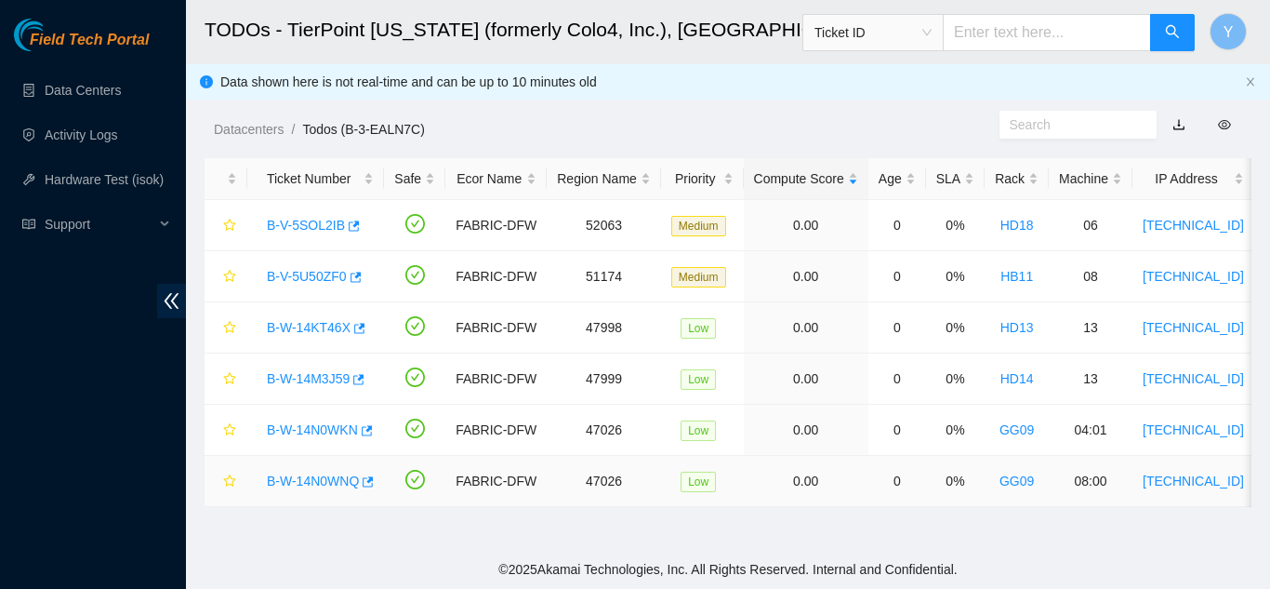
click at [322, 479] on link "B-W-14N0WNQ" at bounding box center [313, 480] width 92 height 15
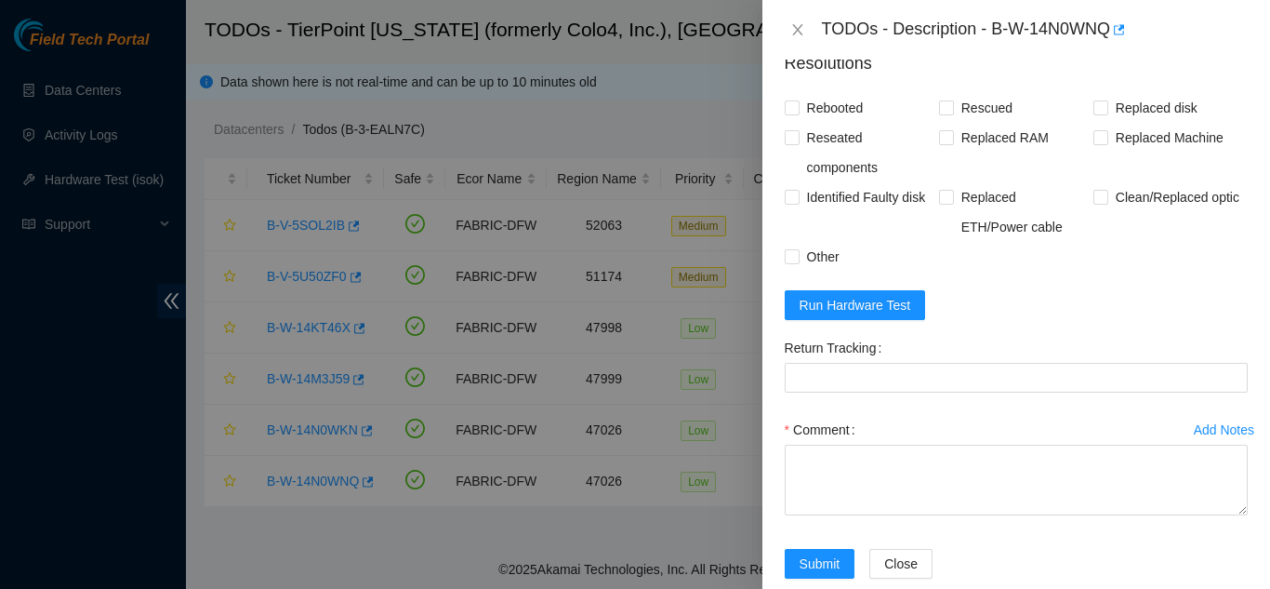
scroll to position [837, 0]
click at [864, 314] on span "Run Hardware Test" at bounding box center [856, 304] width 112 height 20
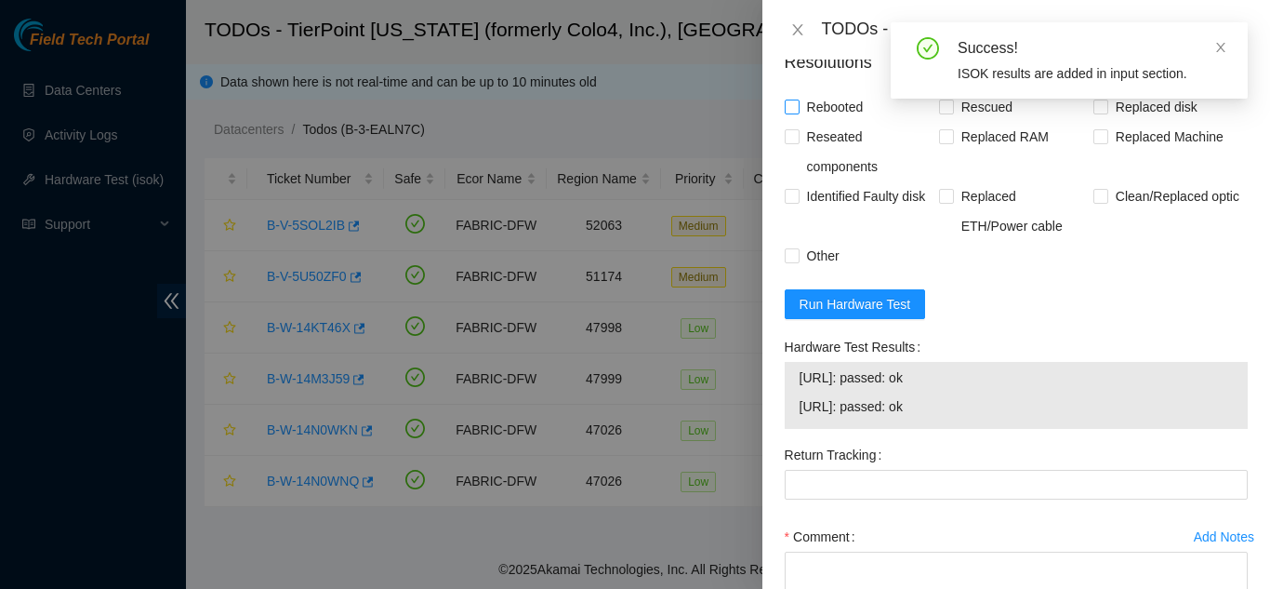
click at [795, 113] on input "Rebooted" at bounding box center [791, 105] width 13 height 13
checkbox input "true"
click at [942, 113] on input "Rescued" at bounding box center [945, 105] width 13 height 13
checkbox input "true"
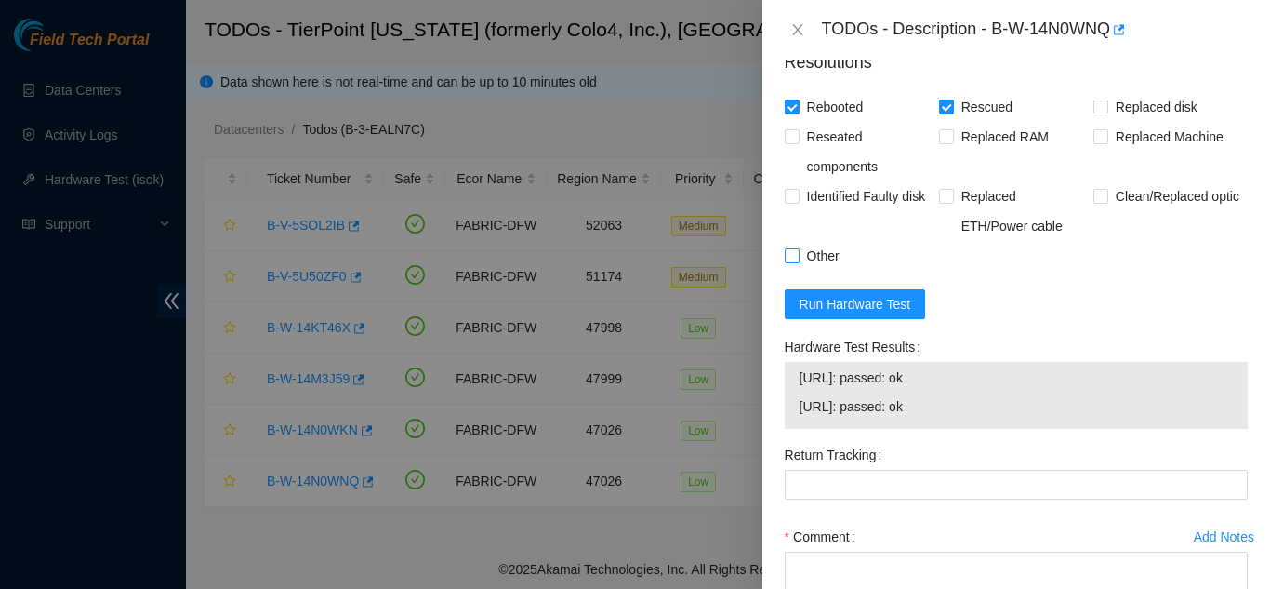
click at [799, 263] on span at bounding box center [792, 255] width 15 height 15
click at [798, 261] on input "Other" at bounding box center [791, 254] width 13 height 13
checkbox input "true"
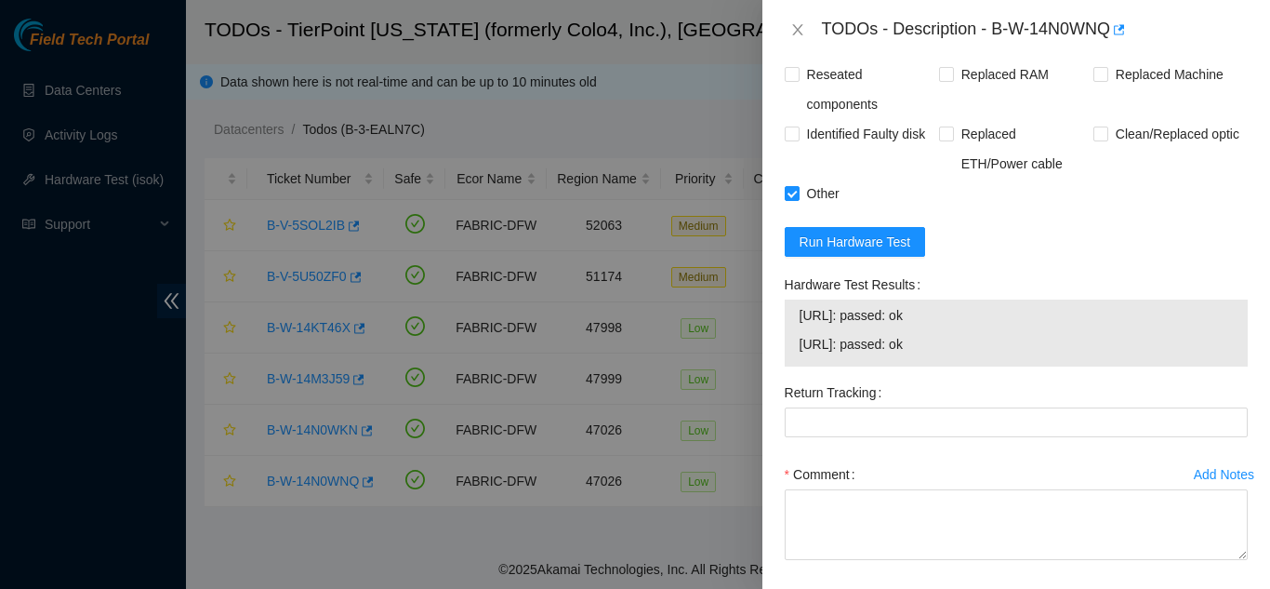
scroll to position [1019, 0]
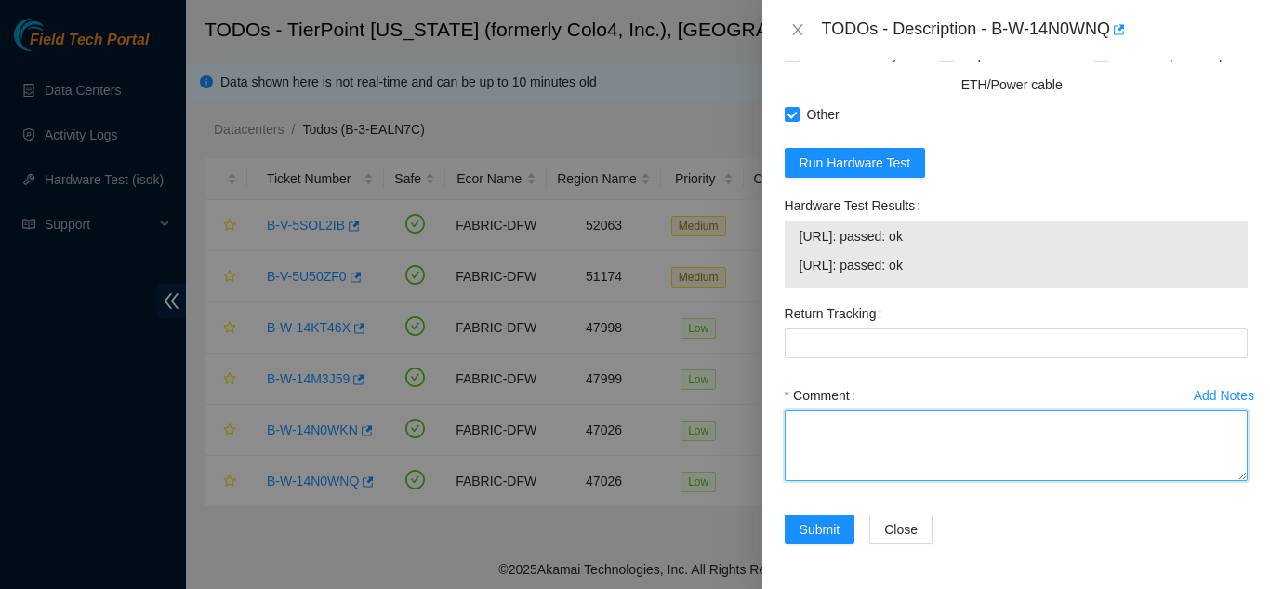
click at [845, 431] on textarea "Comment" at bounding box center [1016, 445] width 463 height 71
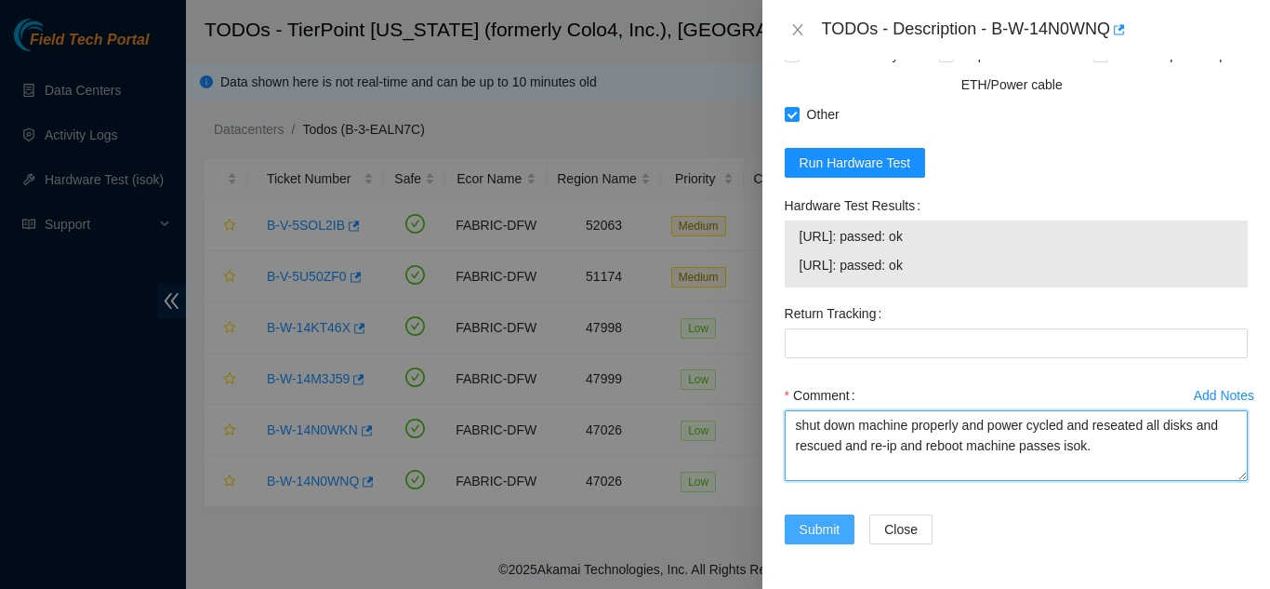
type textarea "shut down machine properly and power cycled and reseated all disks and rescued …"
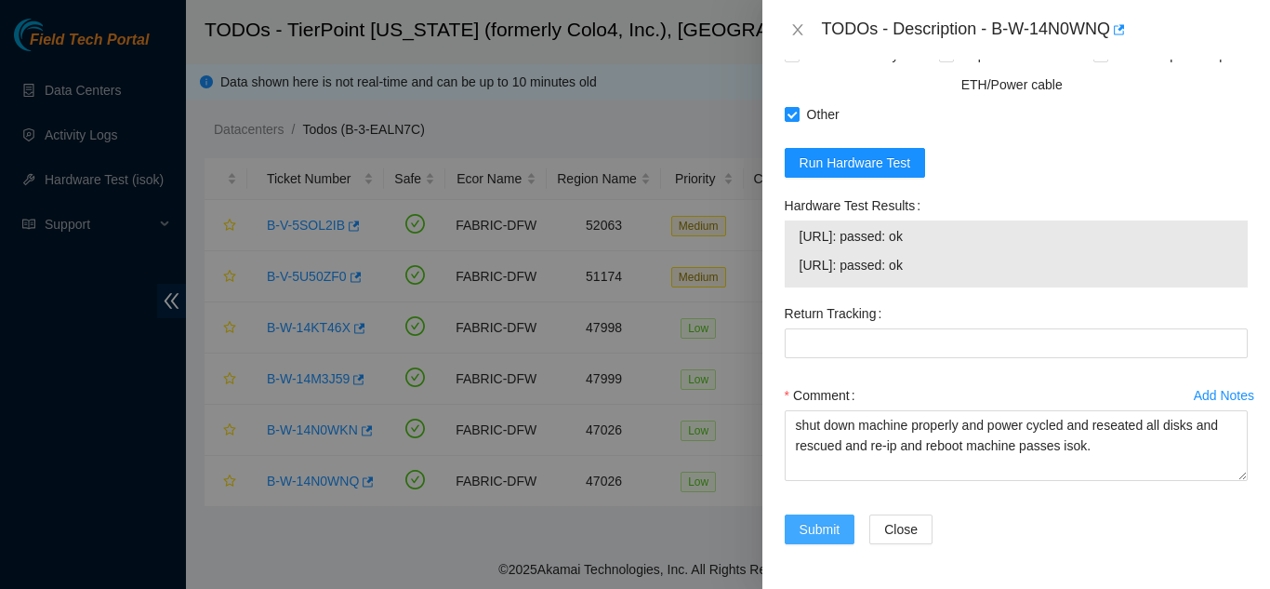
click at [816, 527] on span "Submit" at bounding box center [820, 529] width 41 height 20
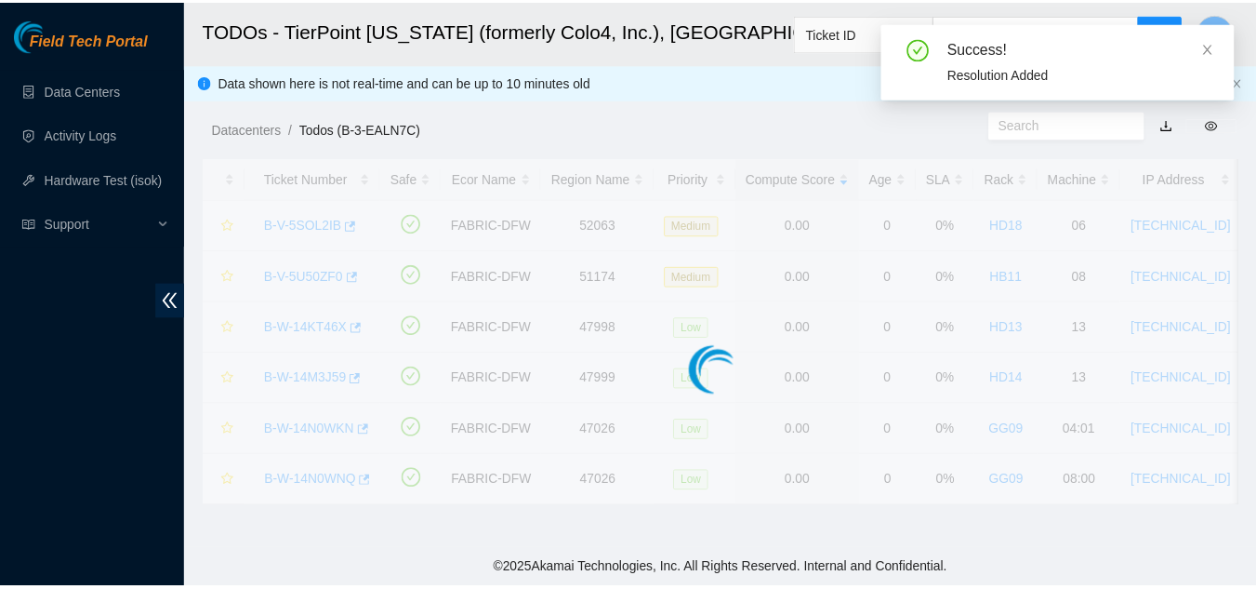
scroll to position [570, 0]
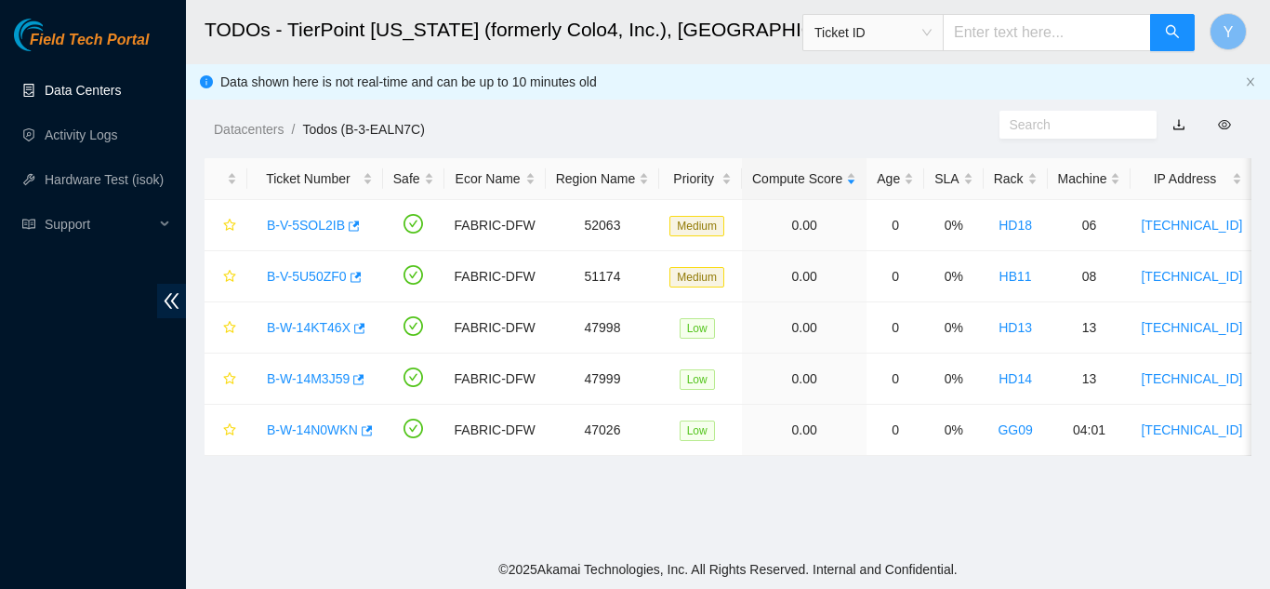
click at [102, 89] on link "Data Centers" at bounding box center [83, 90] width 76 height 15
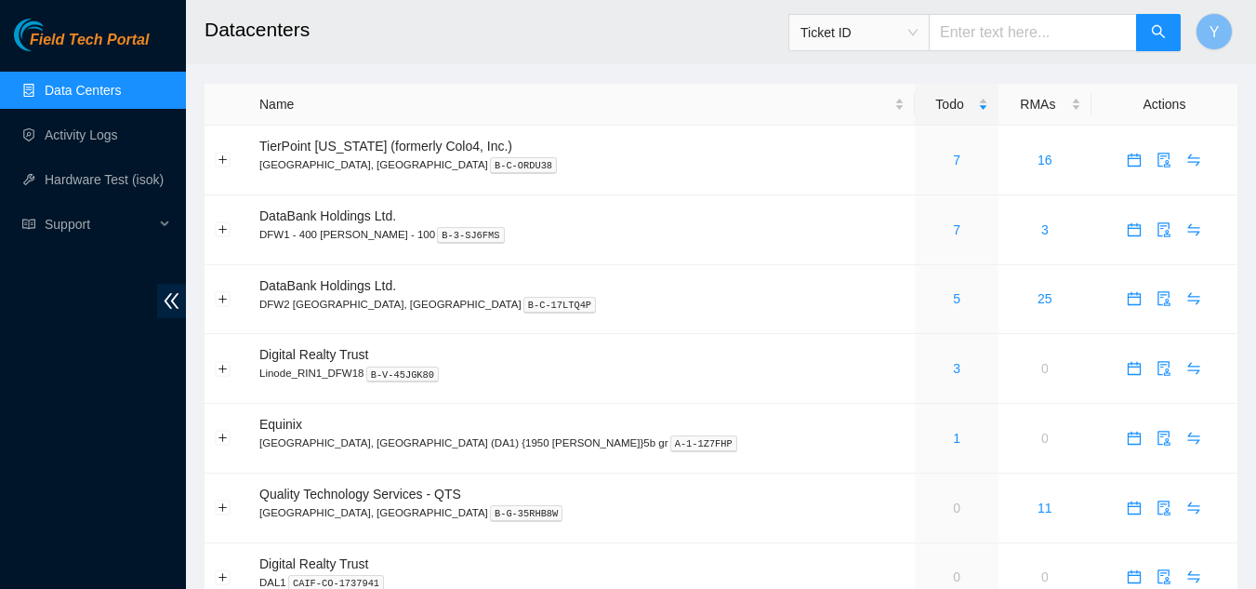
click at [121, 86] on link "Data Centers" at bounding box center [83, 90] width 76 height 15
click at [953, 165] on link "7" at bounding box center [956, 160] width 7 height 15
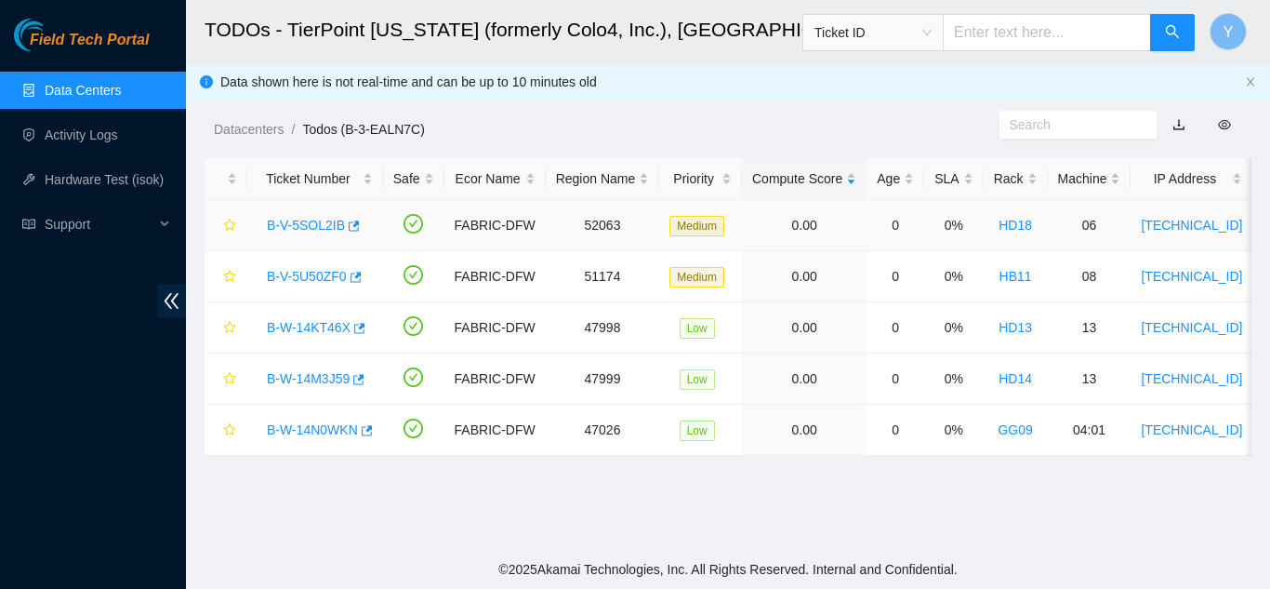
click at [322, 224] on link "B-V-5SOL2IB" at bounding box center [306, 225] width 78 height 15
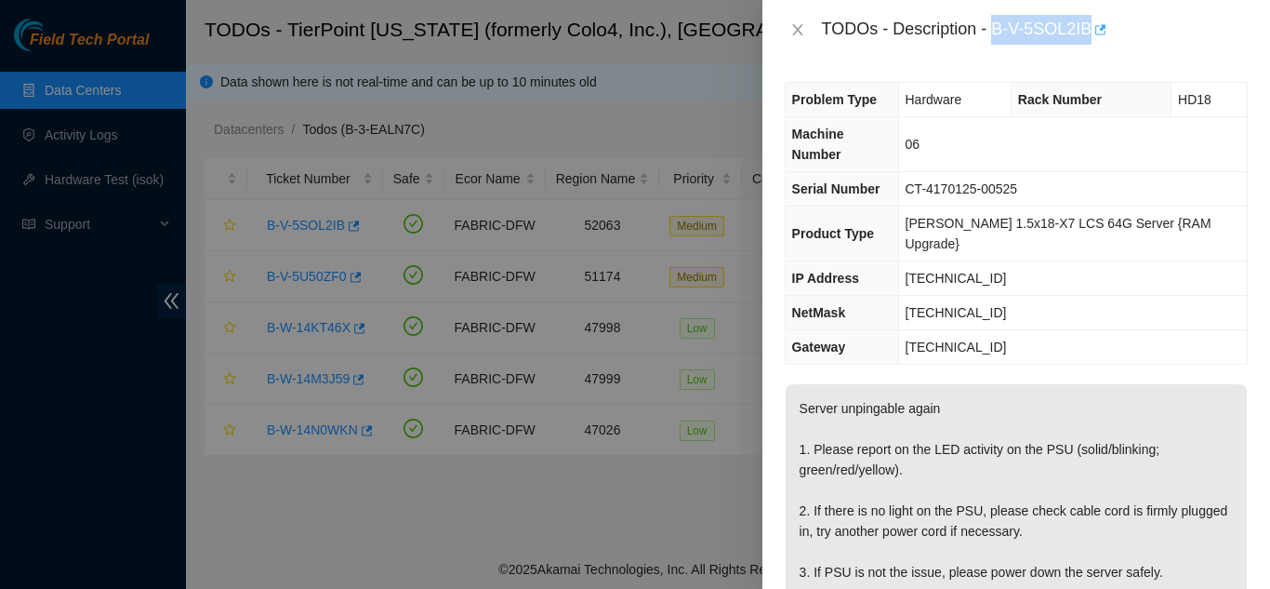
drag, startPoint x: 994, startPoint y: 34, endPoint x: 1095, endPoint y: 32, distance: 101.4
click at [1095, 32] on div "TODOs - Description - B-V-5SOL2IB" at bounding box center [1035, 30] width 426 height 30
copy div "B-V-5SOL2IB"
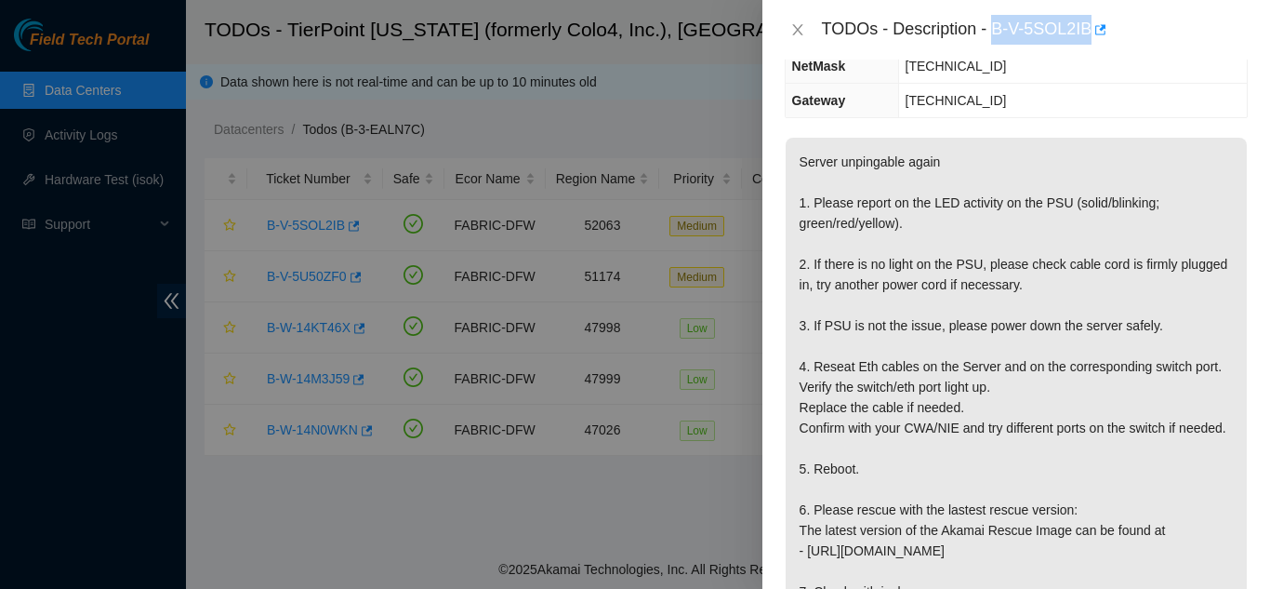
scroll to position [279, 0]
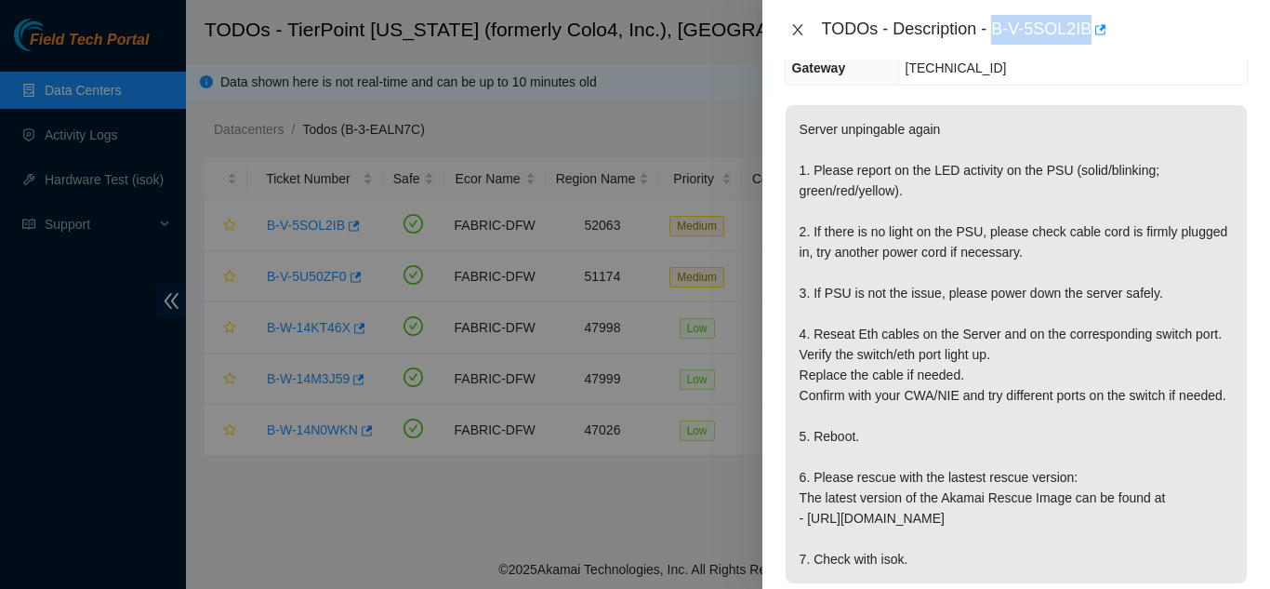
click at [789, 25] on button "Close" at bounding box center [798, 30] width 26 height 18
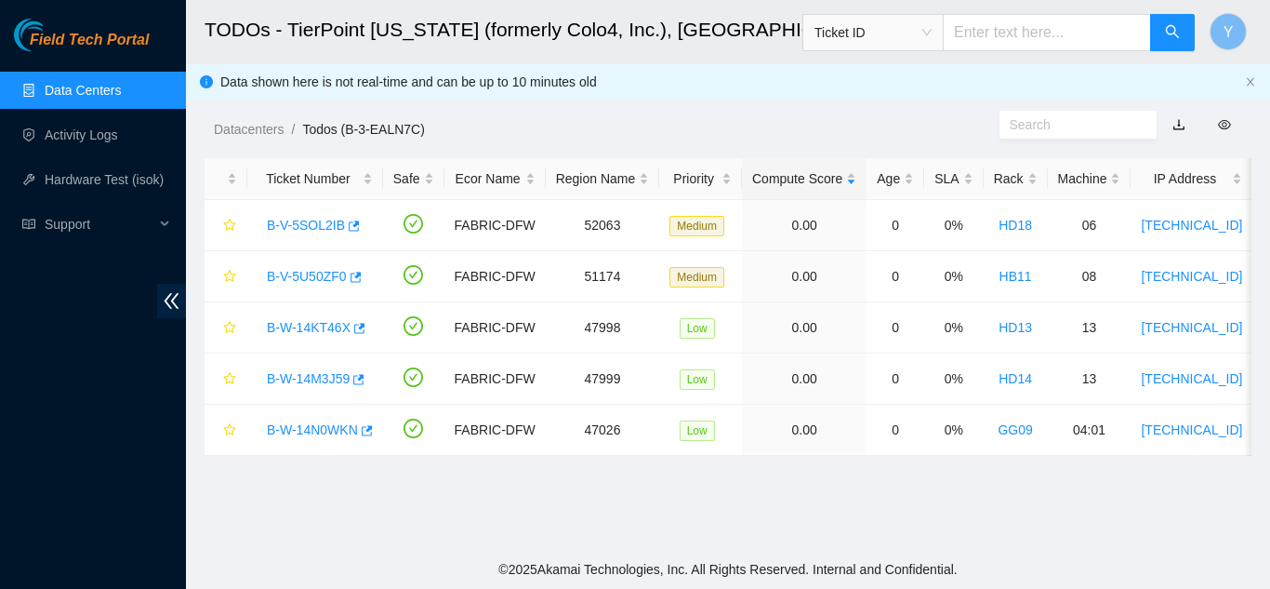
scroll to position [340, 0]
click at [311, 276] on link "B-V-5U50ZF0" at bounding box center [307, 276] width 80 height 15
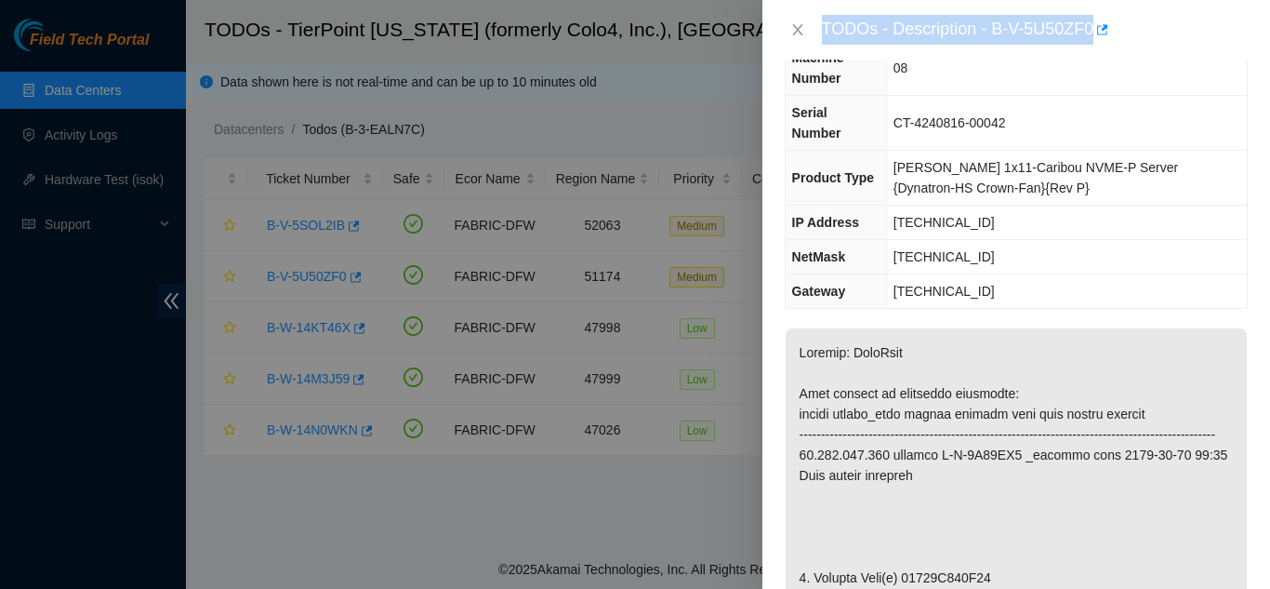
scroll to position [0, 0]
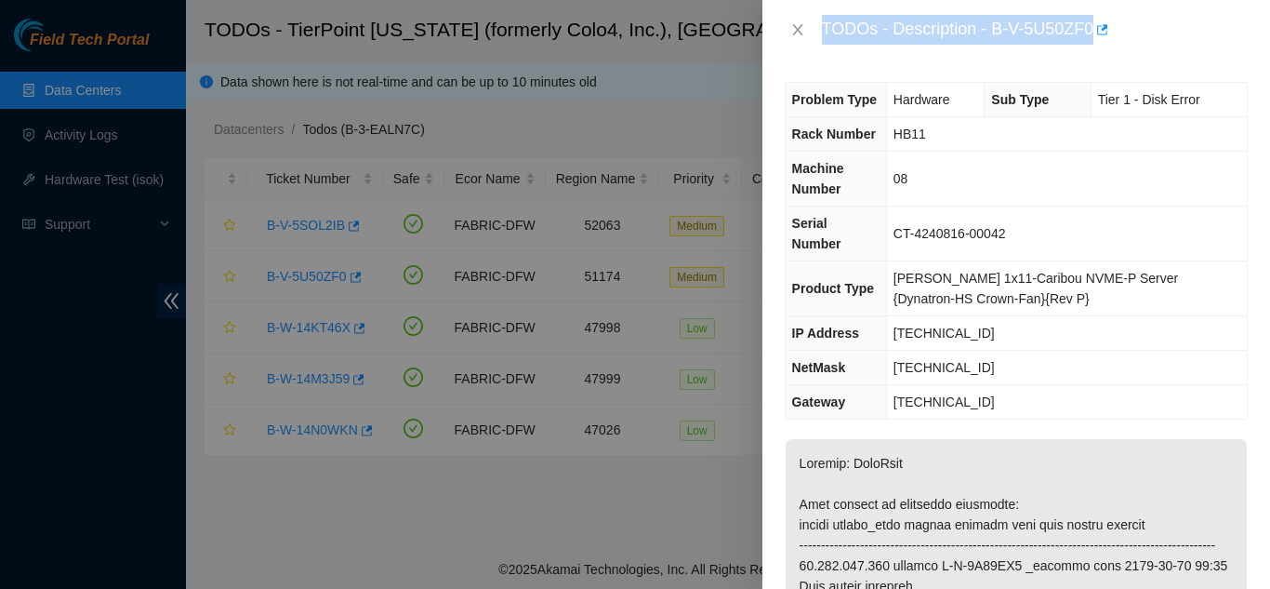
click at [908, 65] on div "Problem Type Hardware Sub Type Tier 1 - Disk Error Rack Number HB11 Machine Num…" at bounding box center [1017, 324] width 508 height 529
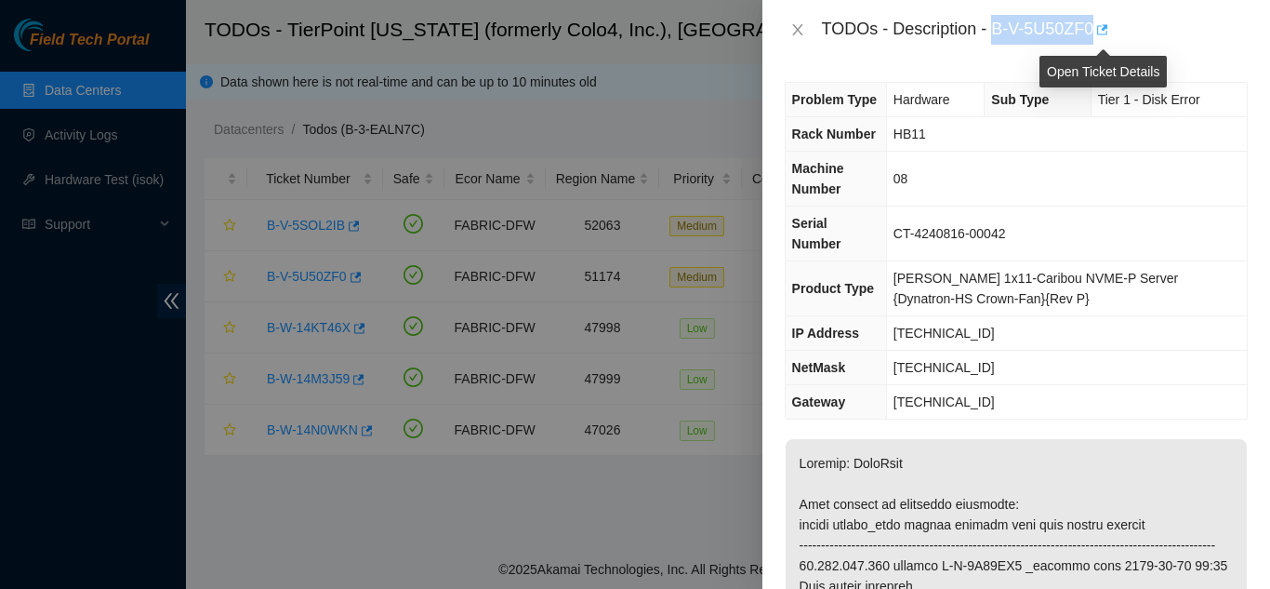
drag, startPoint x: 994, startPoint y: 31, endPoint x: 1094, endPoint y: 22, distance: 100.8
click at [1094, 22] on div "TODOs - Description - B-V-5U50ZF0" at bounding box center [1035, 30] width 426 height 30
copy div "B-V-5U50ZF0"
click at [794, 29] on icon "close" at bounding box center [797, 29] width 15 height 15
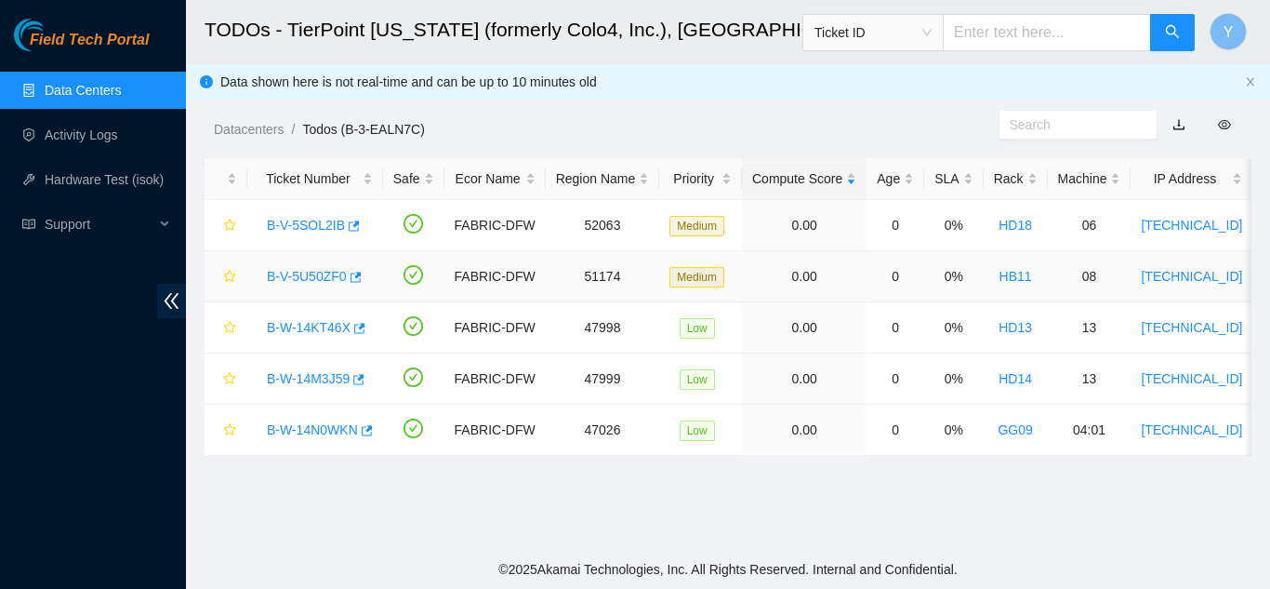
click at [321, 275] on link "B-V-5U50ZF0" at bounding box center [307, 276] width 80 height 15
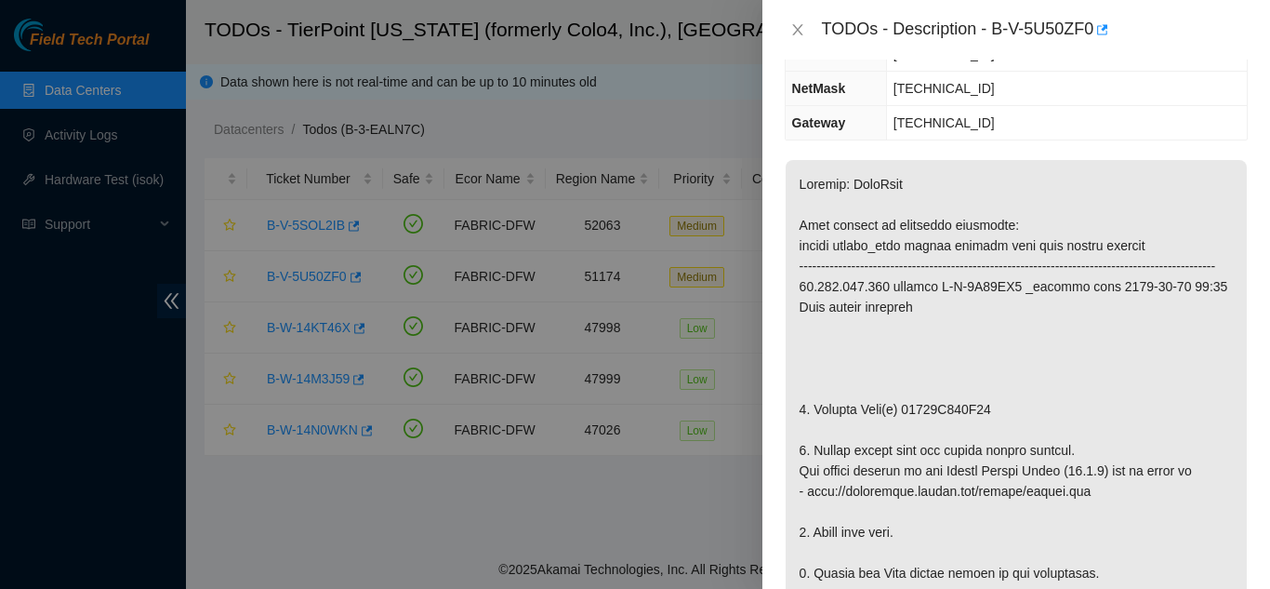
scroll to position [372, 0]
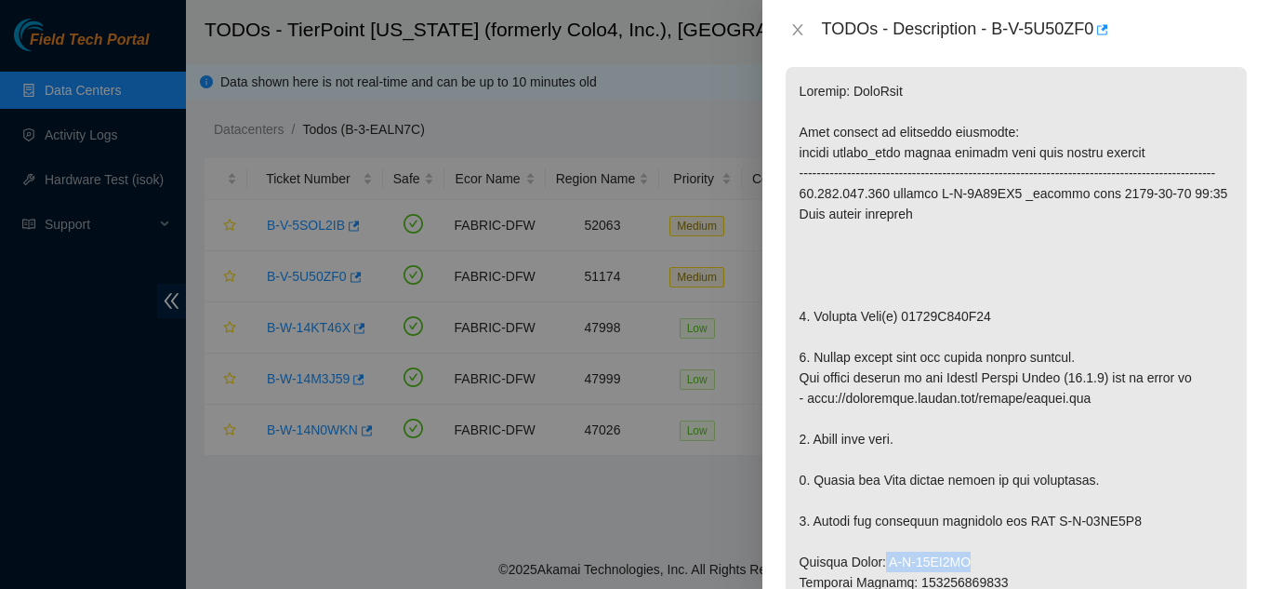
drag, startPoint x: 881, startPoint y: 562, endPoint x: 974, endPoint y: 562, distance: 93.0
click at [974, 562] on p at bounding box center [1016, 572] width 461 height 1010
copy p "B-W-14BW0CR"
drag, startPoint x: 1053, startPoint y: 521, endPoint x: 1140, endPoint y: 513, distance: 87.7
click at [1140, 513] on p at bounding box center [1016, 572] width 461 height 1010
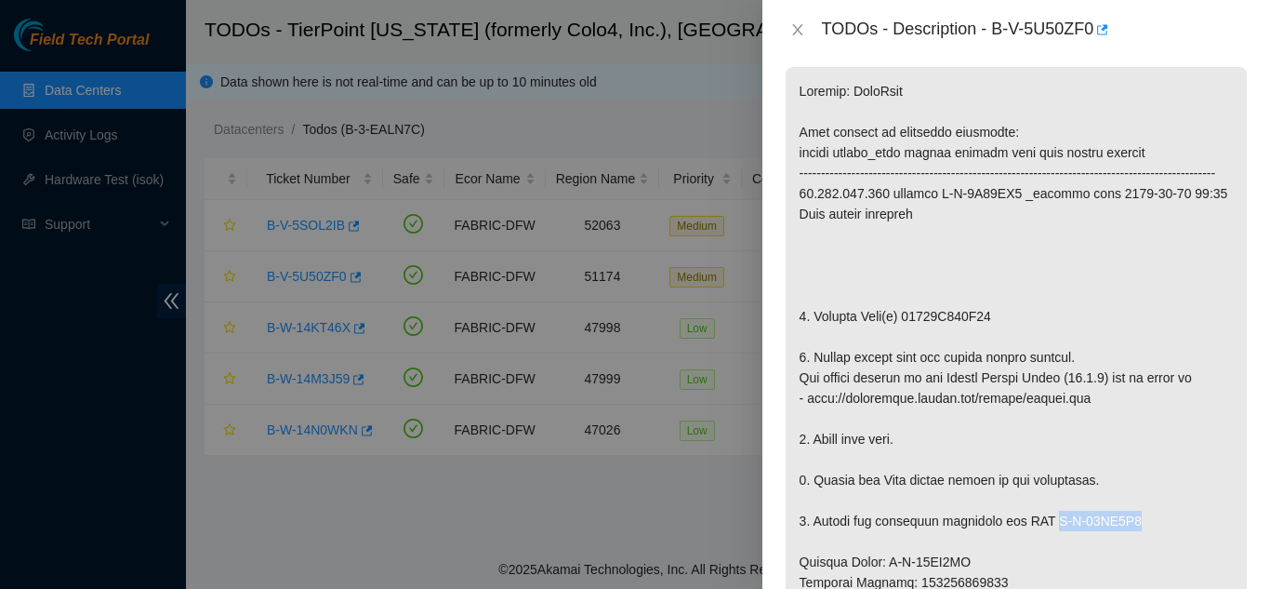
copy p "B-W-14BW0D0"
drag, startPoint x: 901, startPoint y: 315, endPoint x: 1001, endPoint y: 325, distance: 99.9
click at [1001, 324] on p at bounding box center [1016, 572] width 461 height 1010
copy p "24314A485C83"
click at [799, 28] on icon "close" at bounding box center [797, 29] width 15 height 15
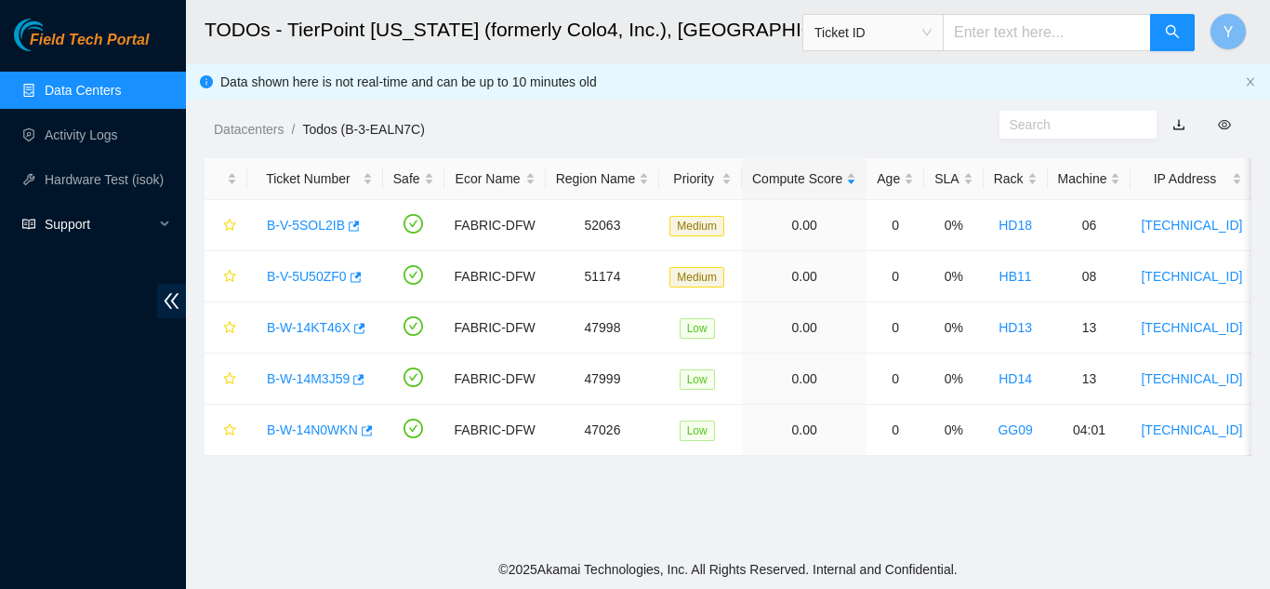
scroll to position [358, 0]
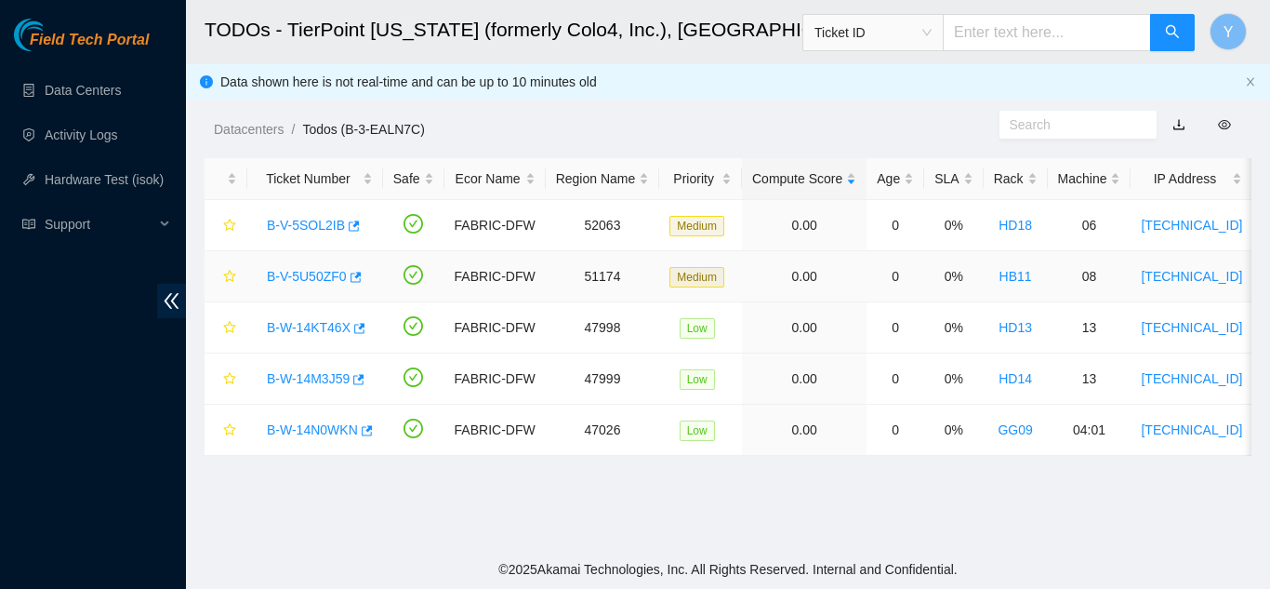
click at [317, 274] on link "B-V-5U50ZF0" at bounding box center [307, 276] width 80 height 15
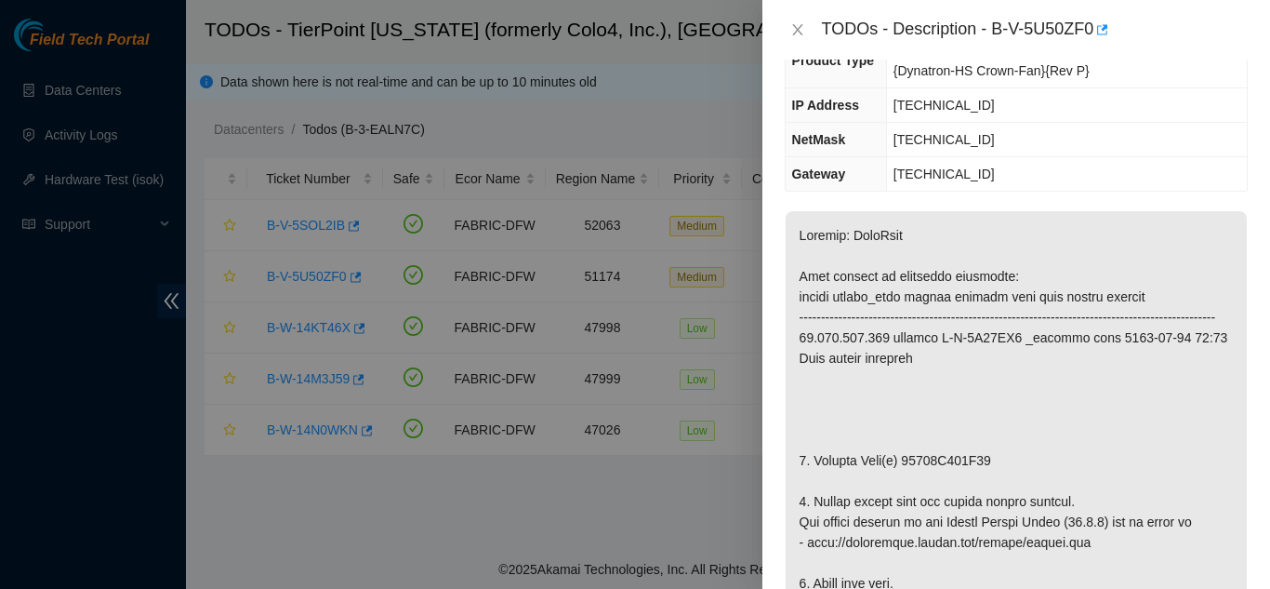
scroll to position [279, 0]
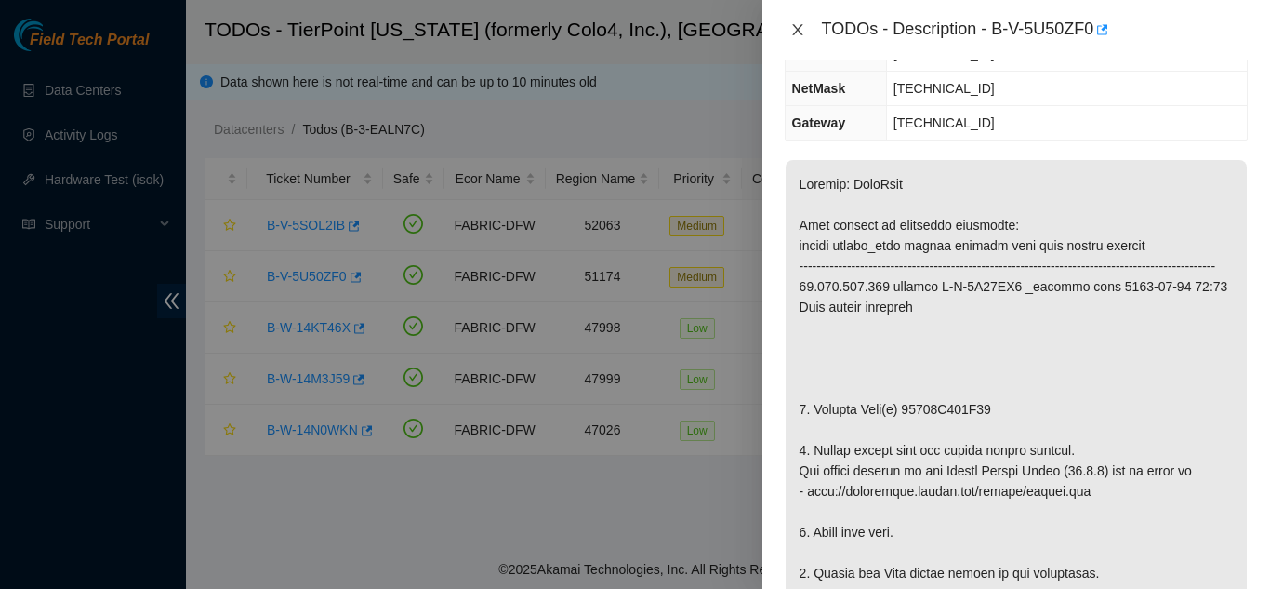
click at [802, 31] on icon "close" at bounding box center [797, 29] width 15 height 15
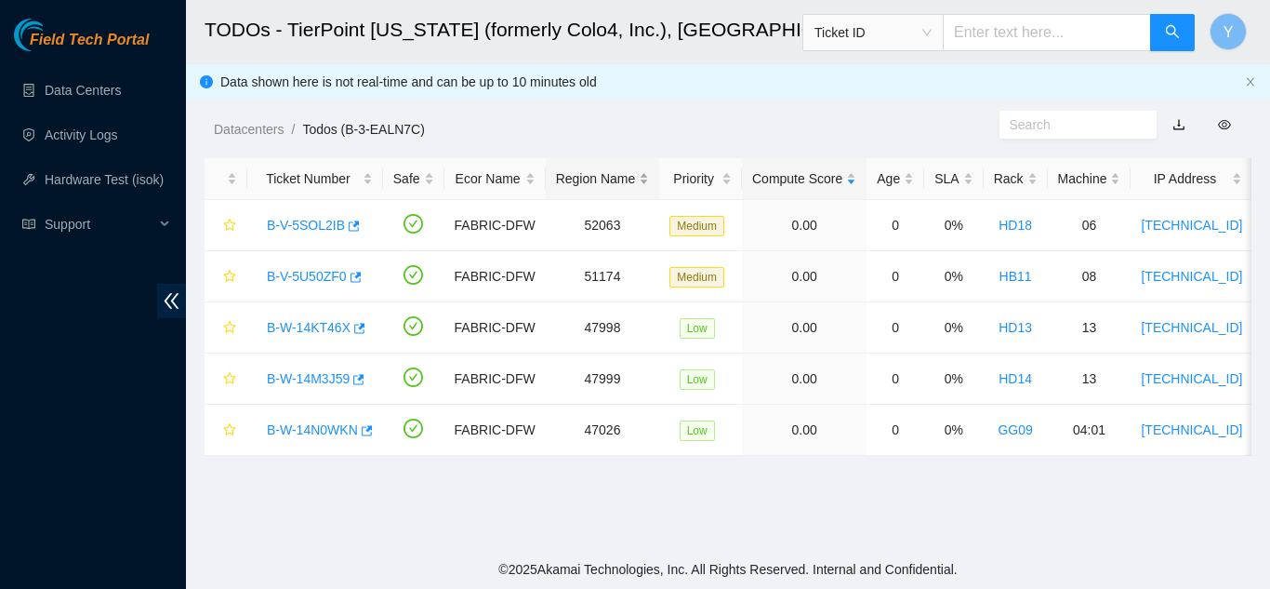
scroll to position [299, 0]
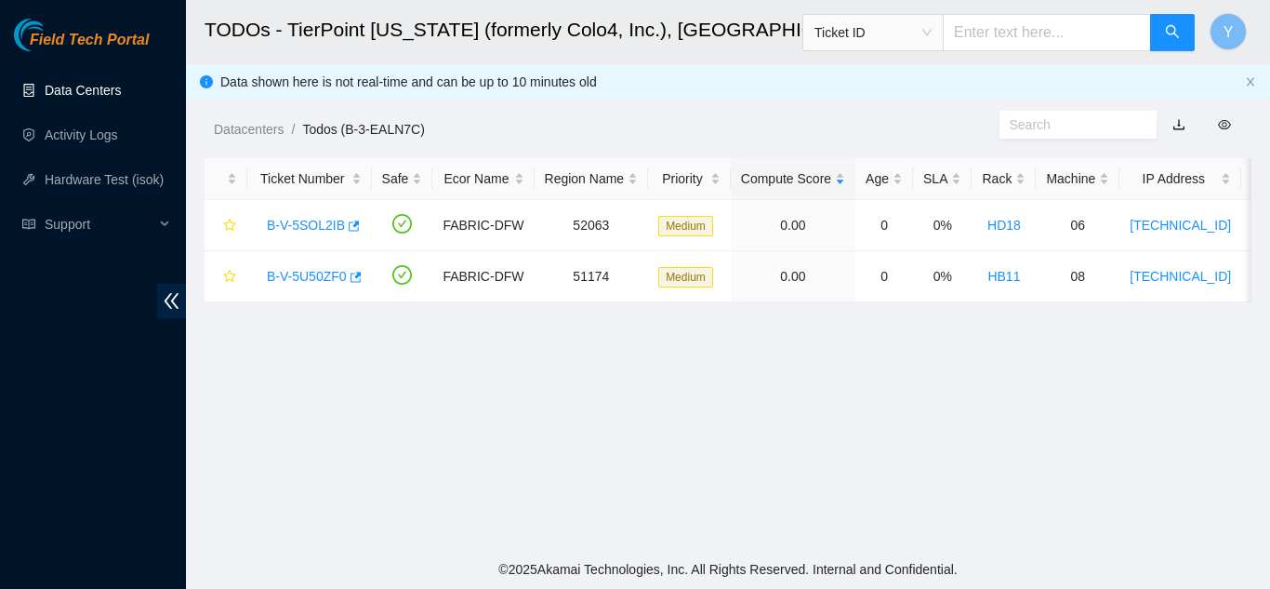
click at [78, 91] on link "Data Centers" at bounding box center [83, 90] width 76 height 15
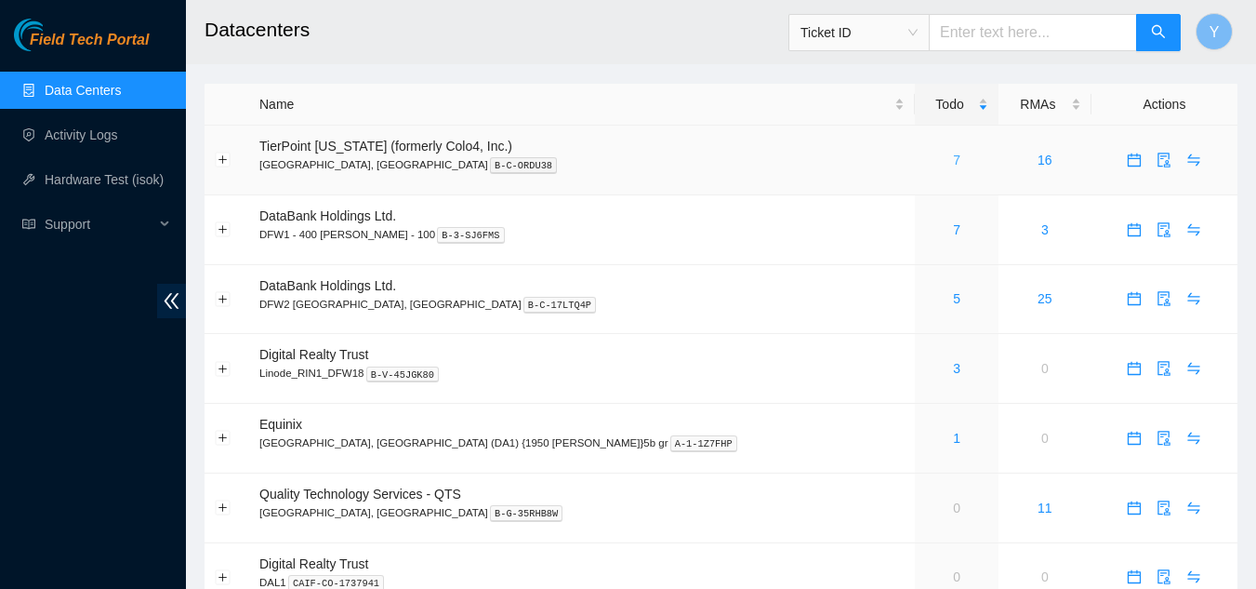
click at [953, 161] on link "7" at bounding box center [956, 160] width 7 height 15
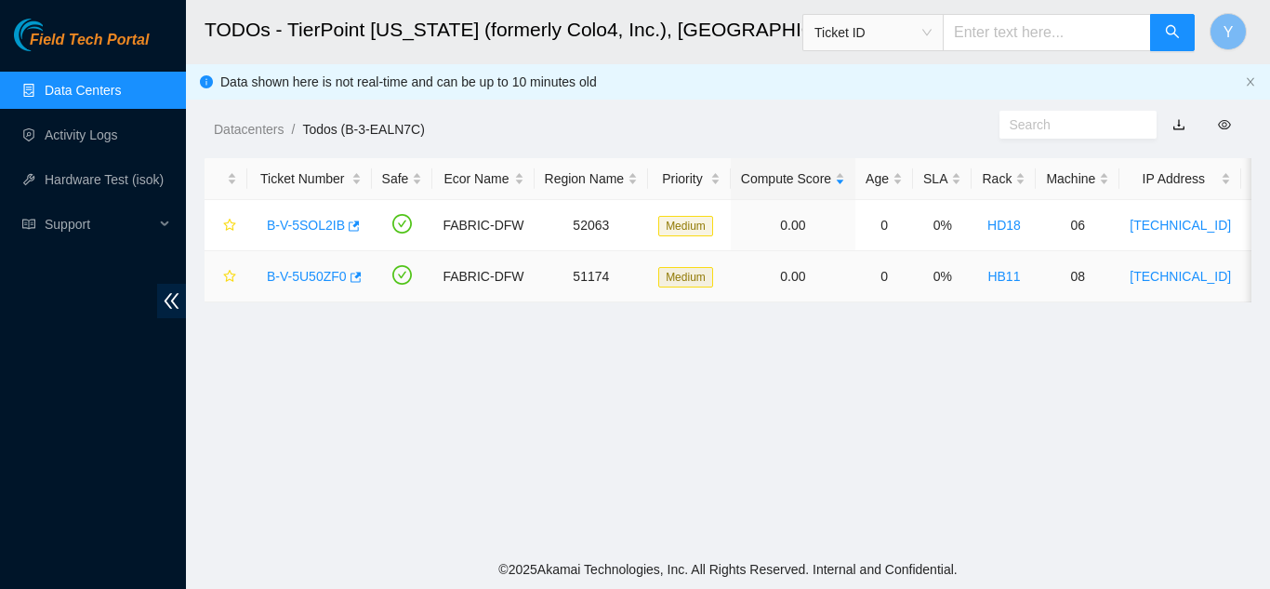
click at [325, 277] on link "B-V-5U50ZF0" at bounding box center [307, 276] width 80 height 15
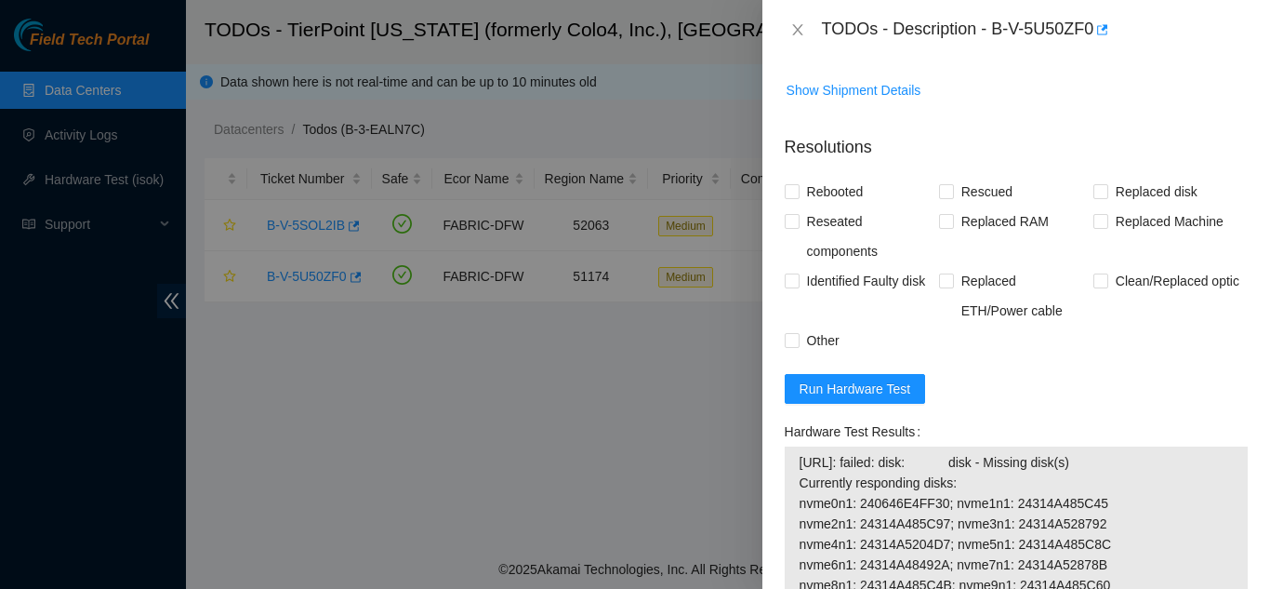
scroll to position [1488, 0]
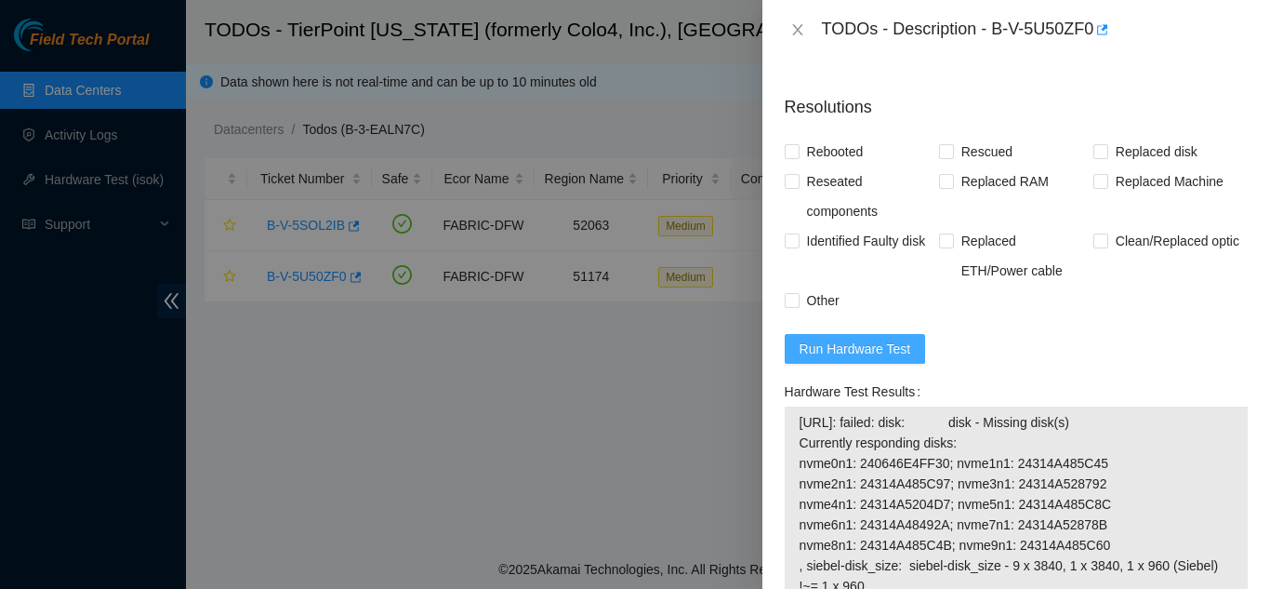
click at [859, 352] on span "Run Hardware Test" at bounding box center [856, 348] width 112 height 20
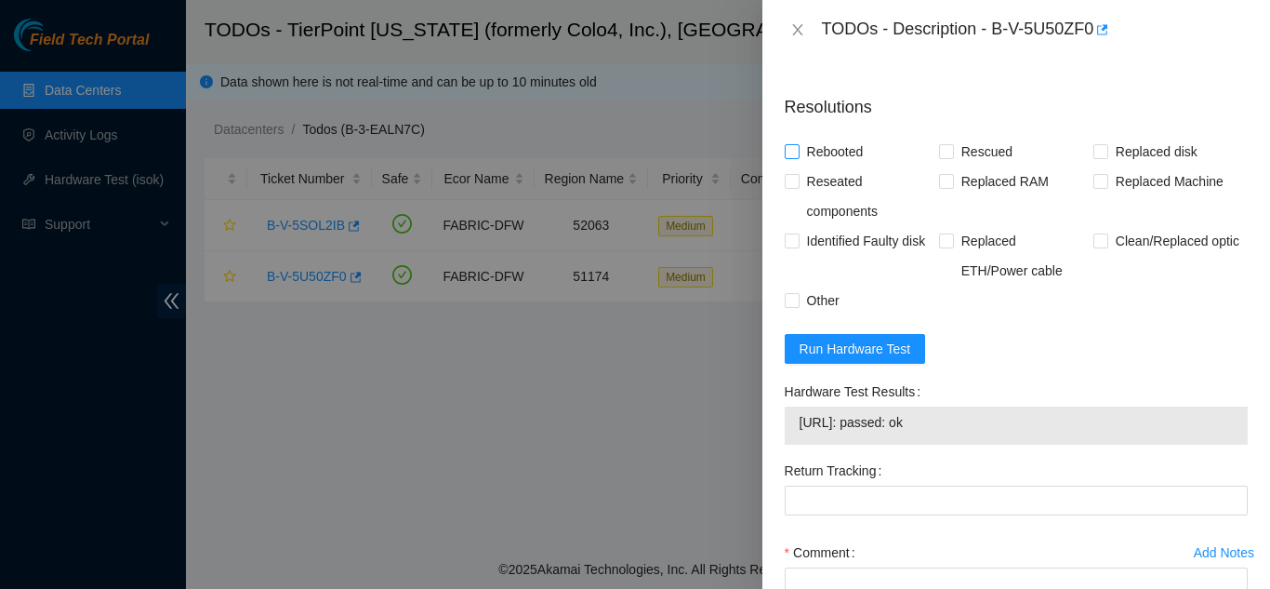
click at [791, 154] on input "Rebooted" at bounding box center [791, 150] width 13 height 13
checkbox input "true"
click at [939, 156] on input "Rescued" at bounding box center [945, 150] width 13 height 13
checkbox input "true"
click at [1094, 155] on input "Replaced disk" at bounding box center [1100, 150] width 13 height 13
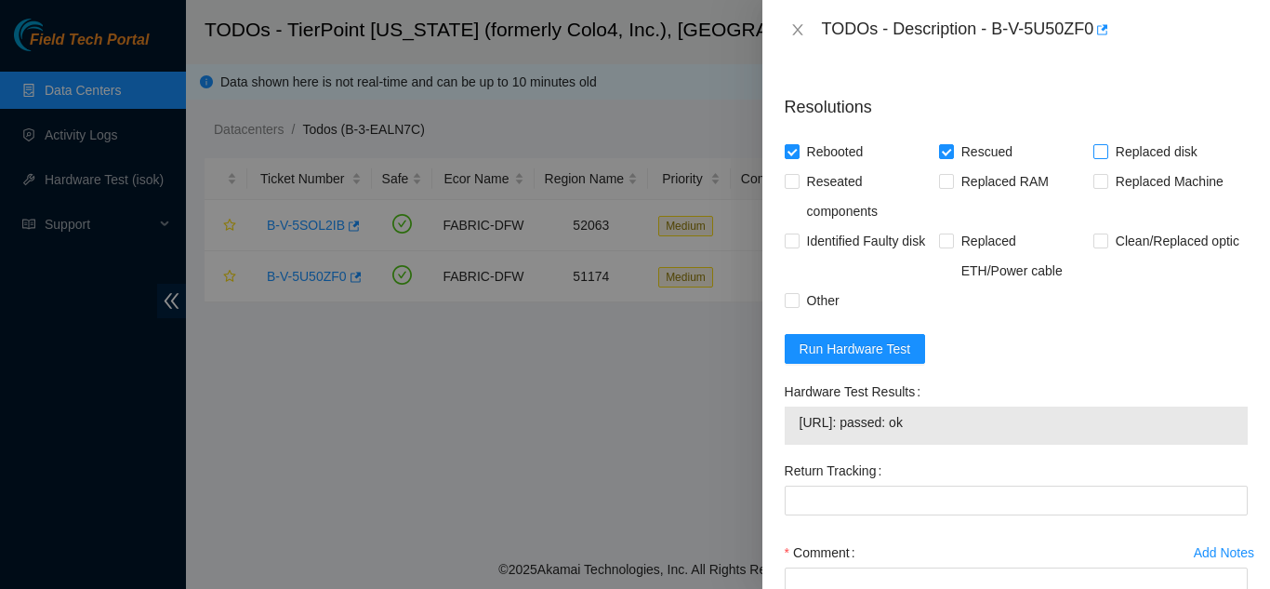
checkbox input "true"
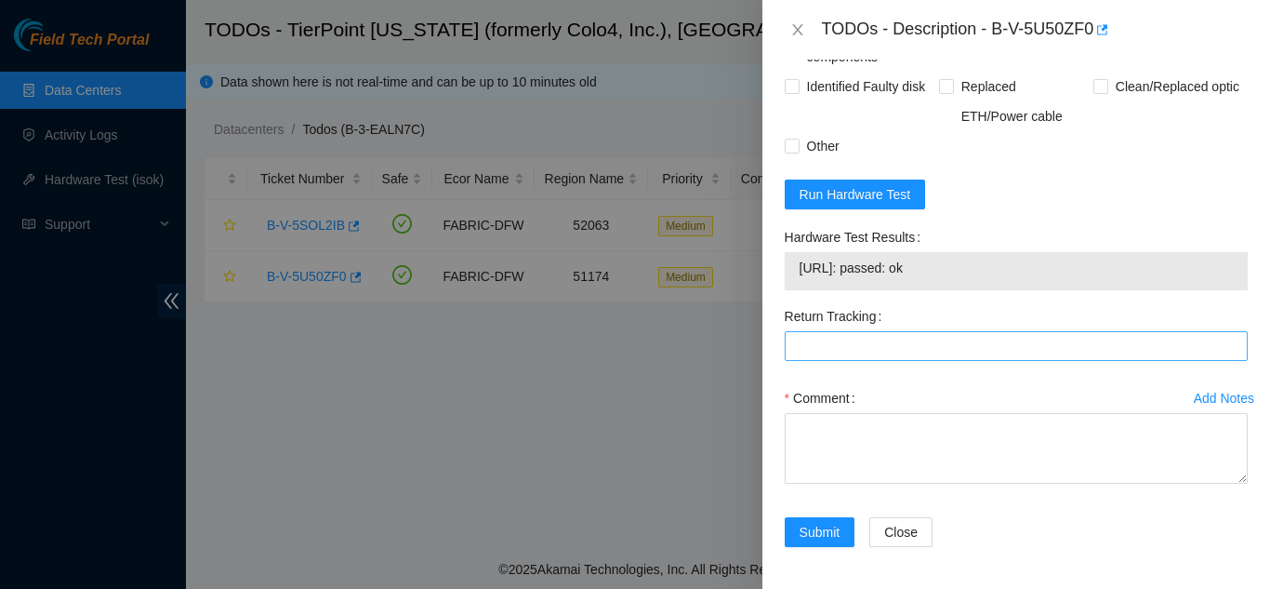
scroll to position [1645, 0]
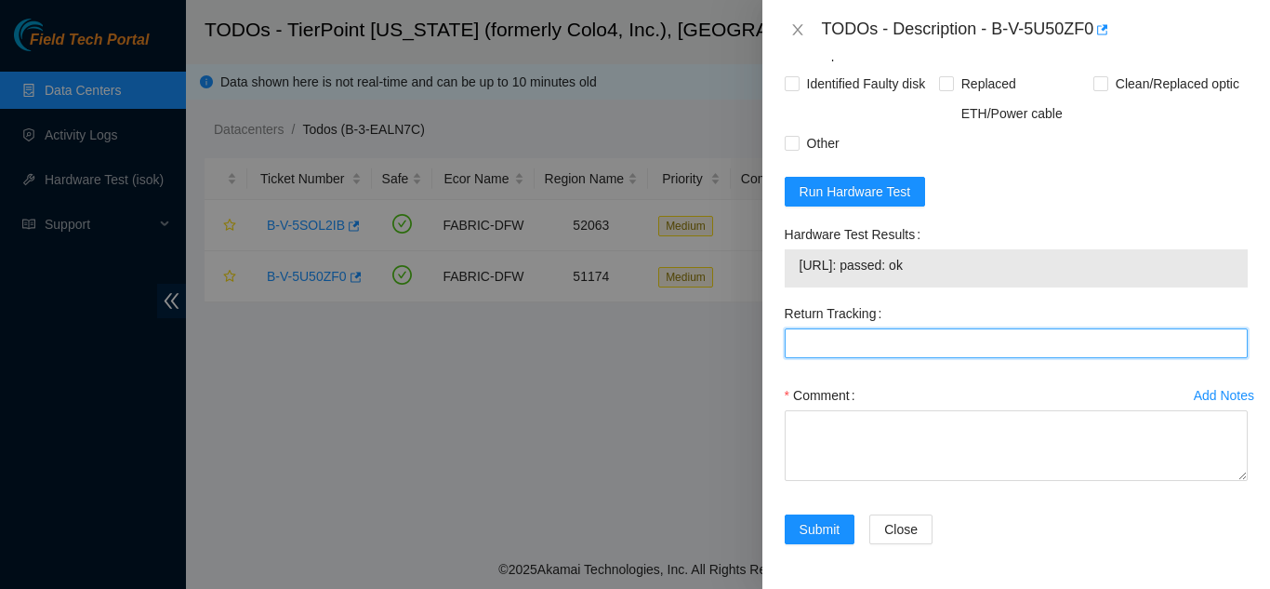
click at [890, 346] on Tracking "Return Tracking" at bounding box center [1016, 343] width 463 height 30
type Tracking "392520403222"
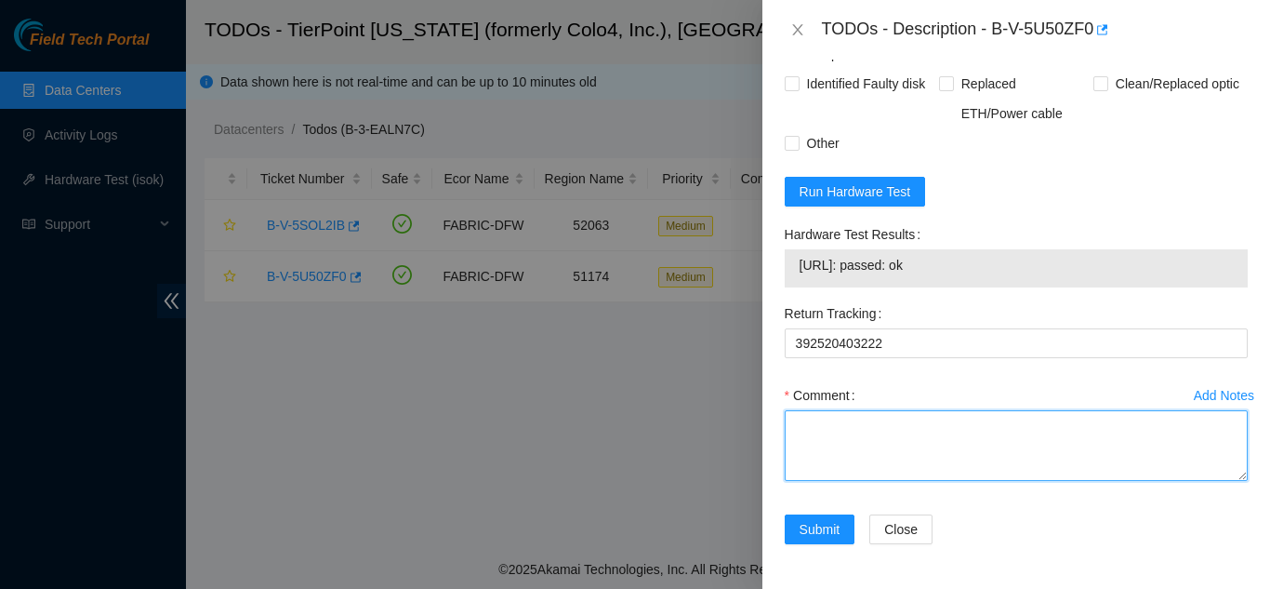
click at [852, 443] on textarea "Comment" at bounding box center [1016, 445] width 463 height 71
paste textarea "Shut down machine properly, located faulty disk and replaced with new disk (S/N…"
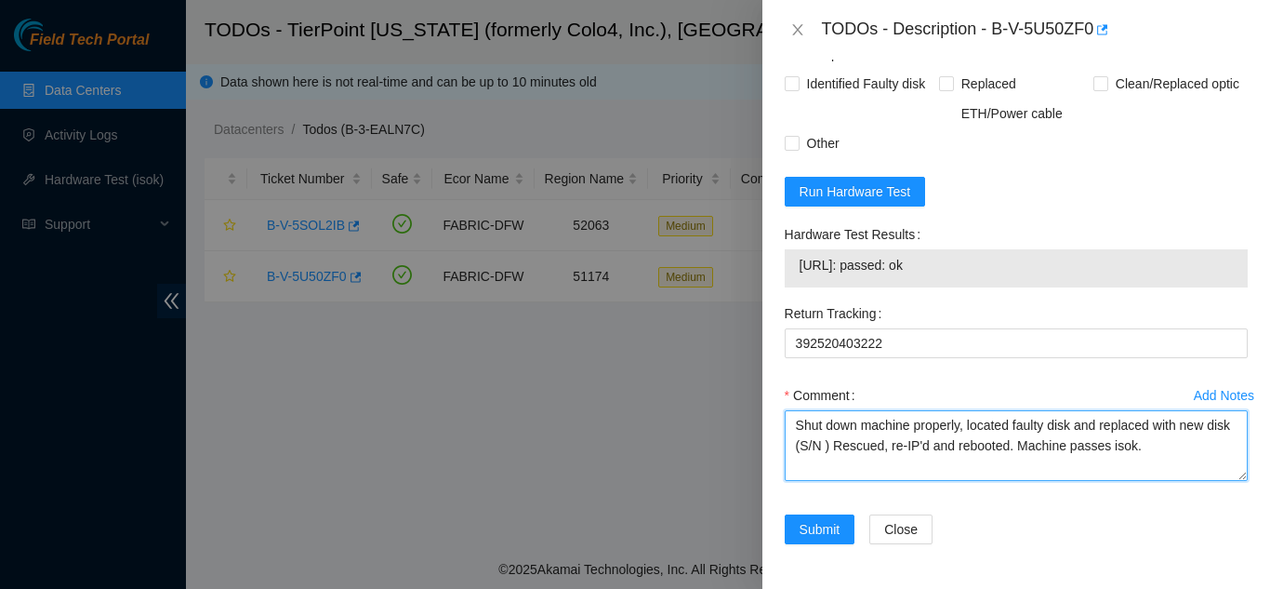
click at [852, 443] on textarea "Shut down machine properly, located faulty disk and replaced with new disk (S/N…" at bounding box center [1016, 445] width 463 height 71
paste textarea "24314A4BF8E0"
type textarea "Shut down machine properly, located faulty disk and replaced with new disk (243…"
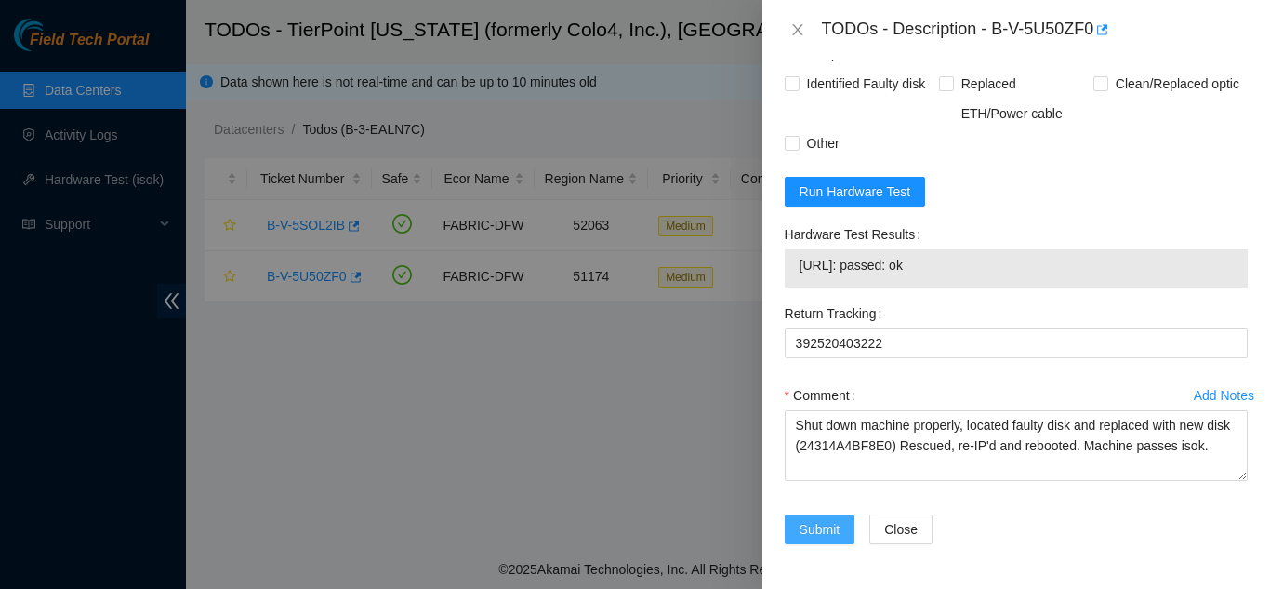
click at [821, 527] on span "Submit" at bounding box center [820, 529] width 41 height 20
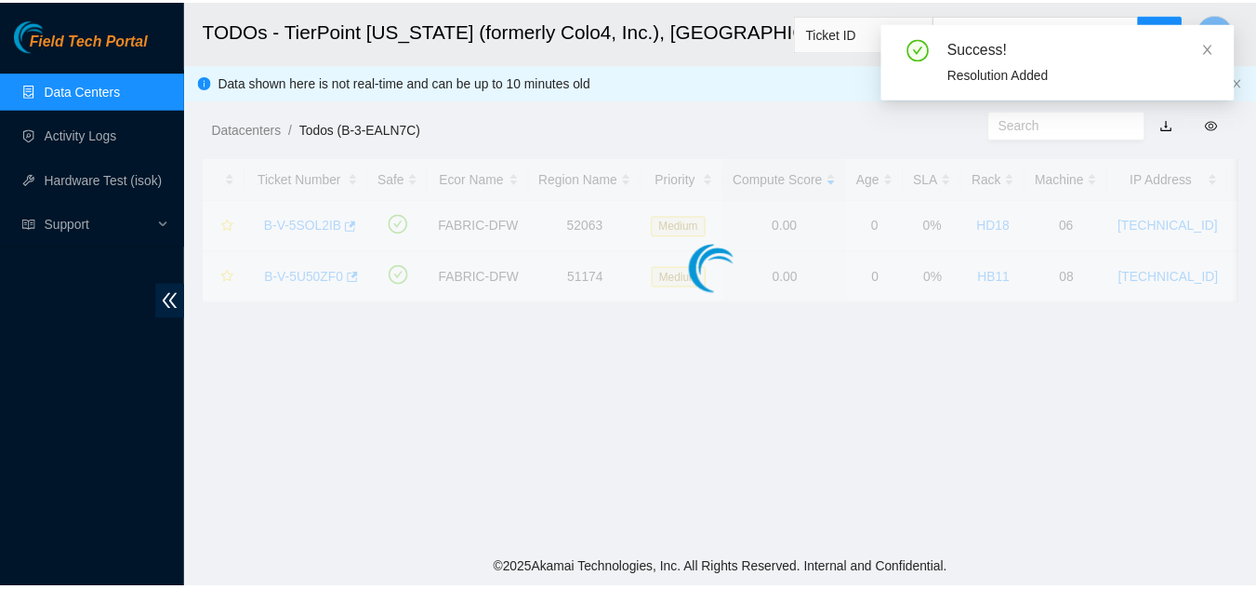
scroll to position [570, 0]
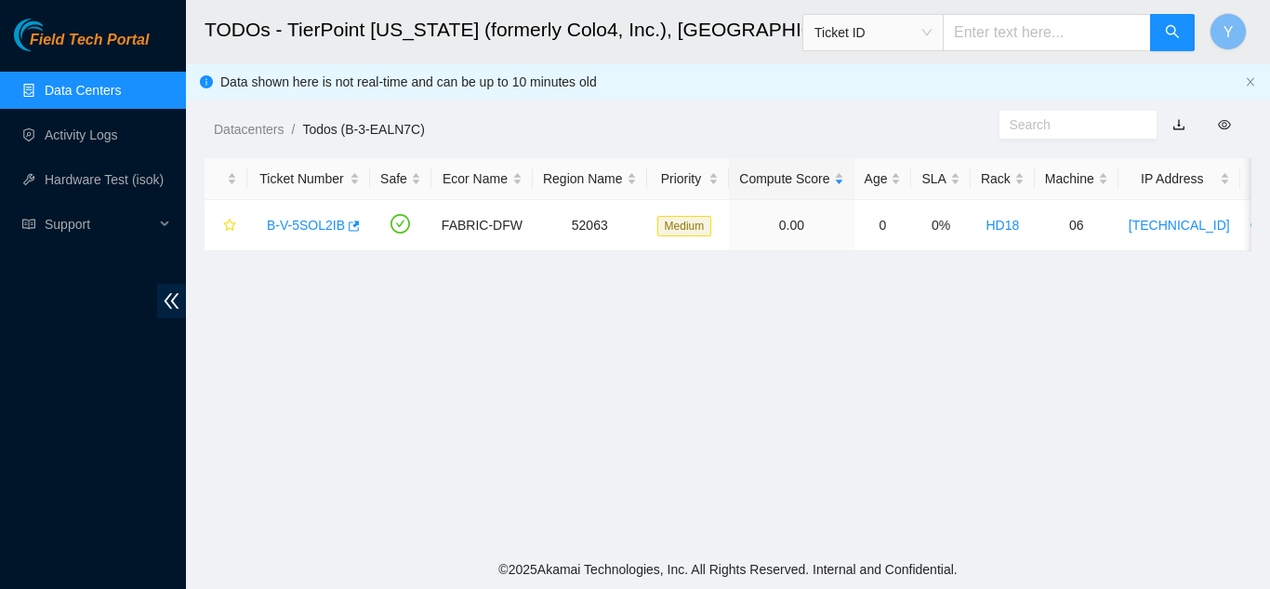
click at [77, 86] on link "Data Centers" at bounding box center [83, 90] width 76 height 15
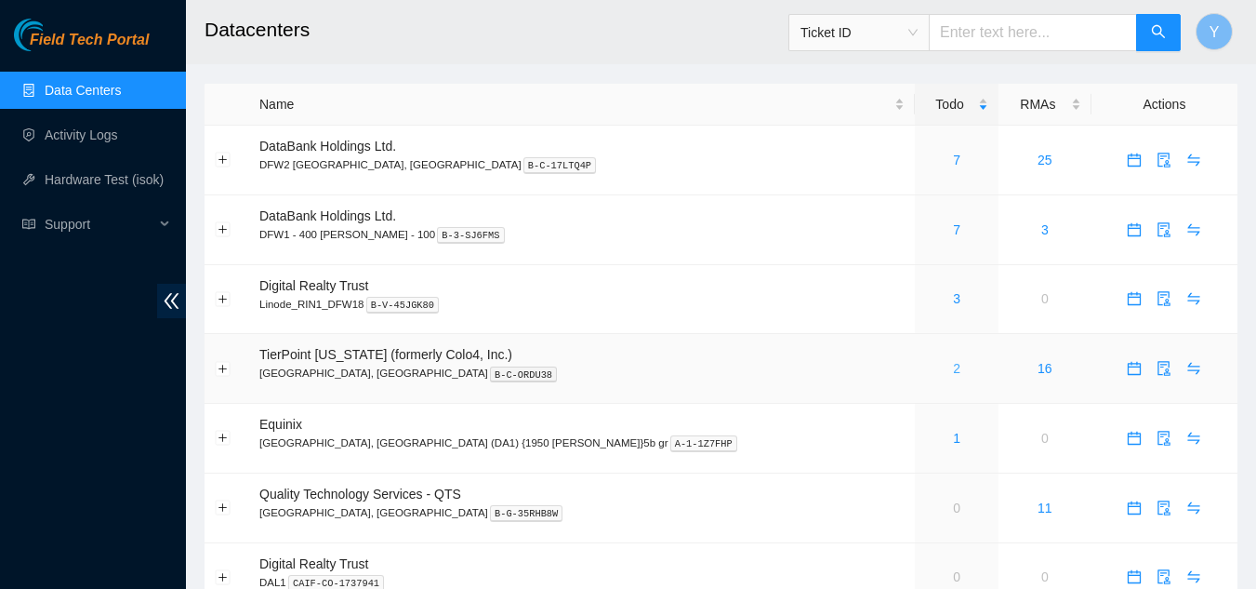
click at [953, 374] on link "2" at bounding box center [956, 368] width 7 height 15
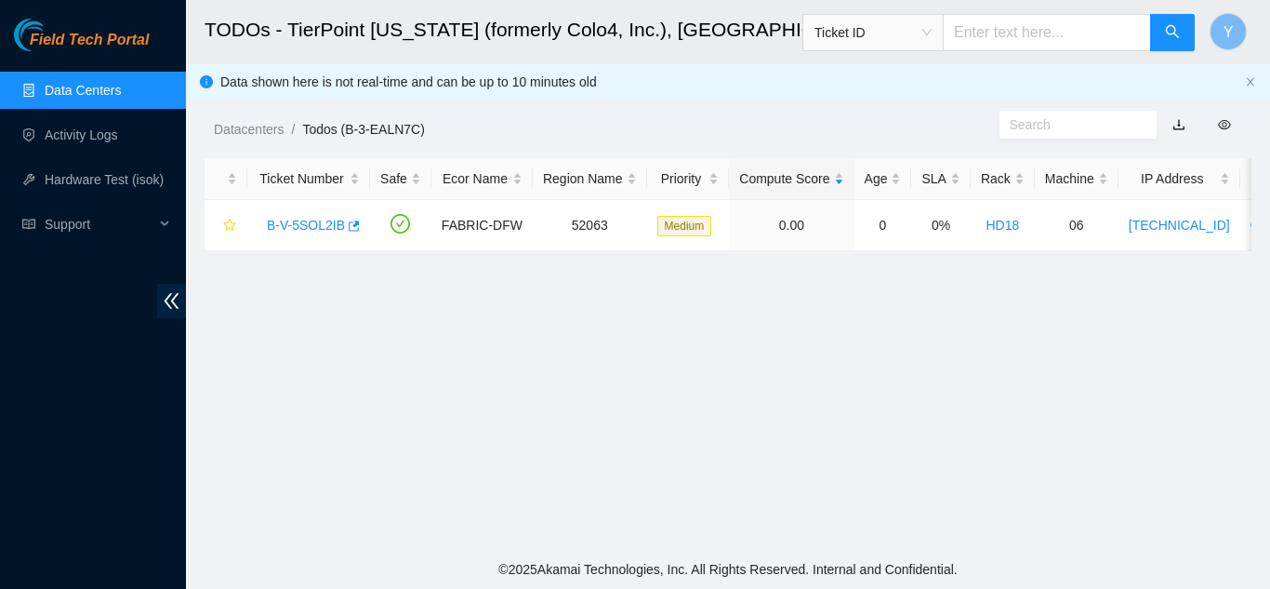
click at [89, 91] on link "Data Centers" at bounding box center [83, 90] width 76 height 15
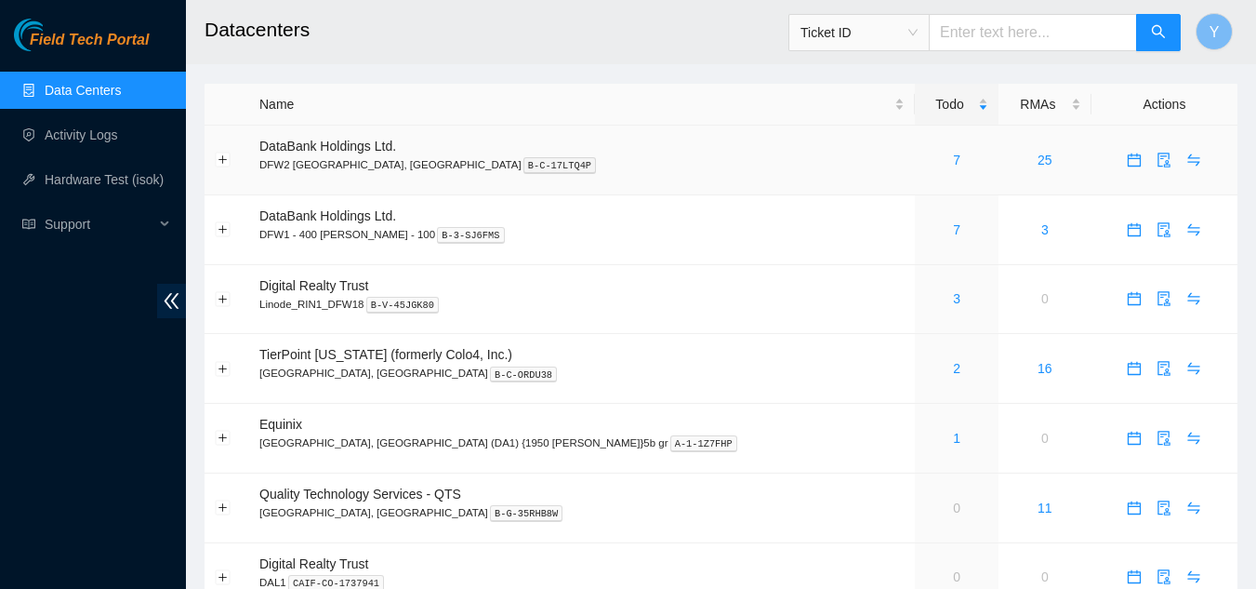
click at [925, 167] on div "7" at bounding box center [956, 160] width 63 height 20
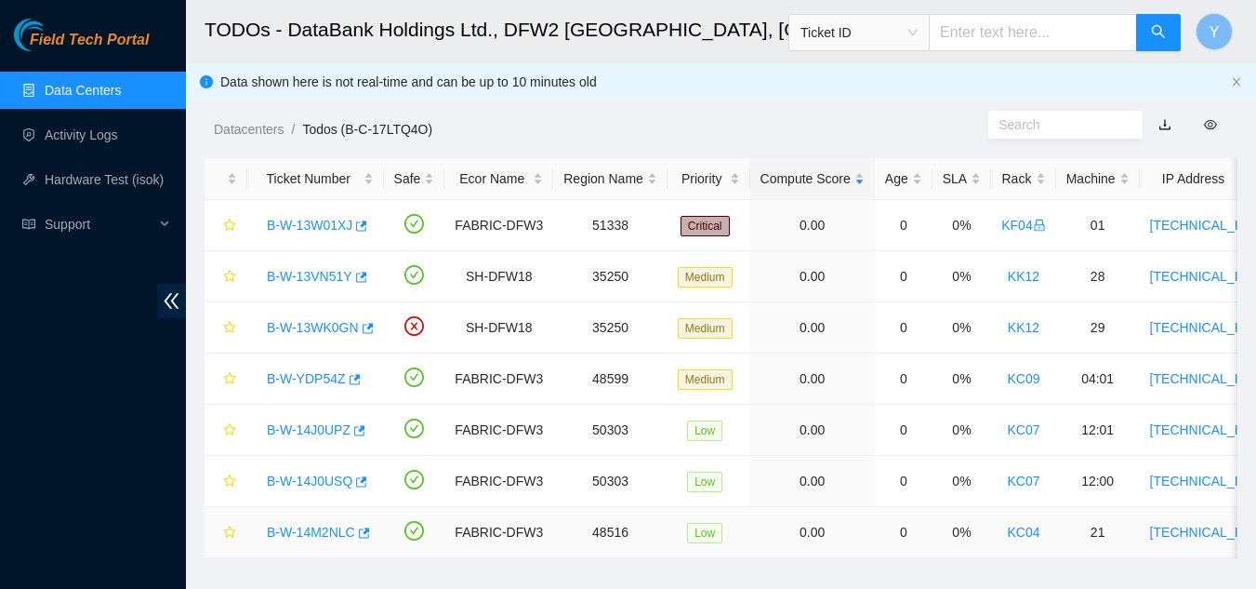
click at [309, 527] on link "B-W-14M2NLC" at bounding box center [311, 531] width 88 height 15
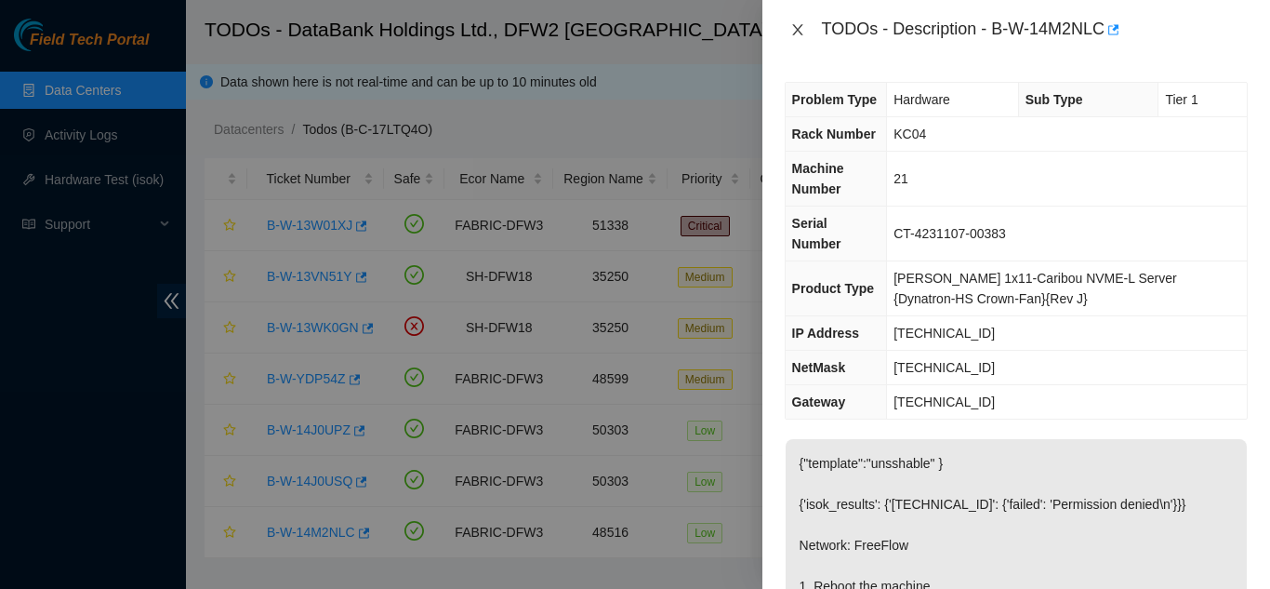
drag, startPoint x: 797, startPoint y: 29, endPoint x: 824, endPoint y: 93, distance: 69.6
click at [799, 33] on icon "close" at bounding box center [797, 29] width 15 height 15
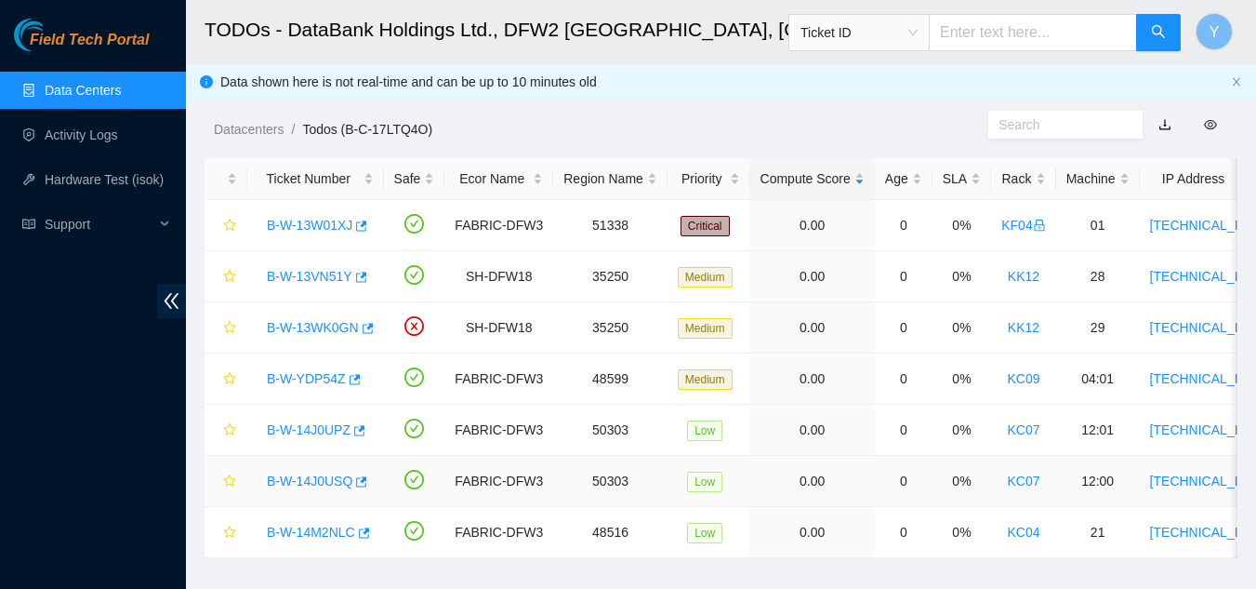
click at [319, 479] on link "B-W-14J0USQ" at bounding box center [310, 480] width 86 height 15
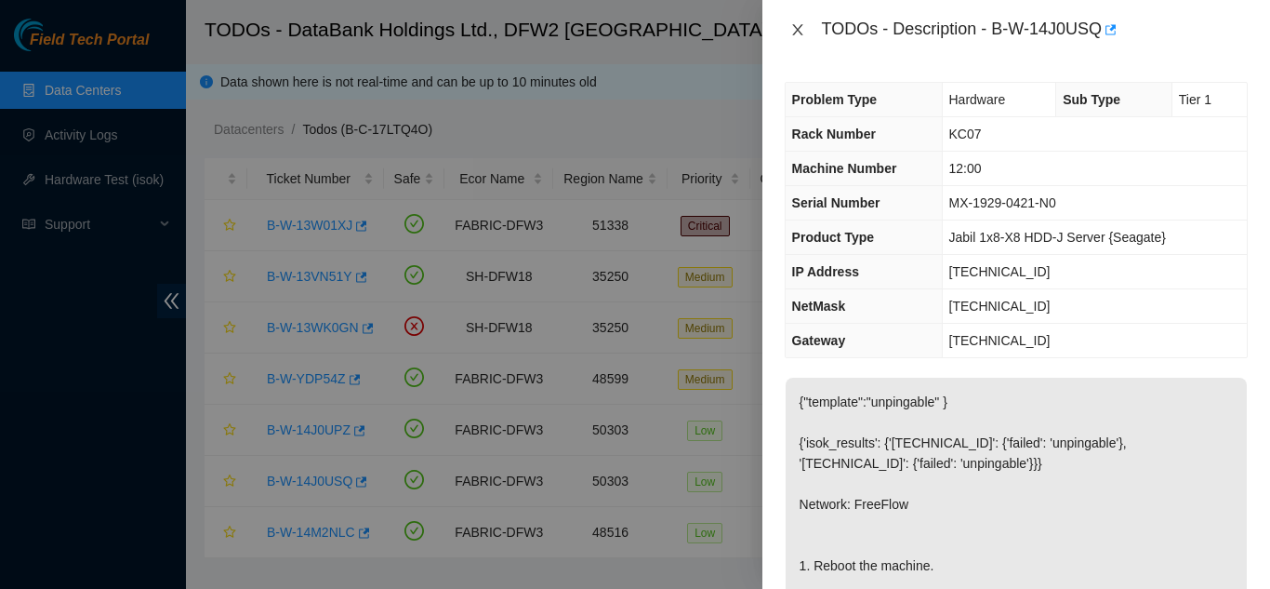
click at [798, 32] on icon "close" at bounding box center [797, 29] width 15 height 15
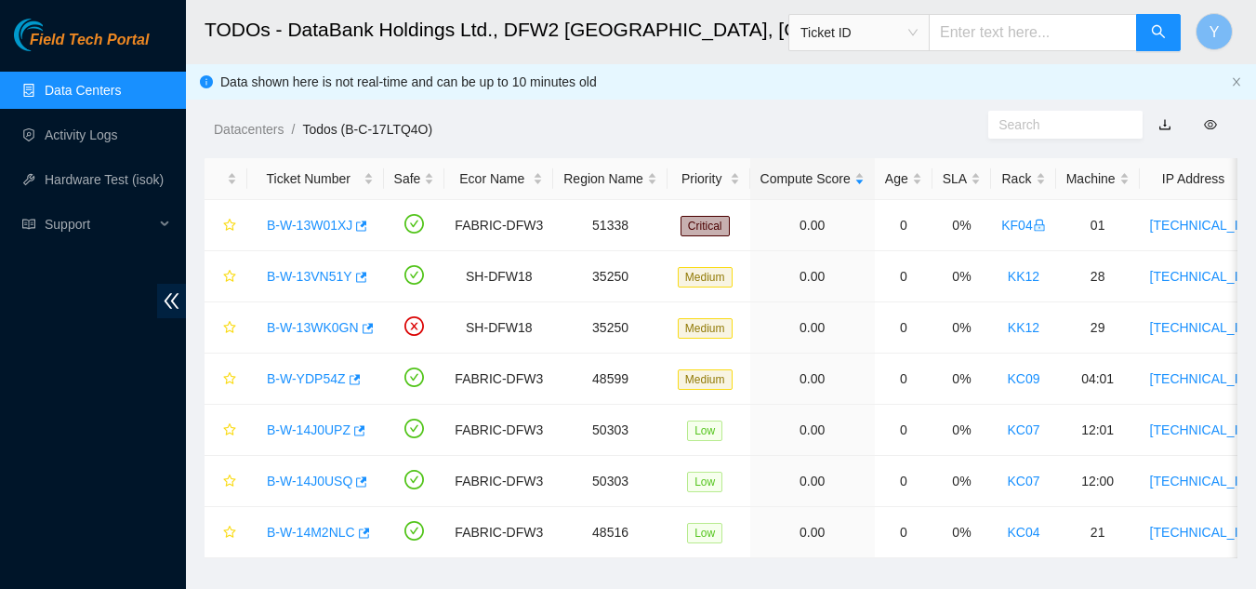
click at [97, 83] on link "Data Centers" at bounding box center [83, 90] width 76 height 15
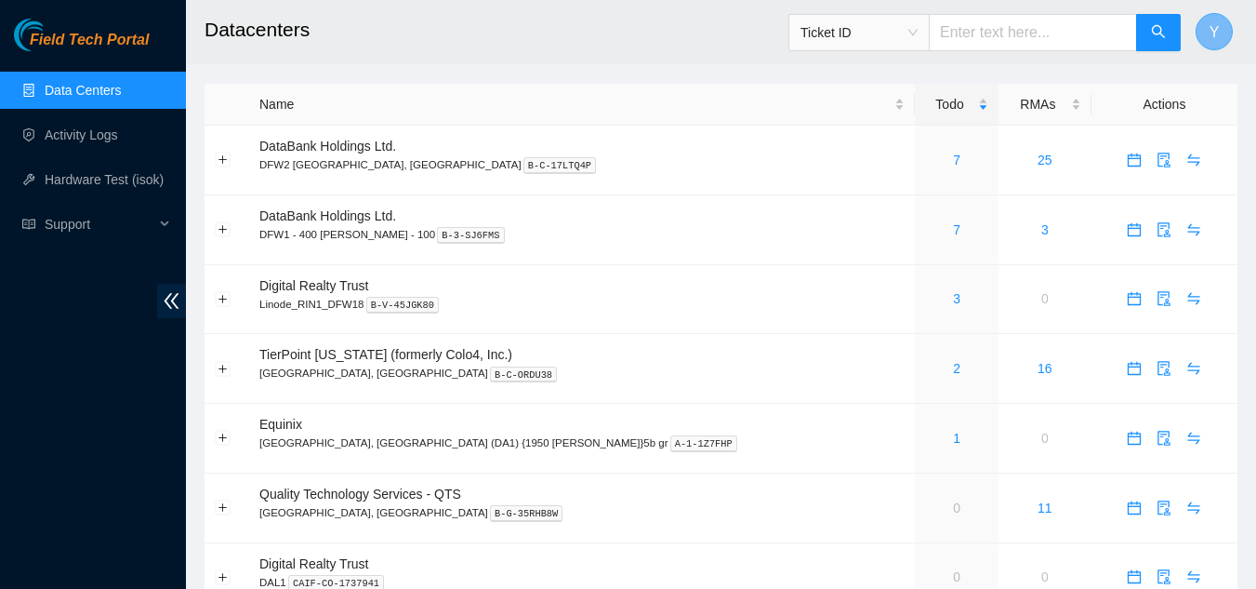
click at [1209, 36] on button "Y" at bounding box center [1214, 31] width 37 height 37
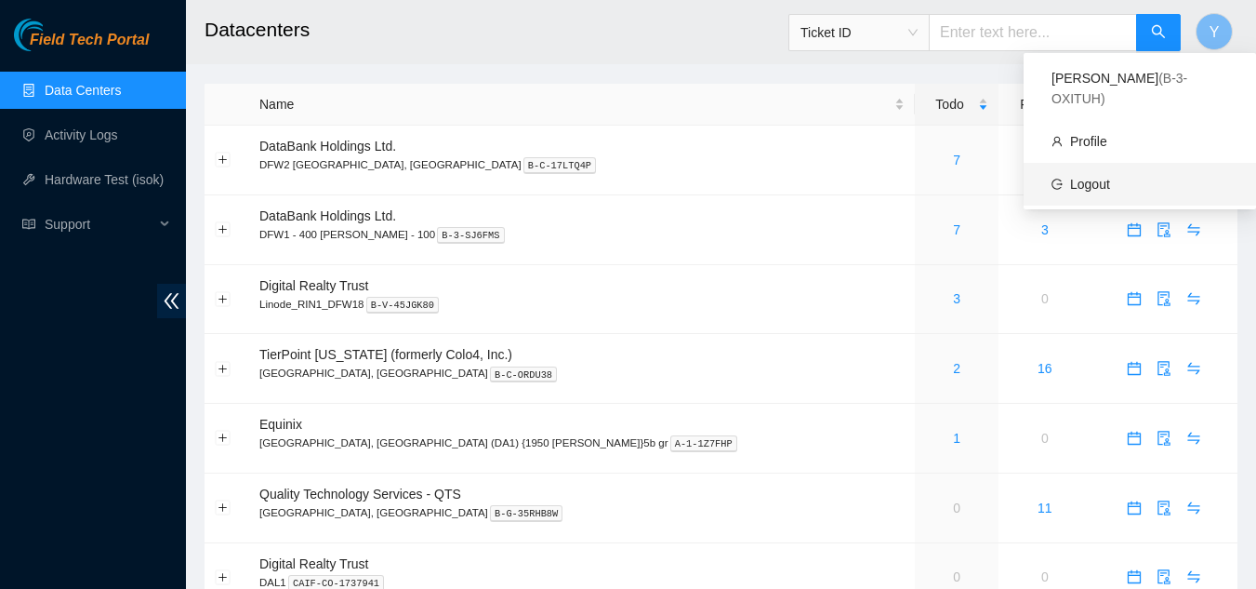
click at [1110, 177] on link "Logout" at bounding box center [1090, 184] width 40 height 15
